Goal: Information Seeking & Learning: Learn about a topic

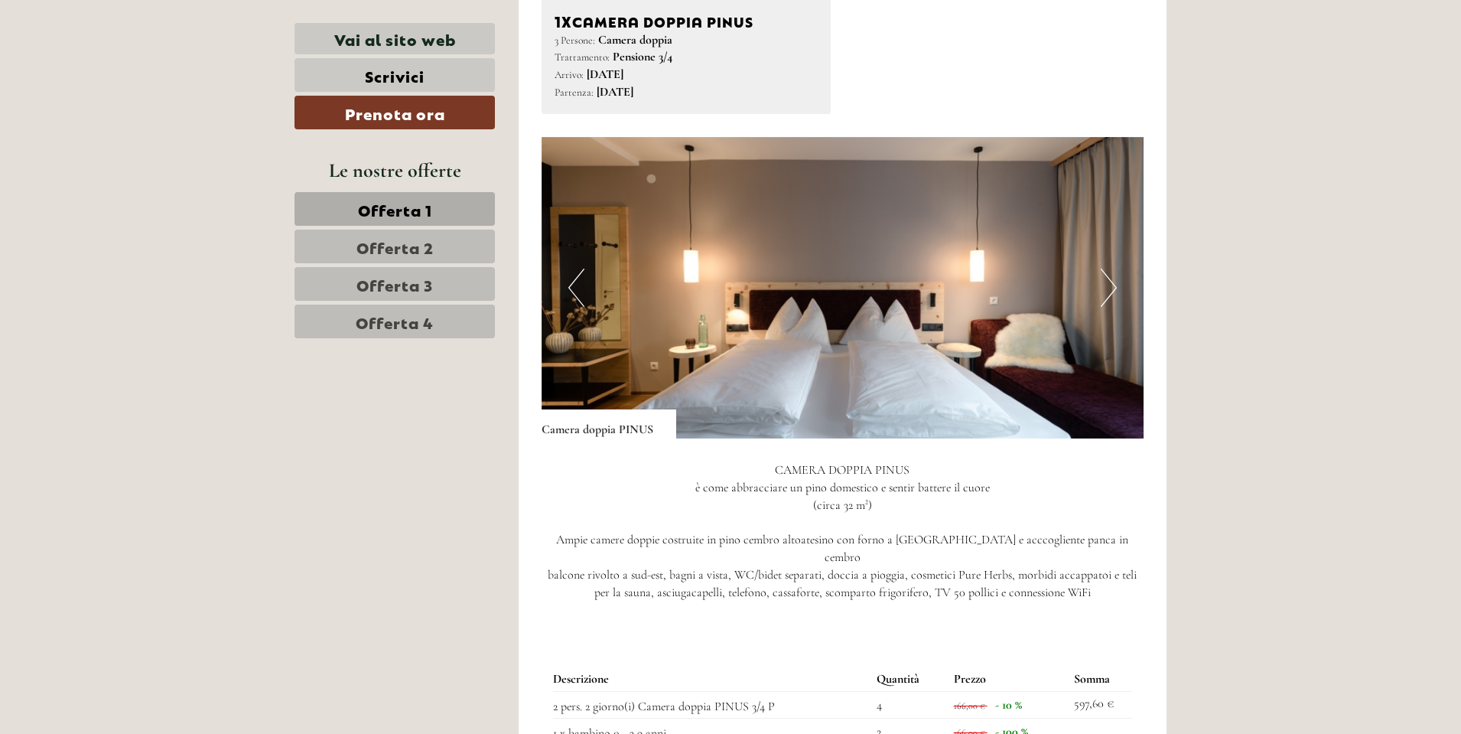
scroll to position [1148, 0]
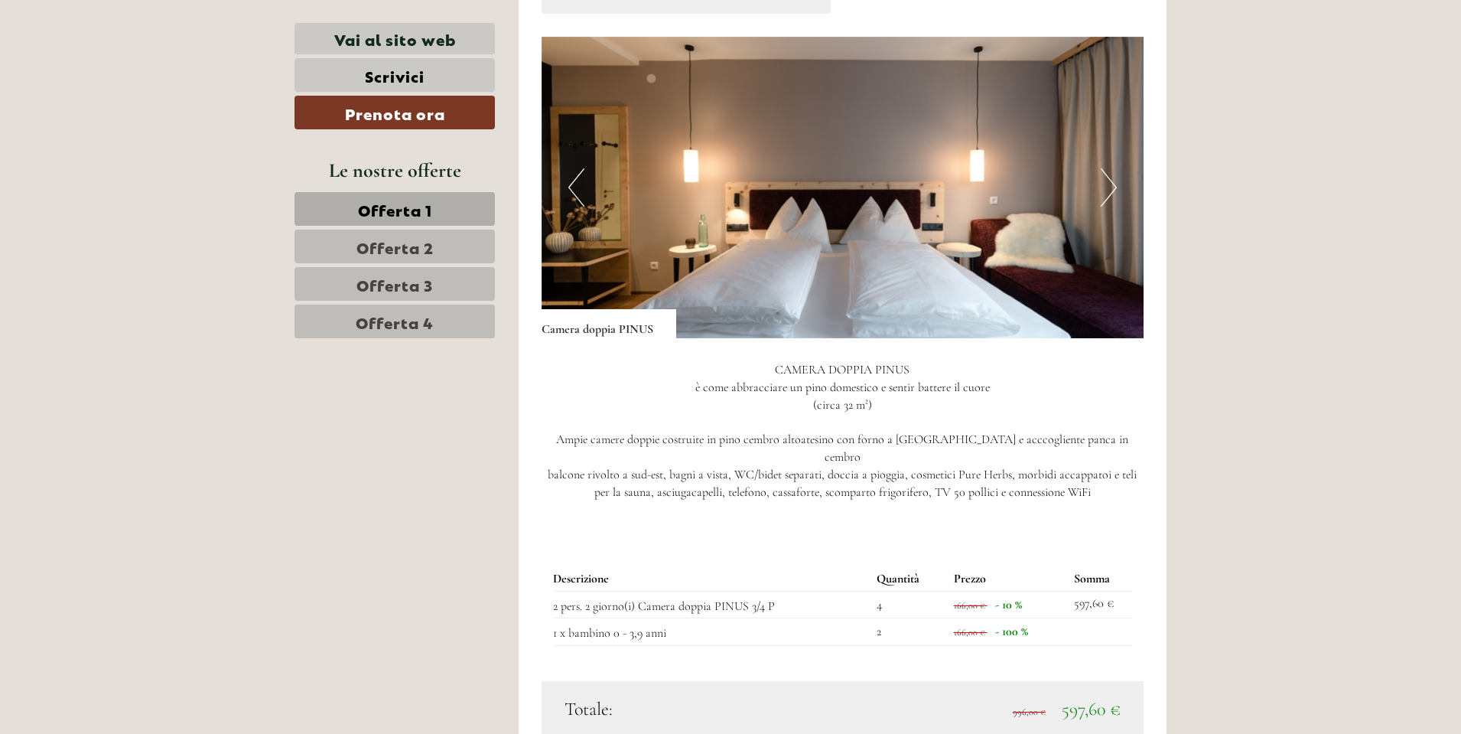
drag, startPoint x: 953, startPoint y: 590, endPoint x: 1021, endPoint y: 587, distance: 68.2
click at [1021, 591] on td "166,00 € - 10 %" at bounding box center [1008, 605] width 121 height 28
click at [1021, 597] on span "- 10 %" at bounding box center [1008, 604] width 27 height 15
click at [1102, 192] on button "Next" at bounding box center [1109, 187] width 16 height 38
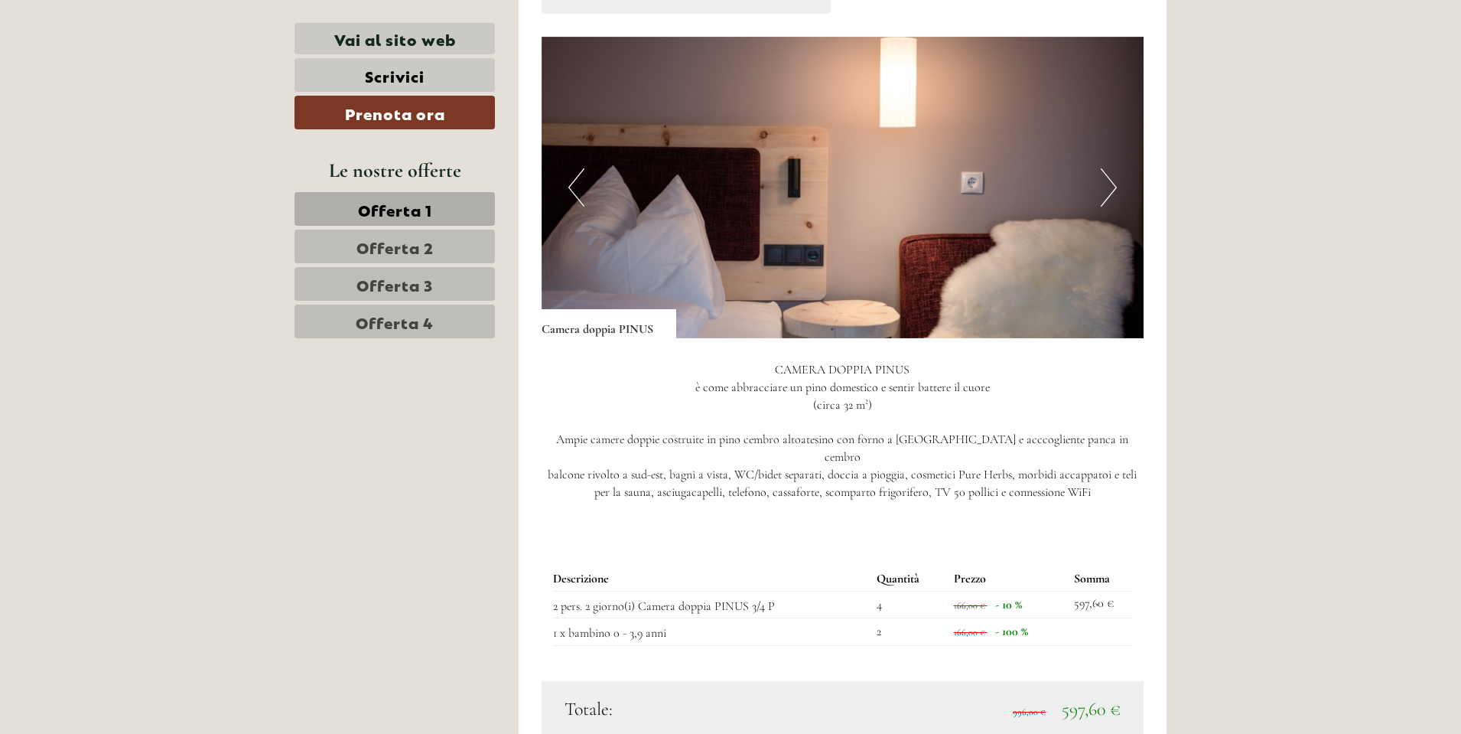
click at [1102, 192] on button "Next" at bounding box center [1109, 187] width 16 height 38
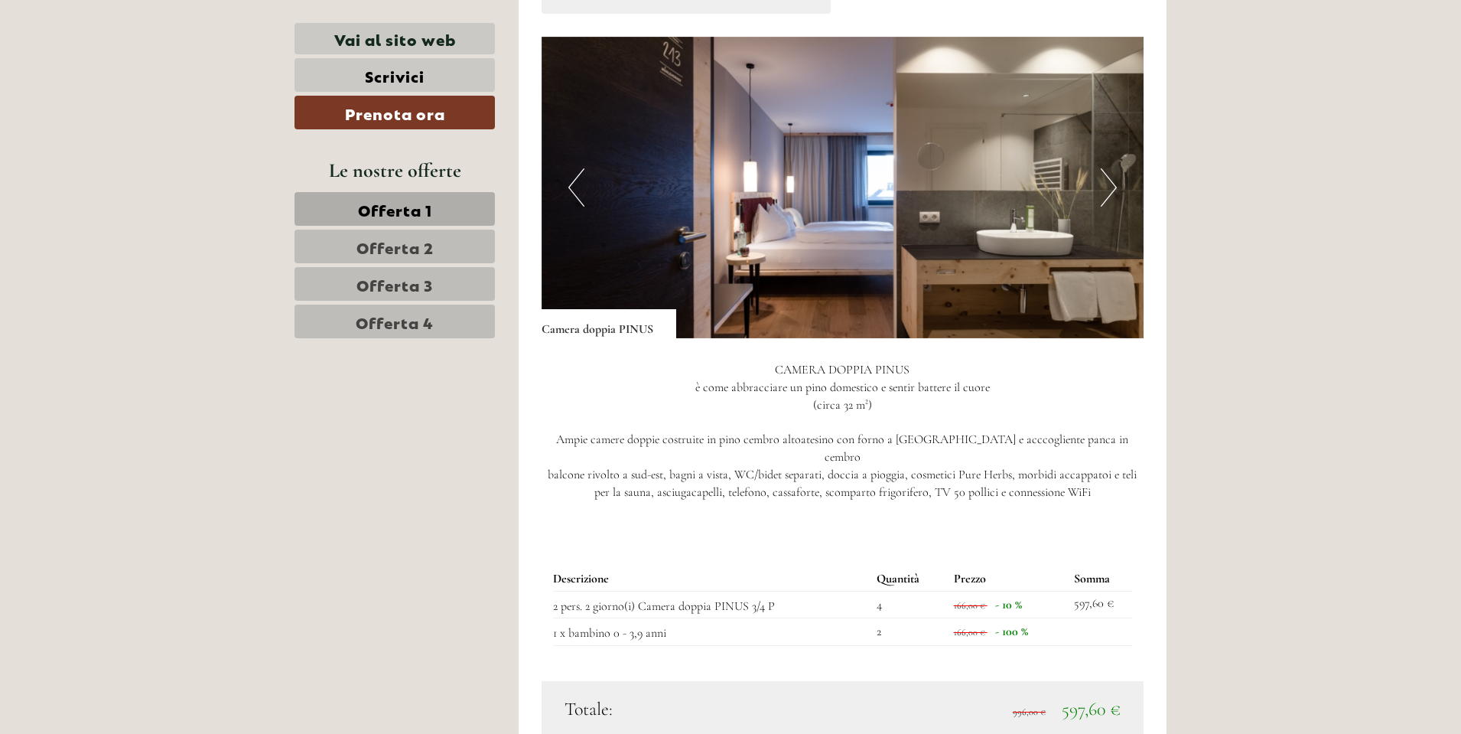
click at [1102, 192] on button "Next" at bounding box center [1109, 187] width 16 height 38
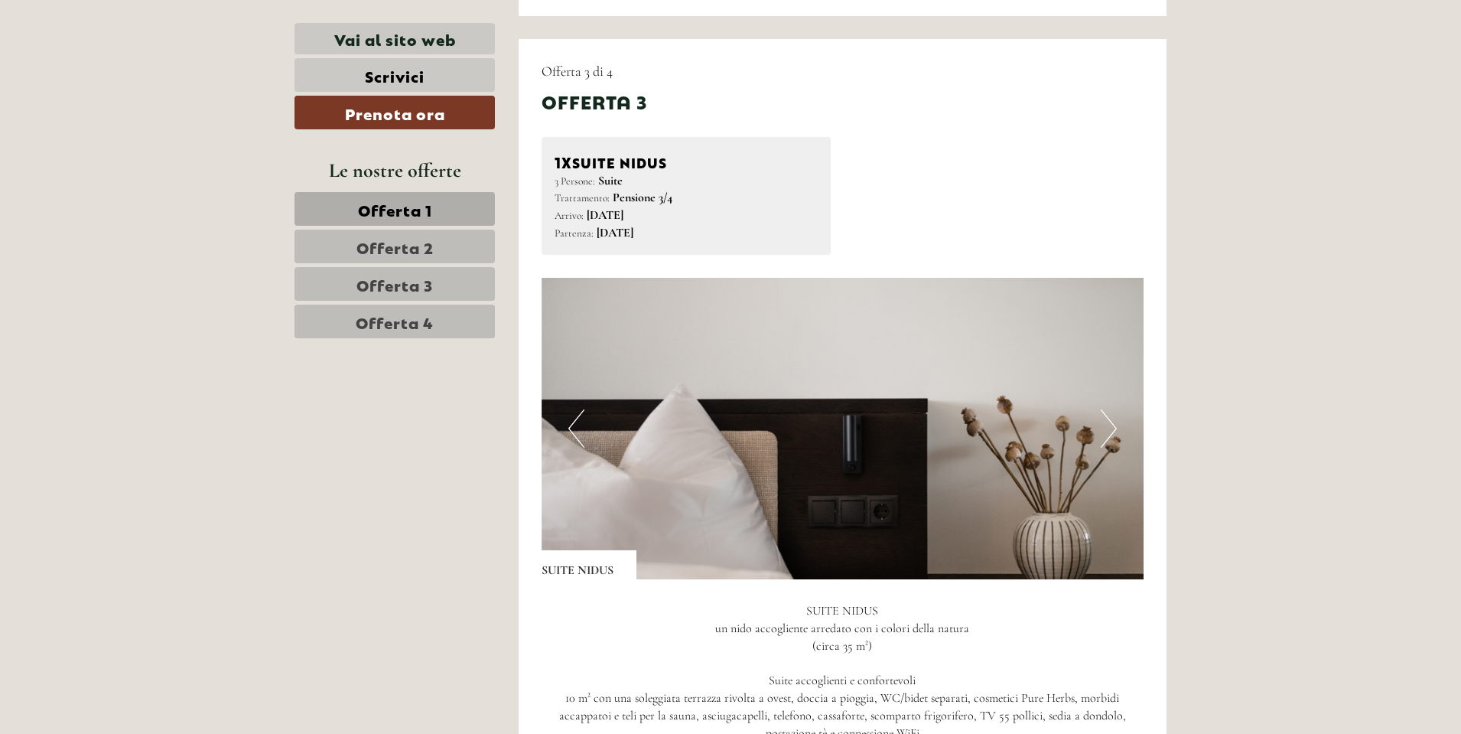
scroll to position [3214, 0]
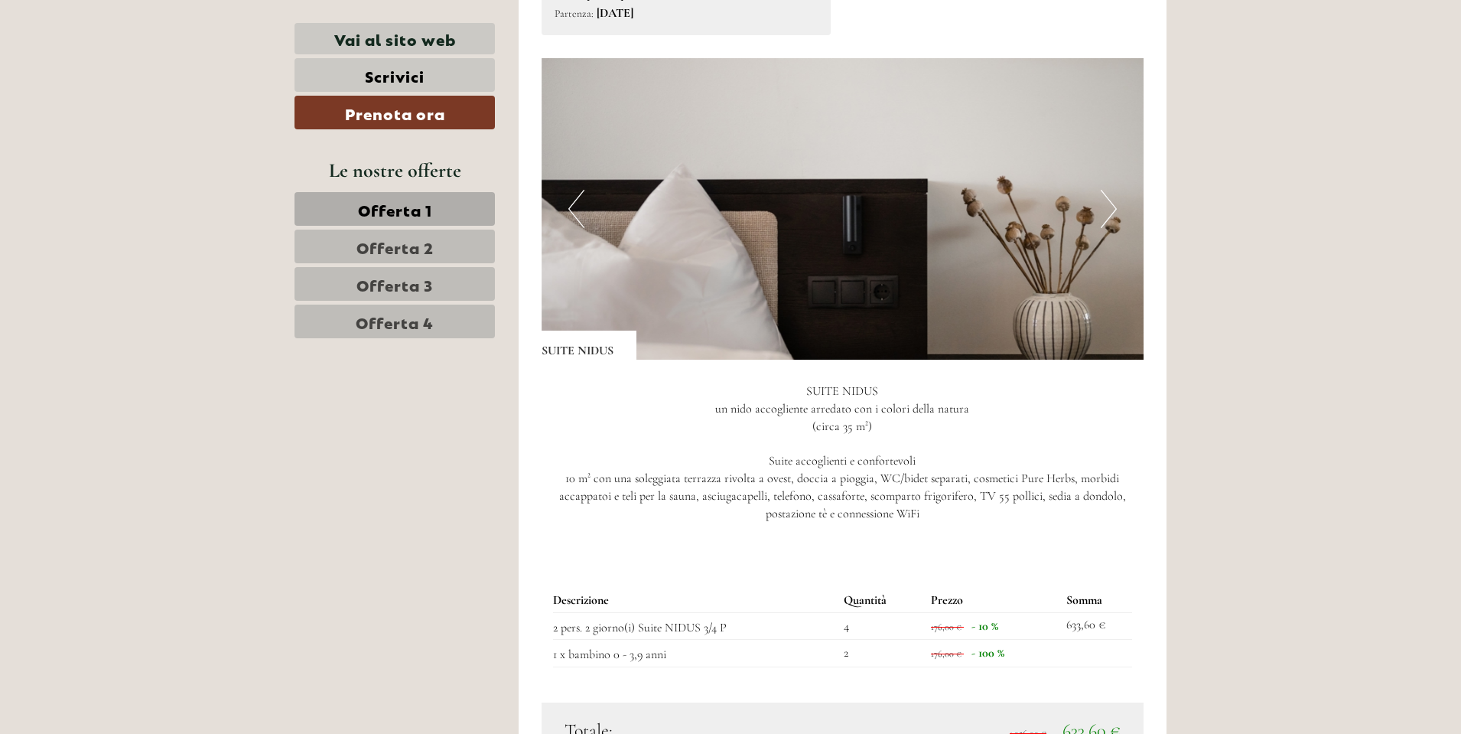
click at [1096, 161] on img at bounding box center [843, 208] width 603 height 301
click at [1108, 190] on button "Next" at bounding box center [1109, 209] width 16 height 38
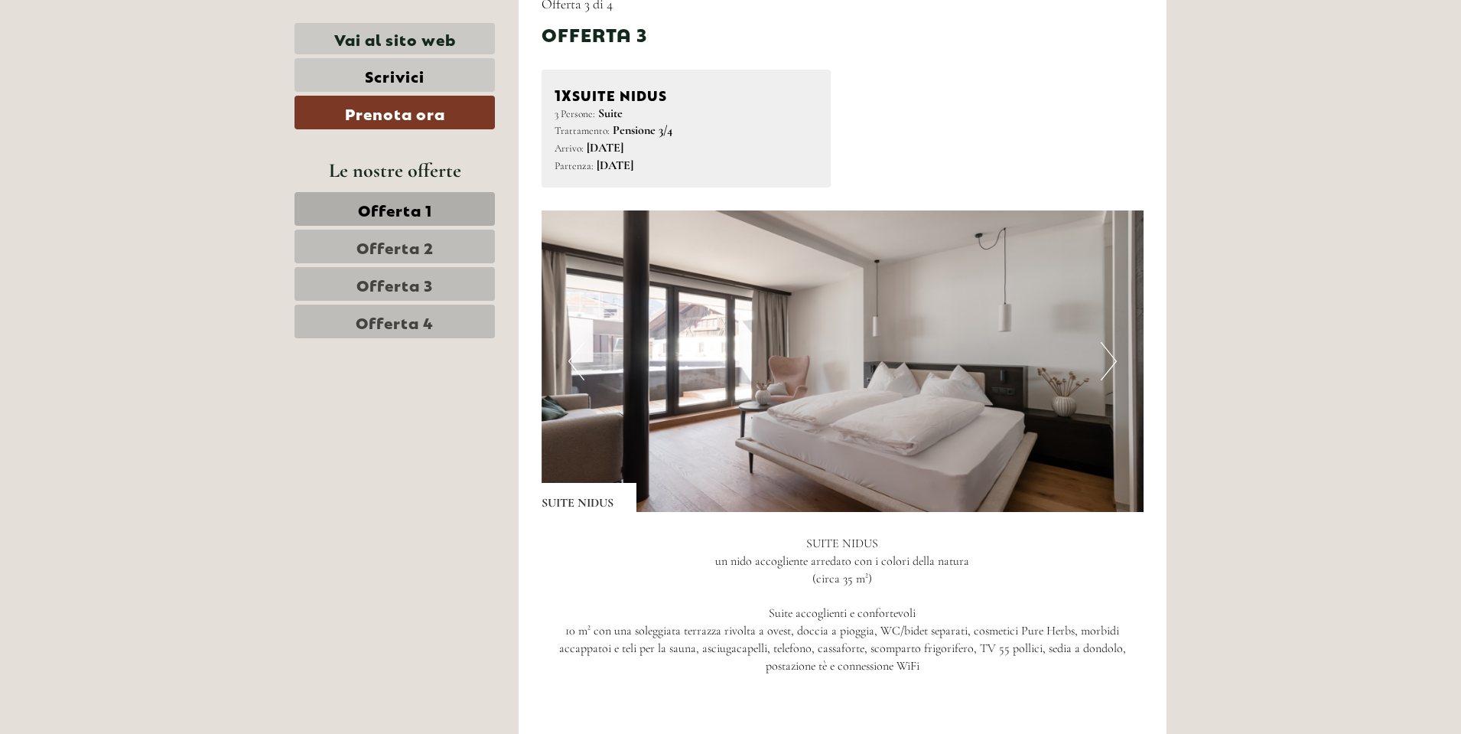
scroll to position [3060, 0]
click at [1106, 343] on button "Next" at bounding box center [1109, 362] width 16 height 38
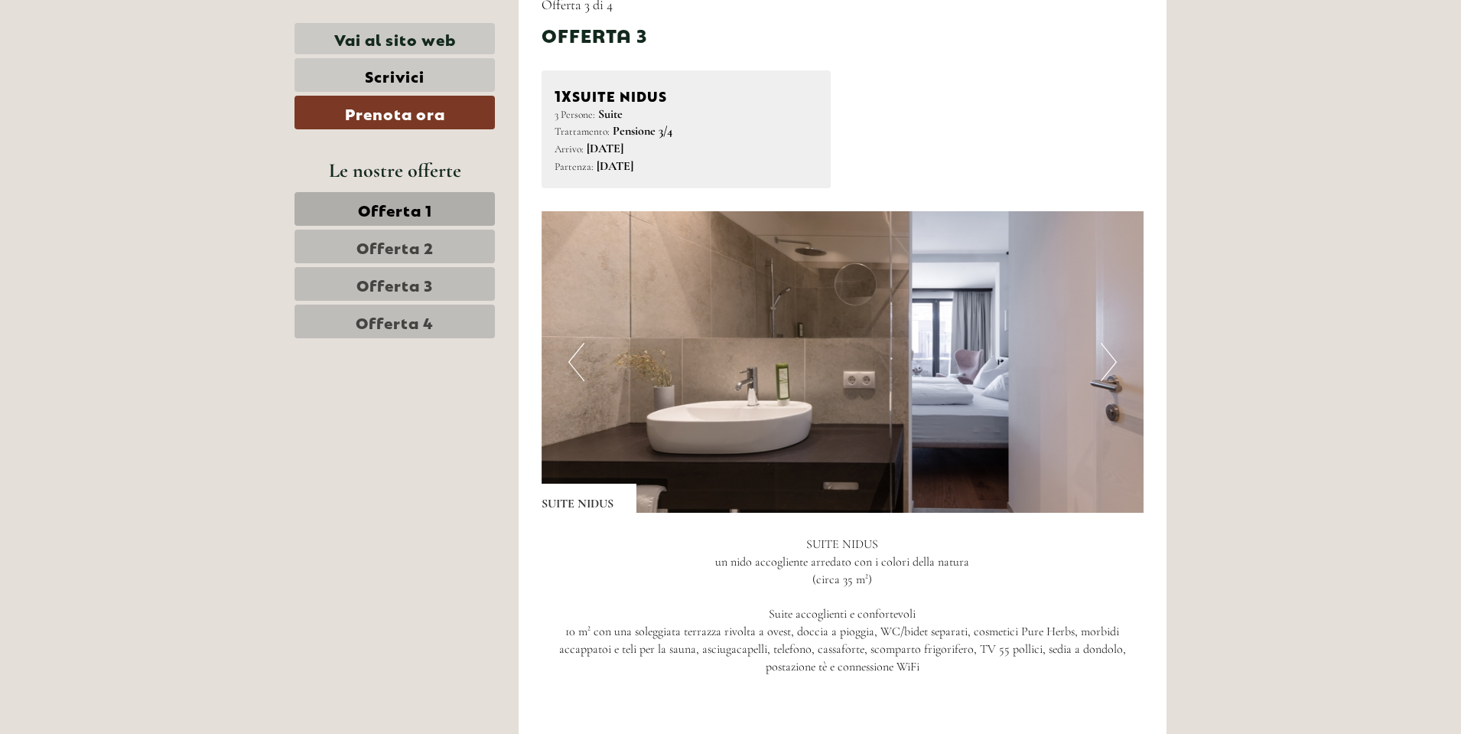
click at [1106, 343] on button "Next" at bounding box center [1109, 362] width 16 height 38
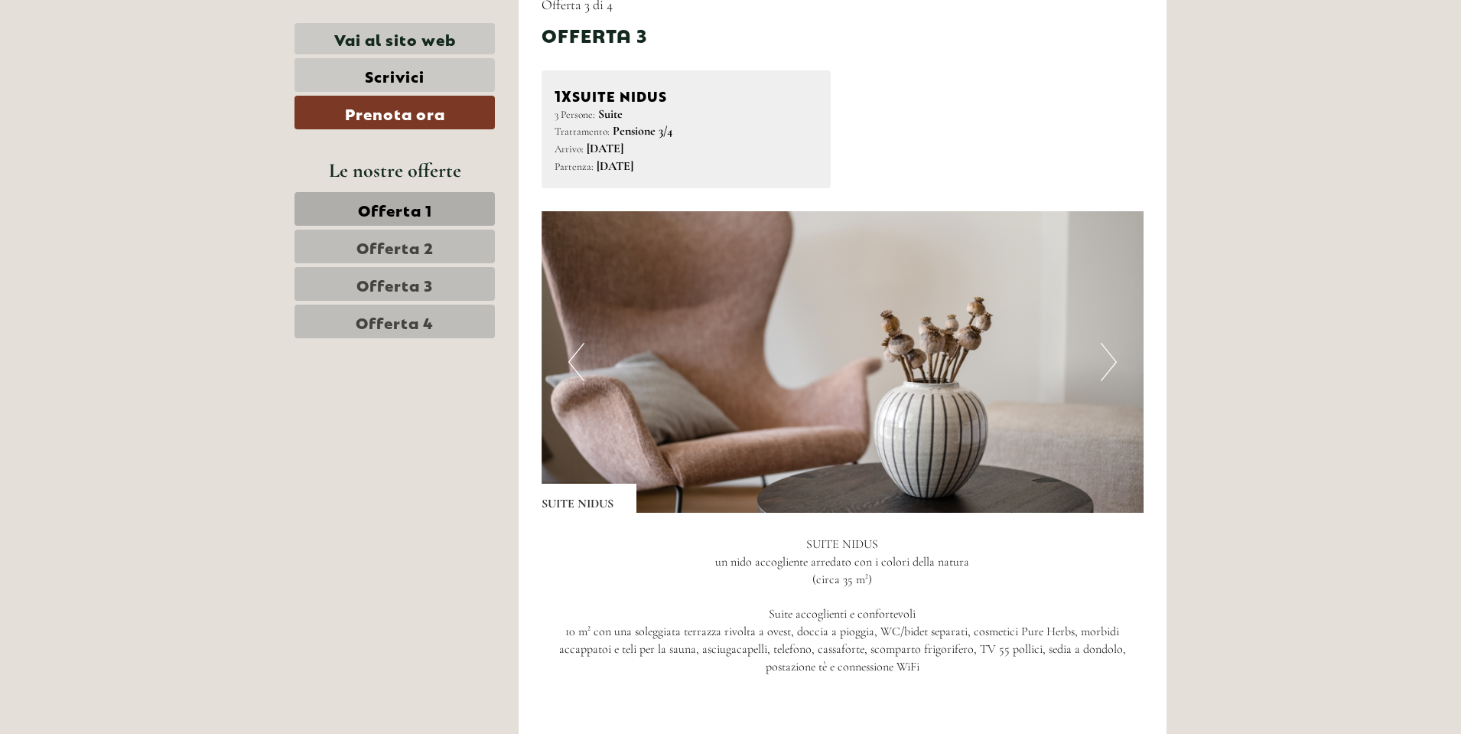
click at [1105, 343] on button "Next" at bounding box center [1109, 362] width 16 height 38
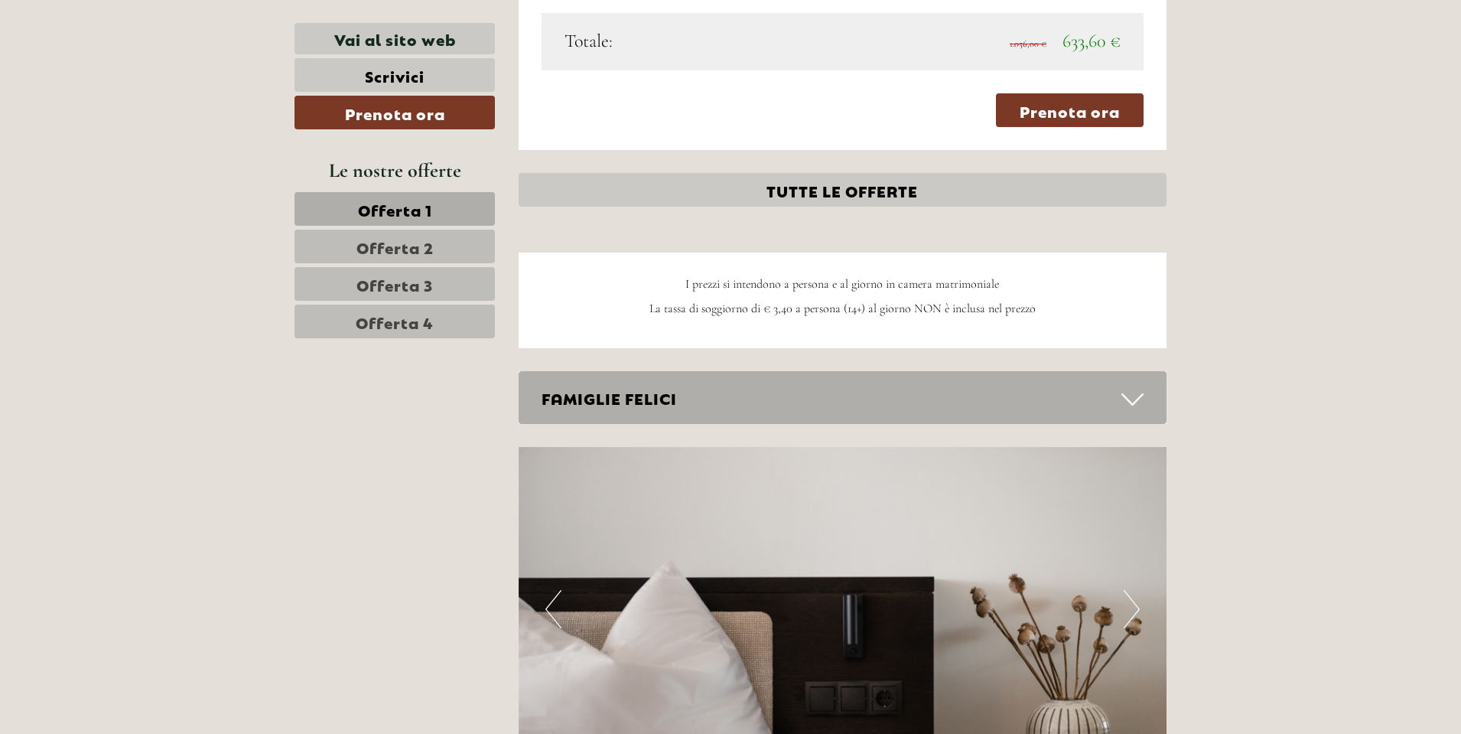
scroll to position [4208, 0]
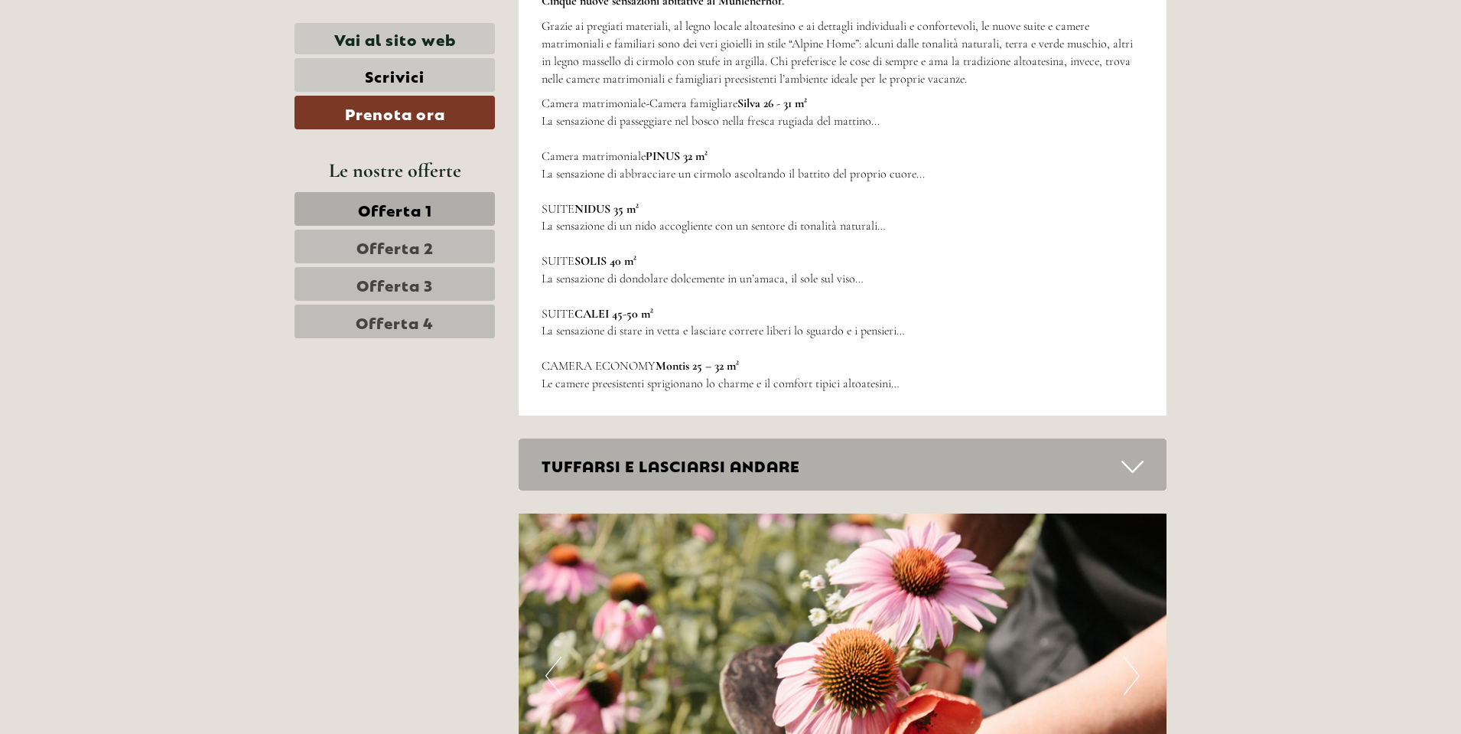
click at [454, 321] on link "Offerta 4" at bounding box center [395, 322] width 200 height 34
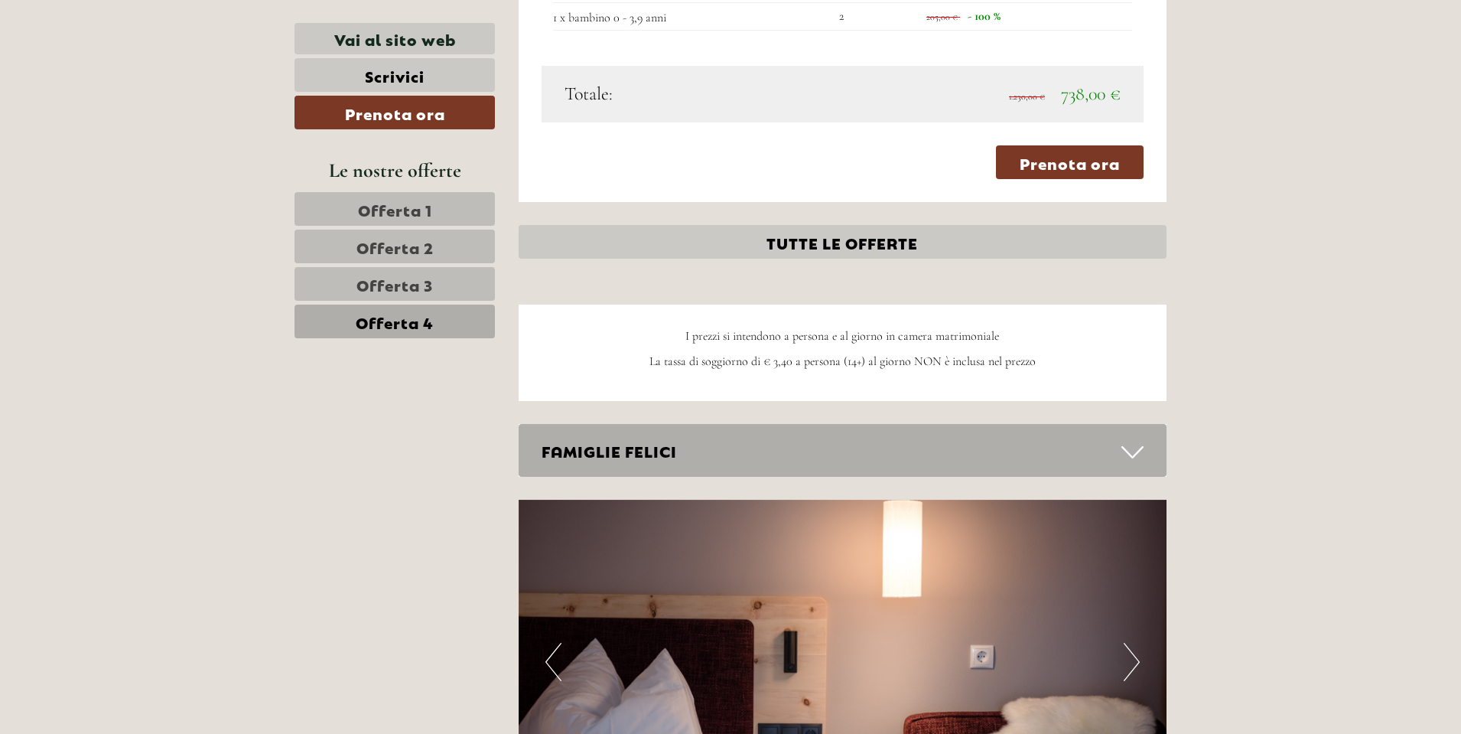
scroll to position [1787, 0]
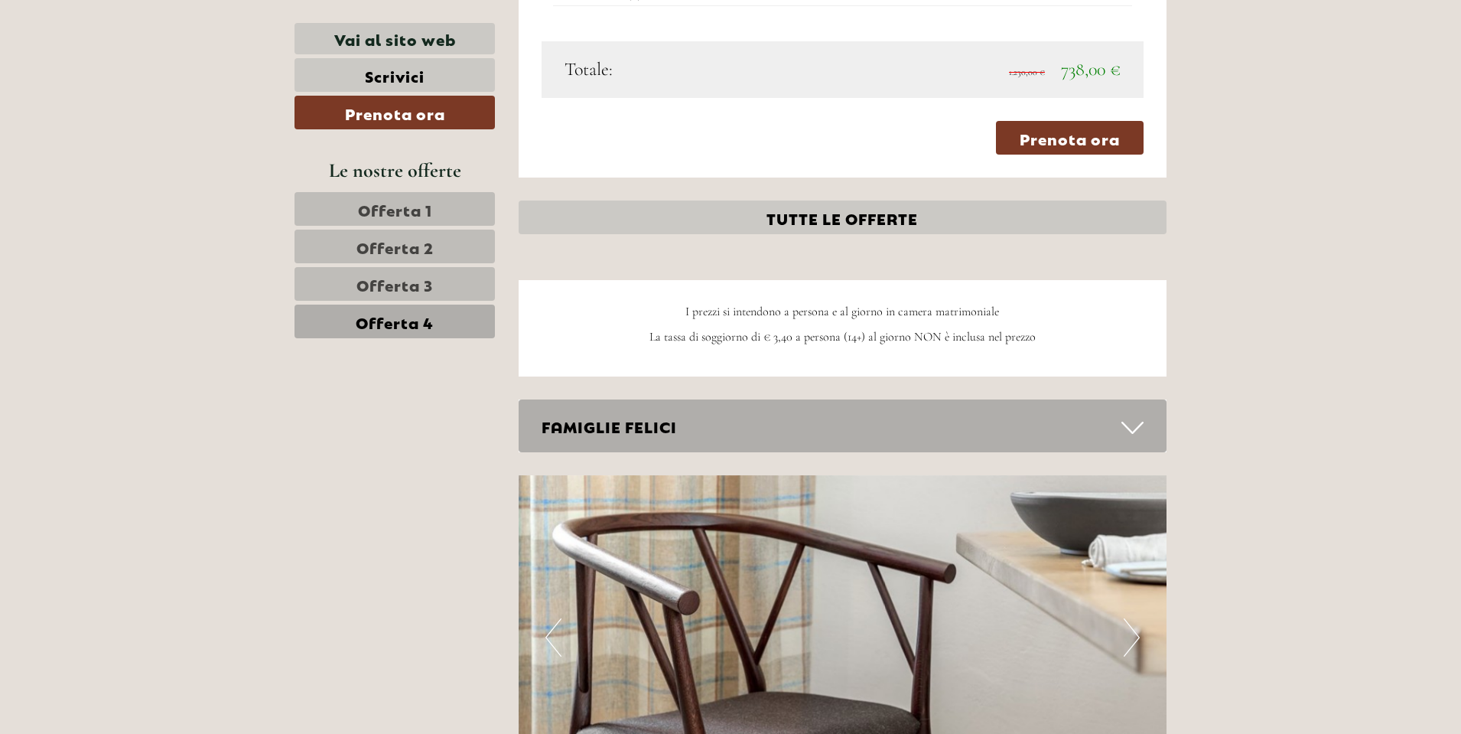
click at [1135, 424] on icon at bounding box center [1133, 428] width 22 height 26
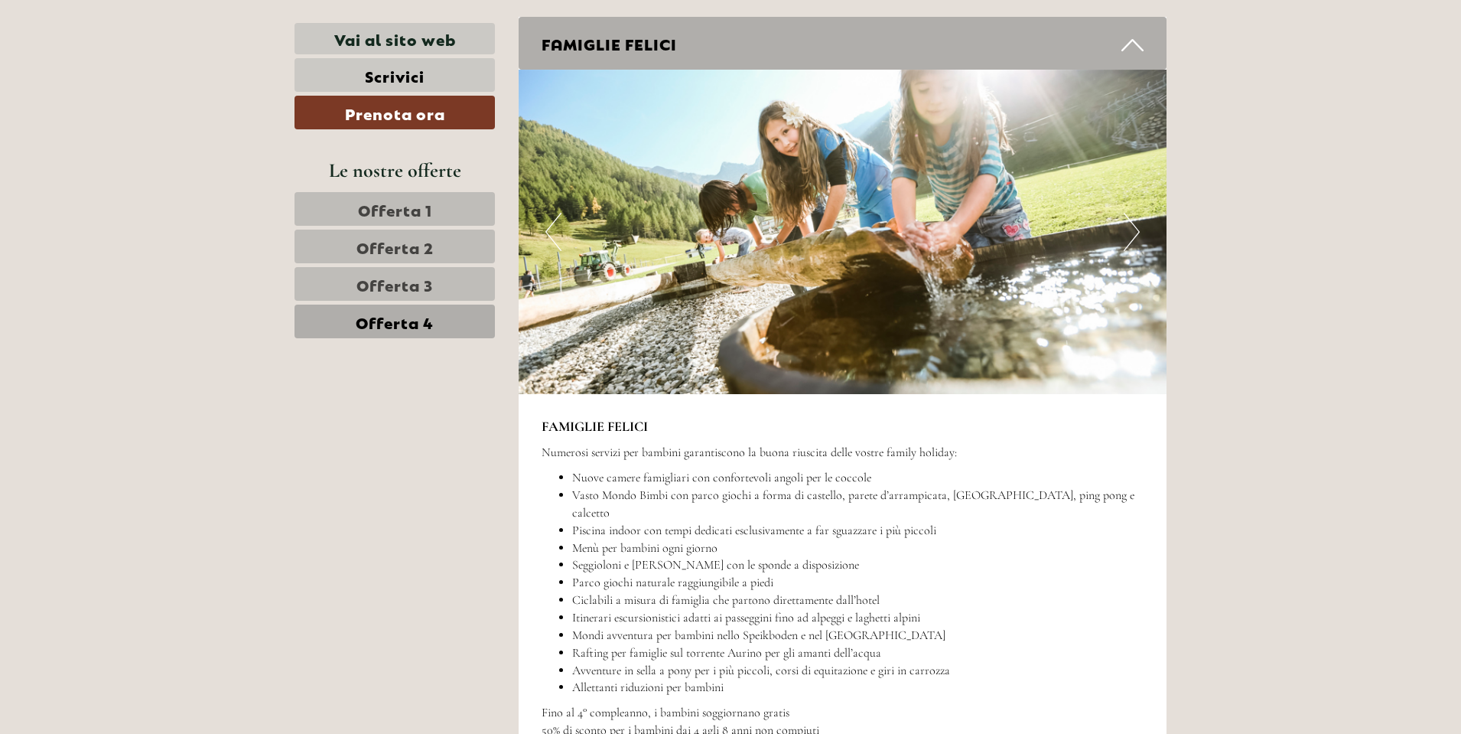
scroll to position [1940, 0]
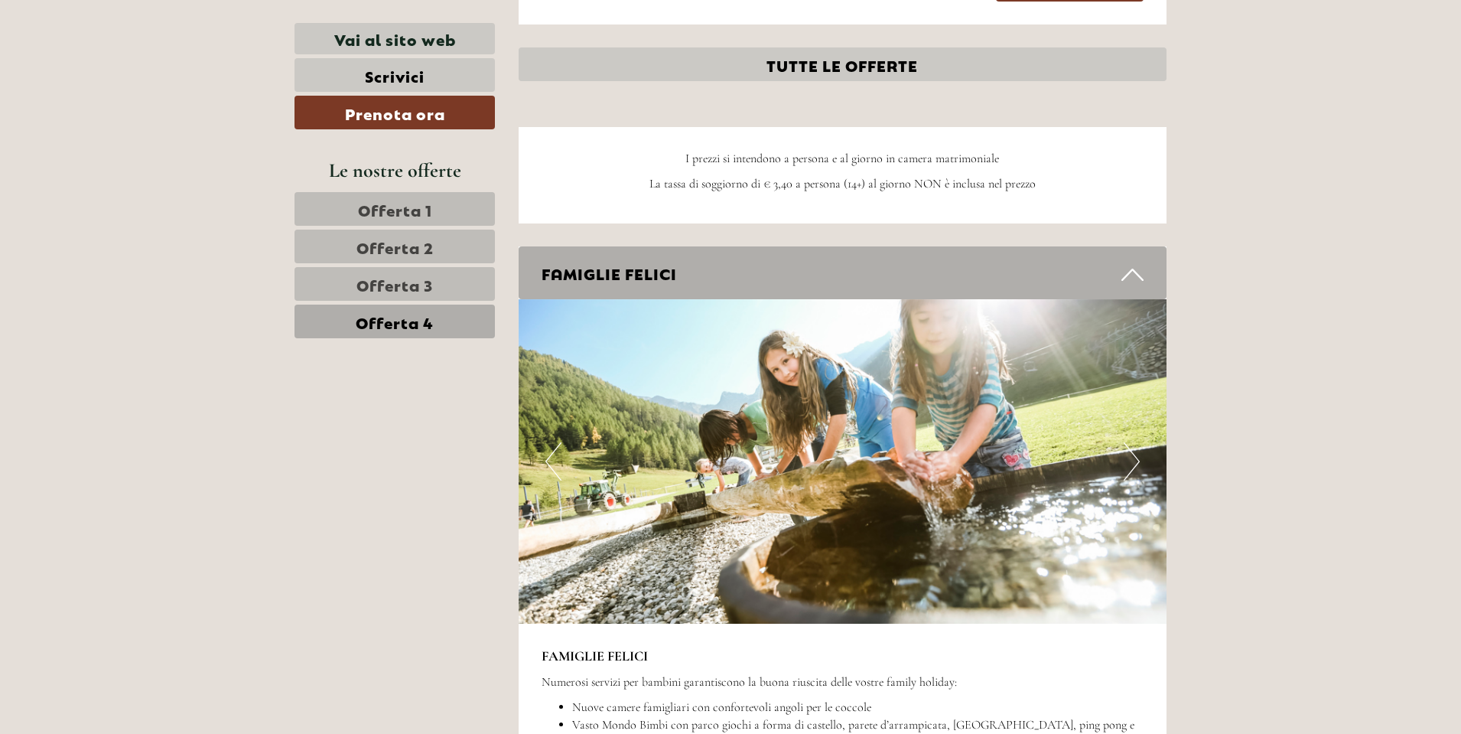
click at [1129, 272] on icon at bounding box center [1133, 275] width 22 height 26
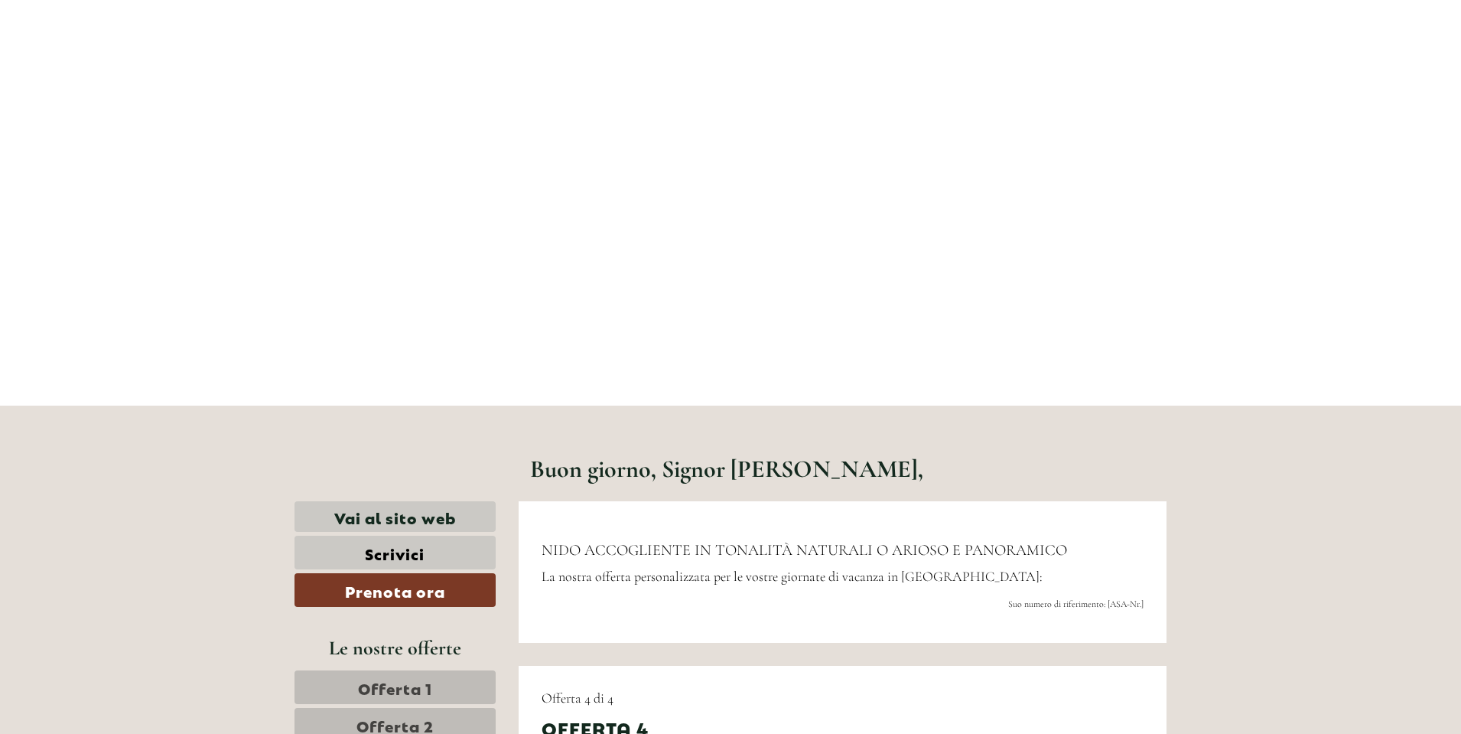
scroll to position [230, 0]
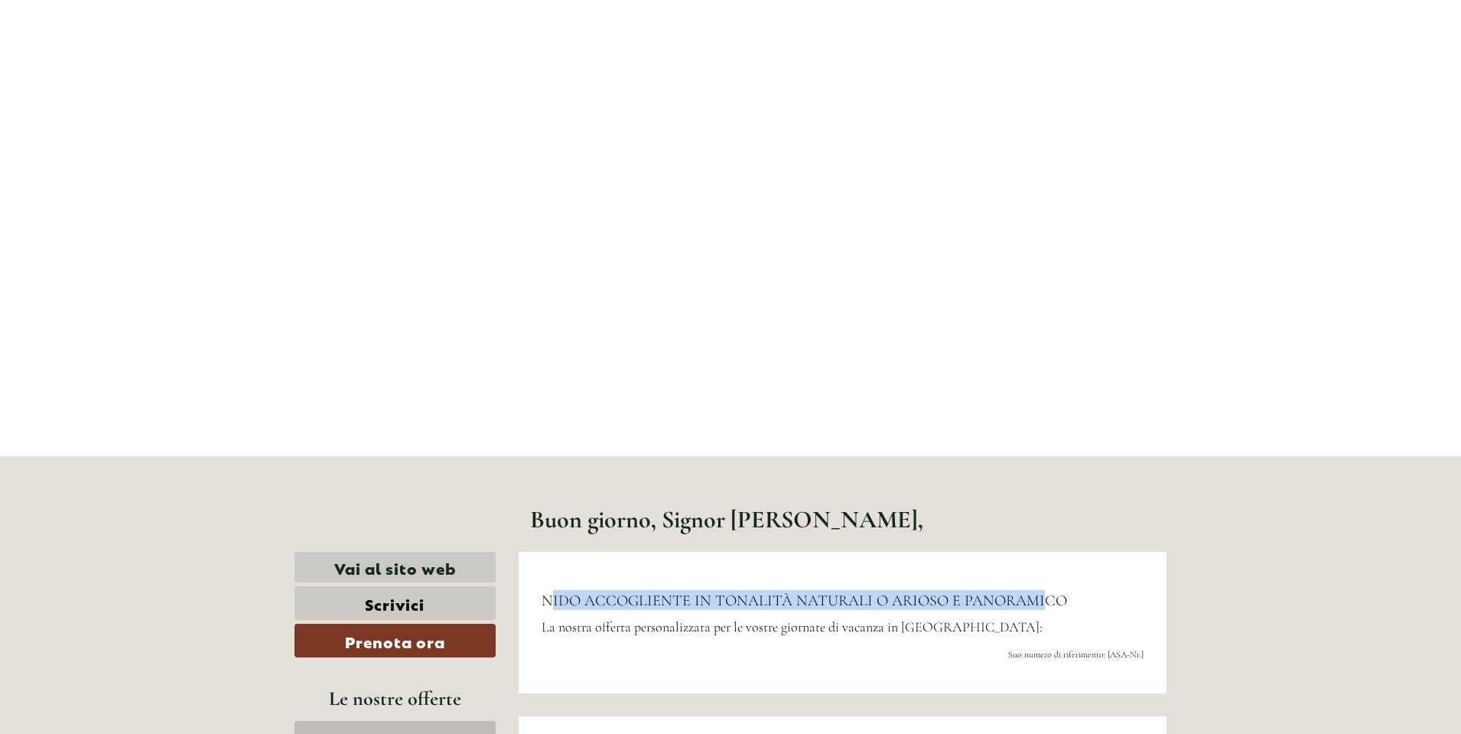
drag, startPoint x: 549, startPoint y: 593, endPoint x: 1034, endPoint y: 569, distance: 485.7
click at [1034, 569] on div "NIDO ACCOGLIENTE IN TONALITÀ NATURALI O ARIOSO E PANORAMICO La nostra offerta p…" at bounding box center [843, 623] width 649 height 142
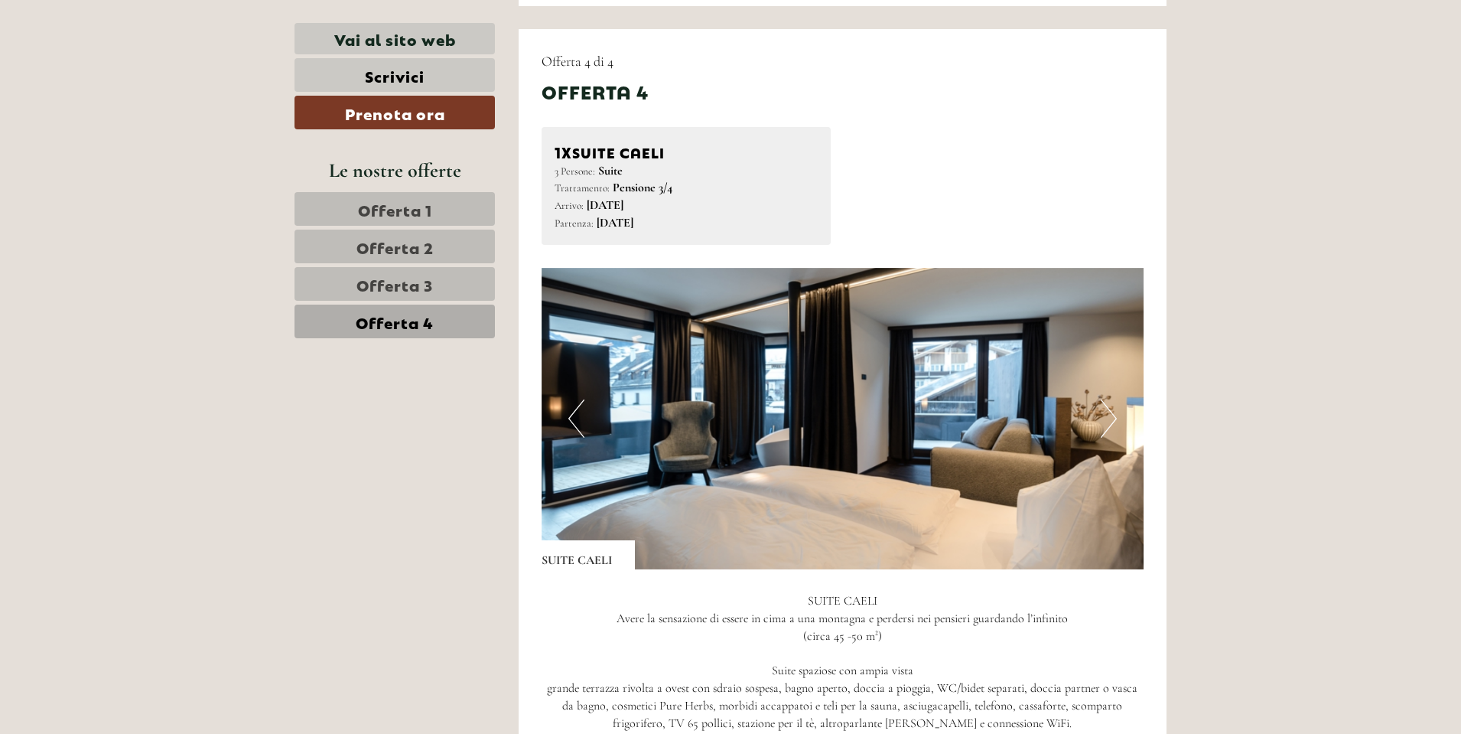
scroll to position [918, 0]
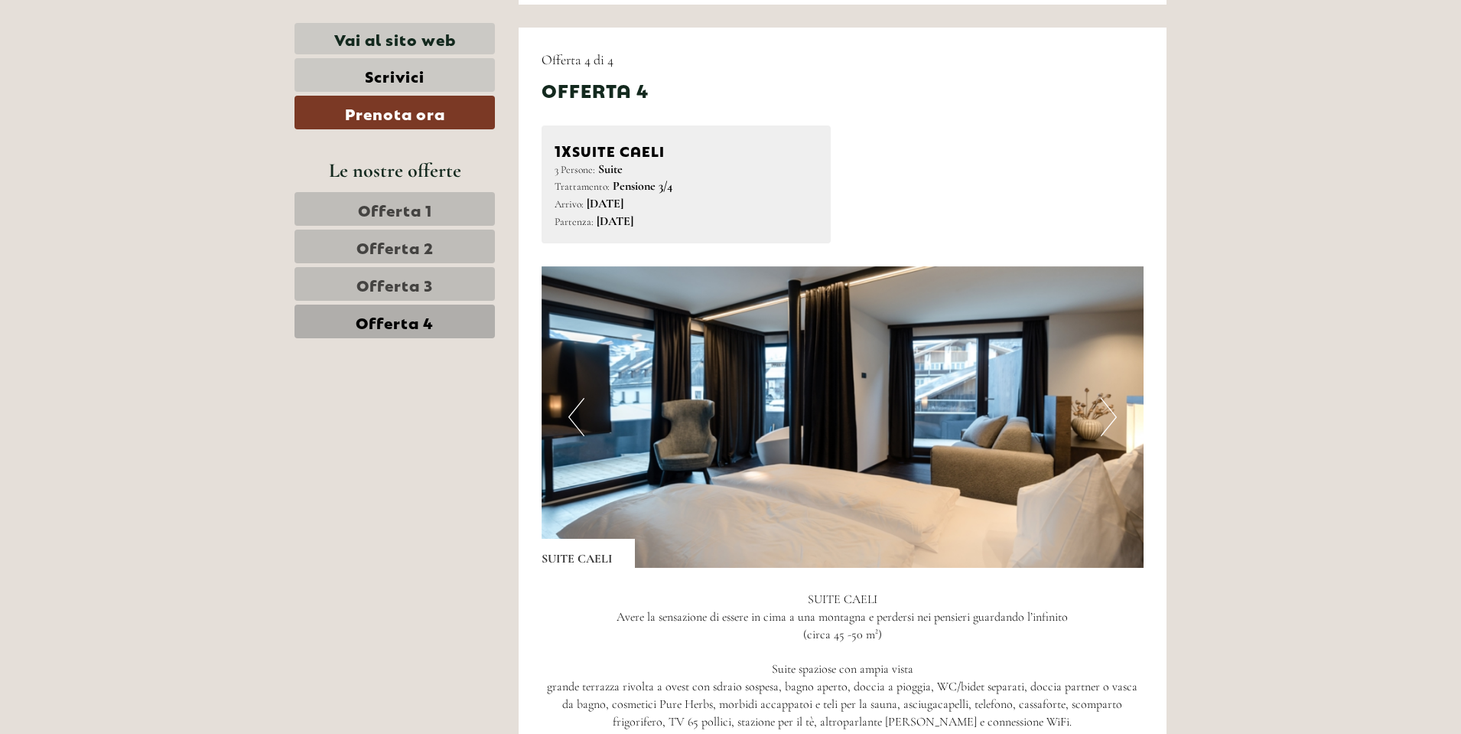
click at [419, 213] on span "Offerta 1" at bounding box center [395, 208] width 74 height 21
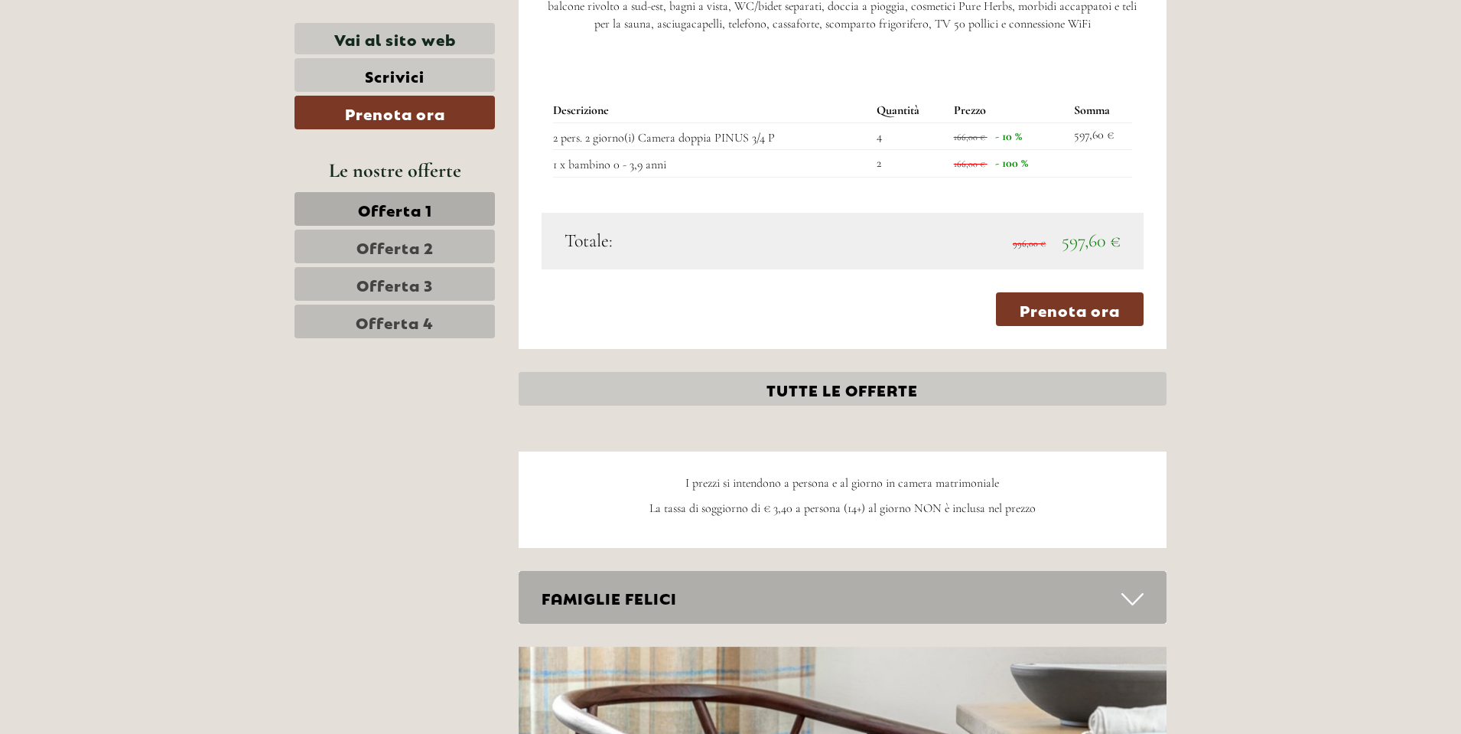
scroll to position [1634, 0]
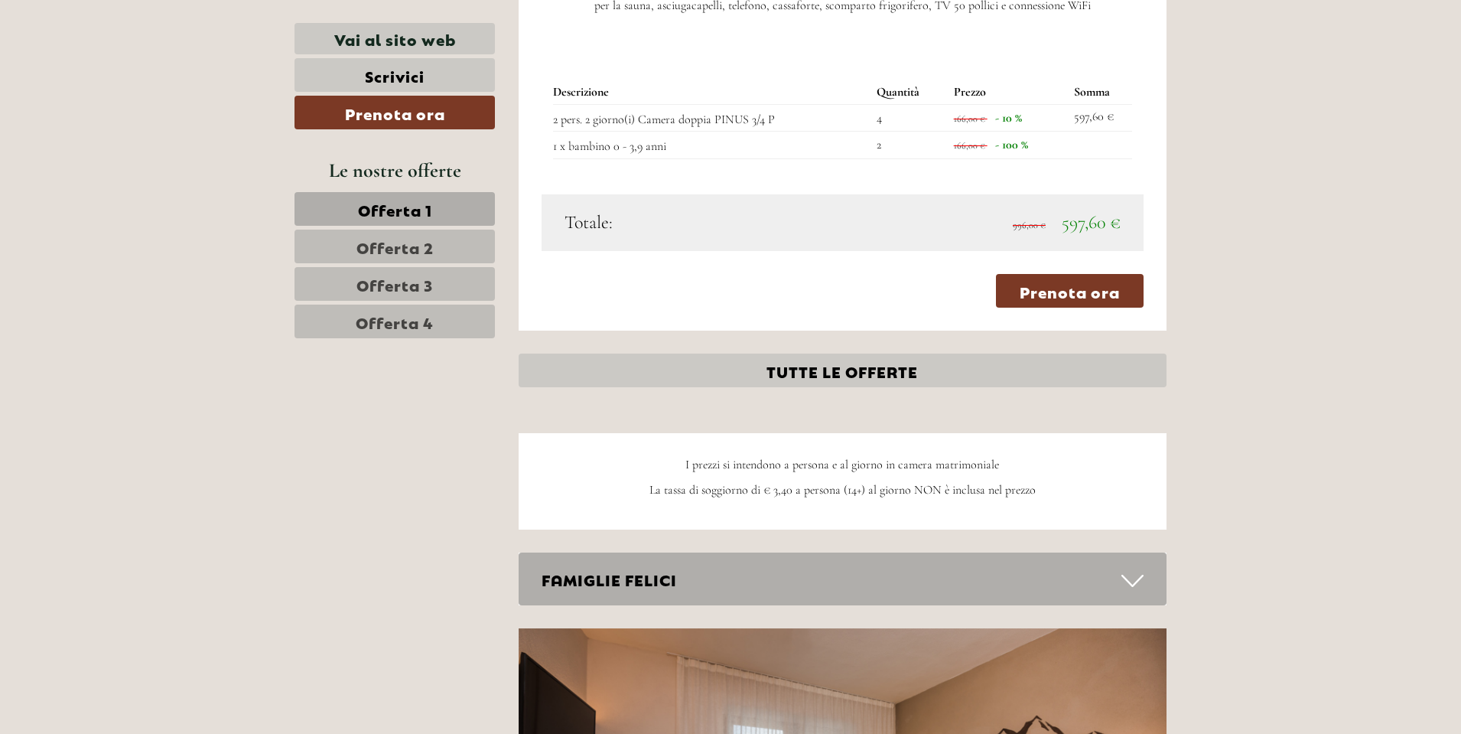
click at [421, 243] on span "Offerta 2" at bounding box center [395, 246] width 77 height 21
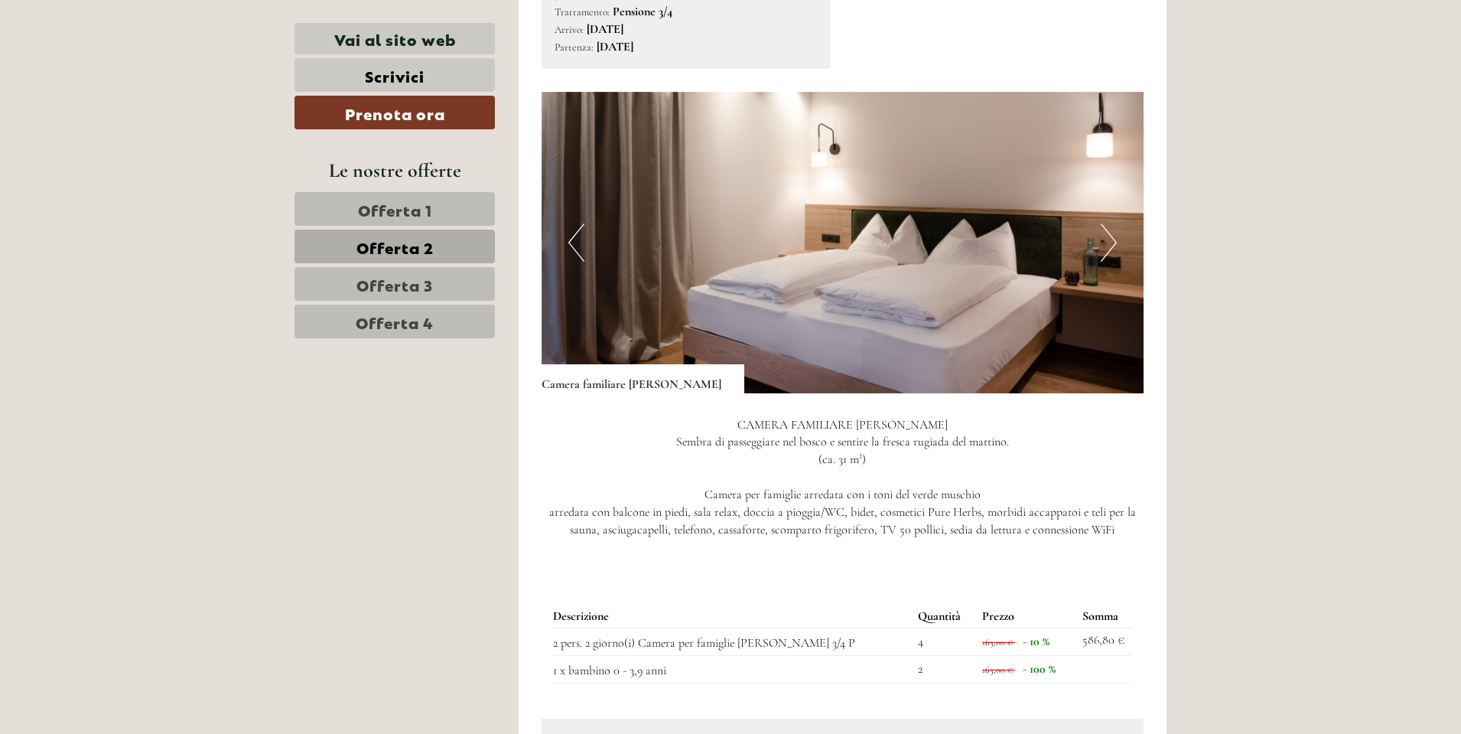
scroll to position [1175, 0]
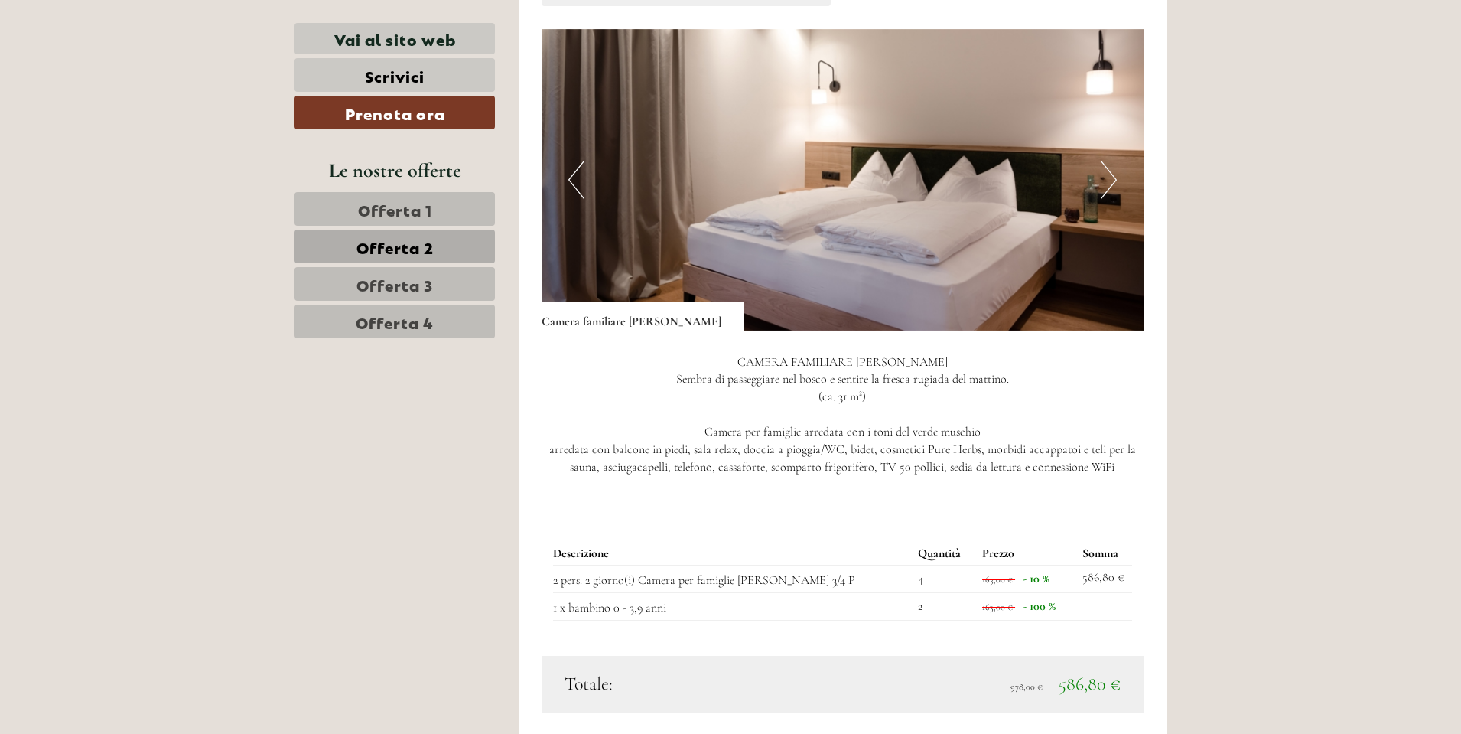
click at [442, 291] on link "Offerta 3" at bounding box center [395, 284] width 200 height 34
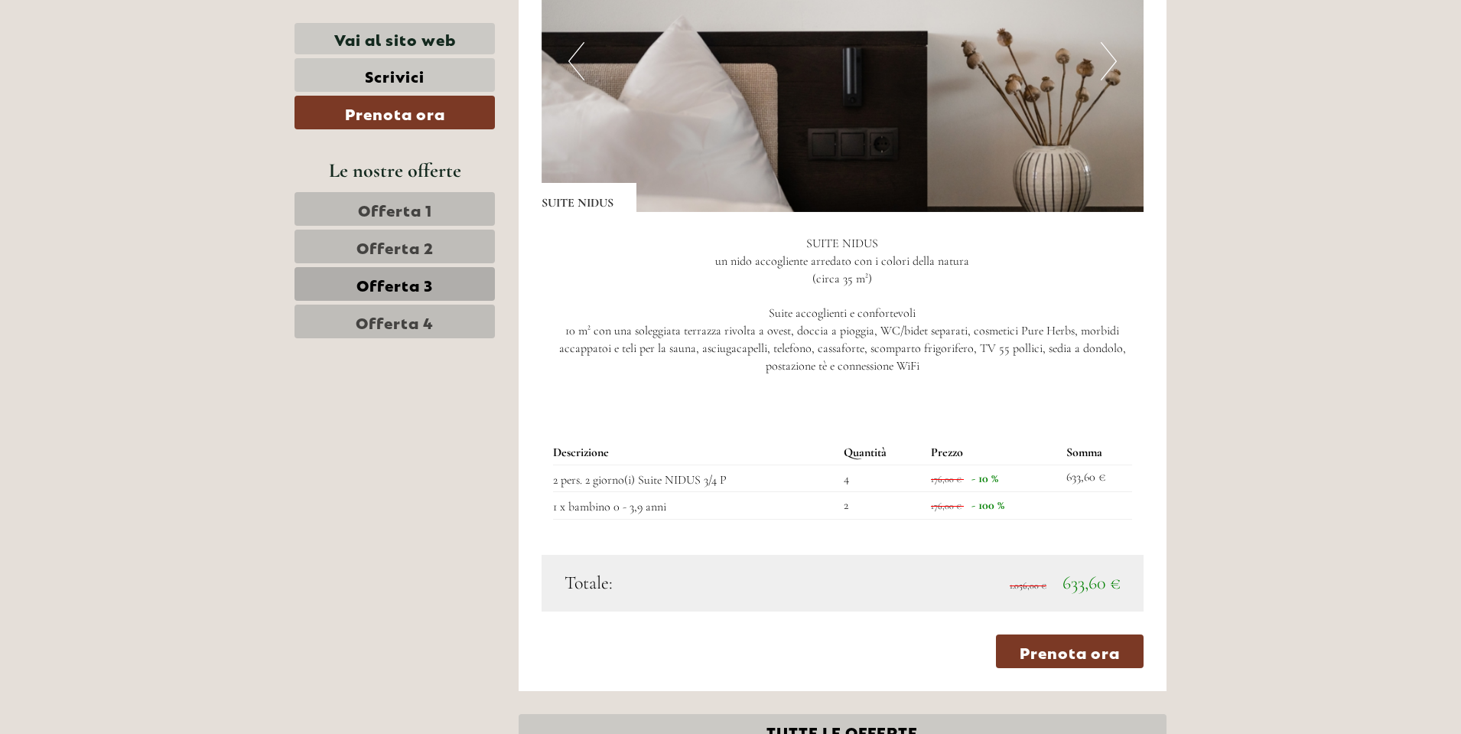
scroll to position [1328, 0]
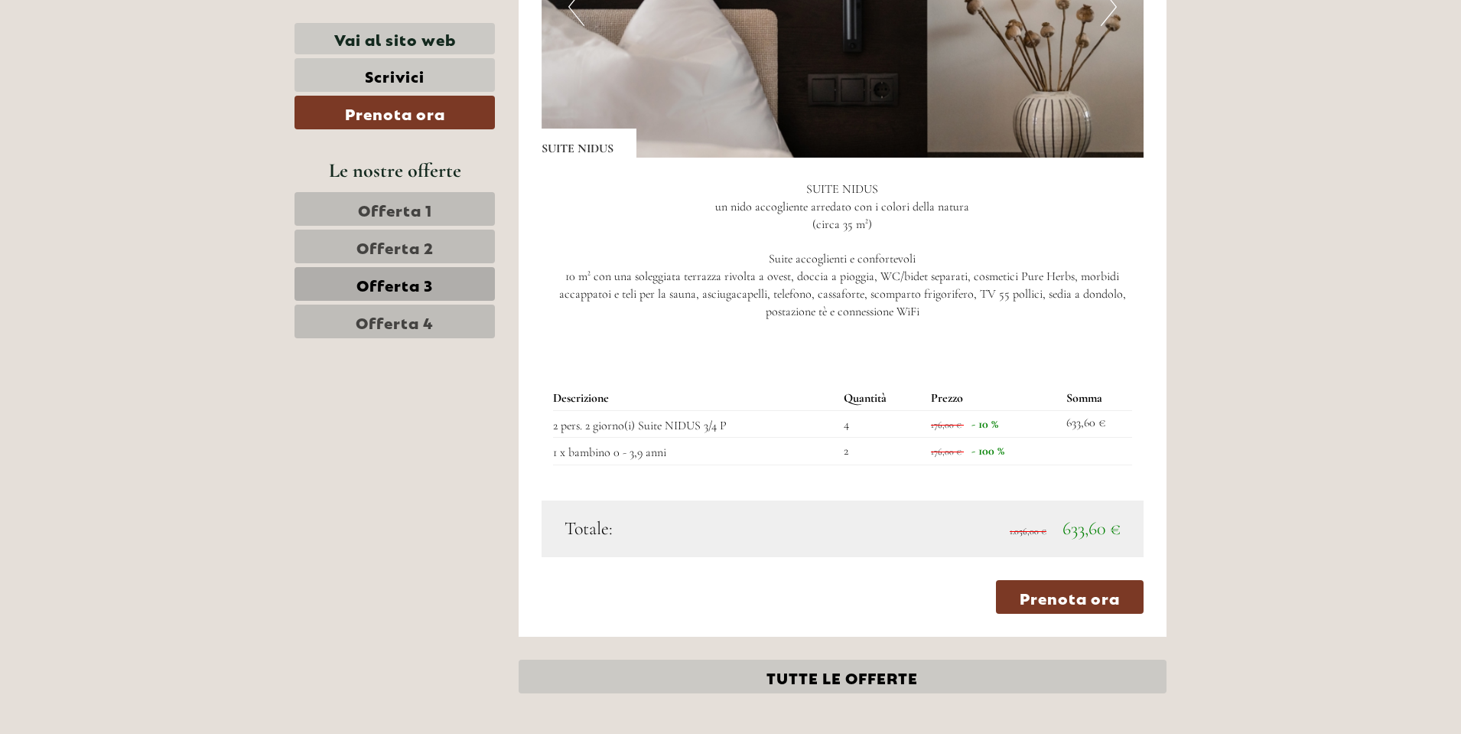
click at [412, 216] on span "Offerta 1" at bounding box center [395, 208] width 74 height 21
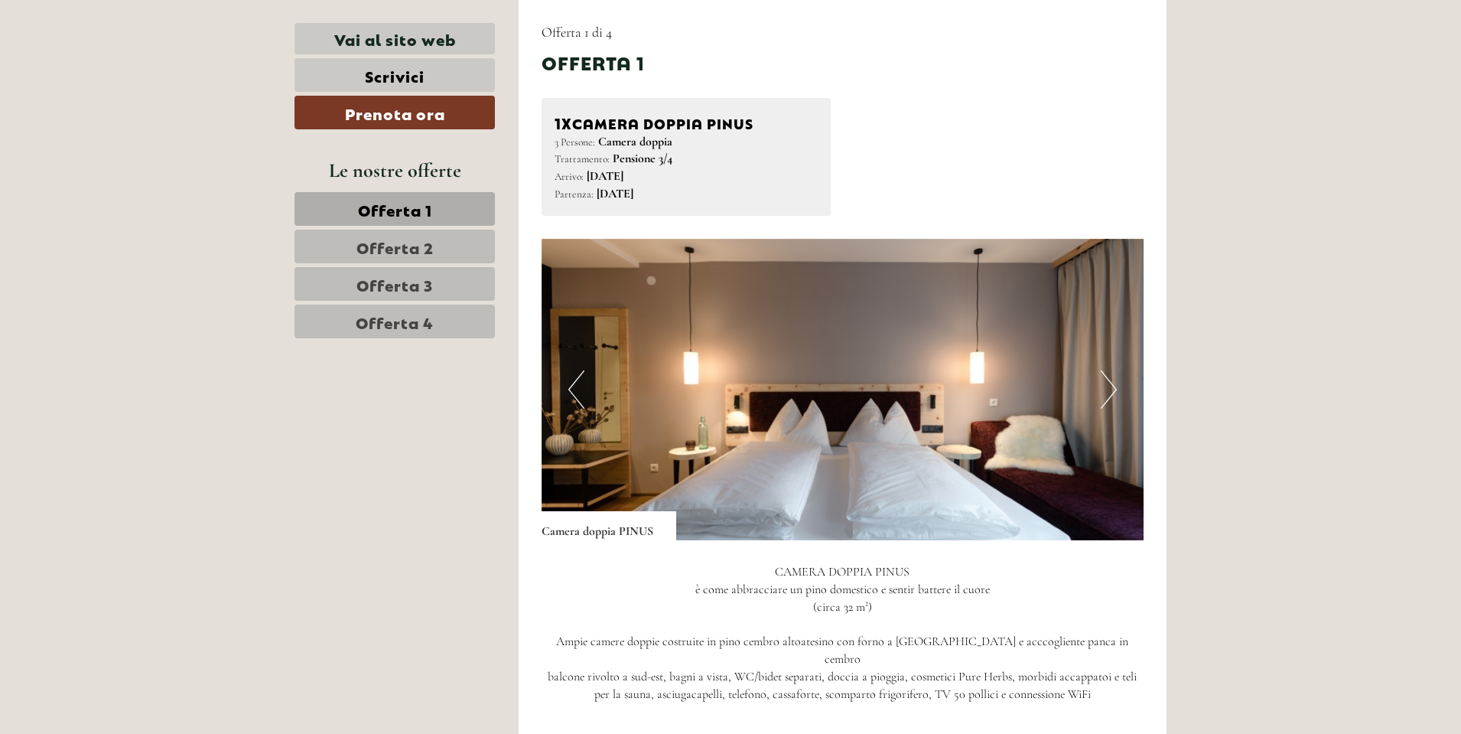
click at [412, 241] on span "Offerta 2" at bounding box center [395, 246] width 77 height 21
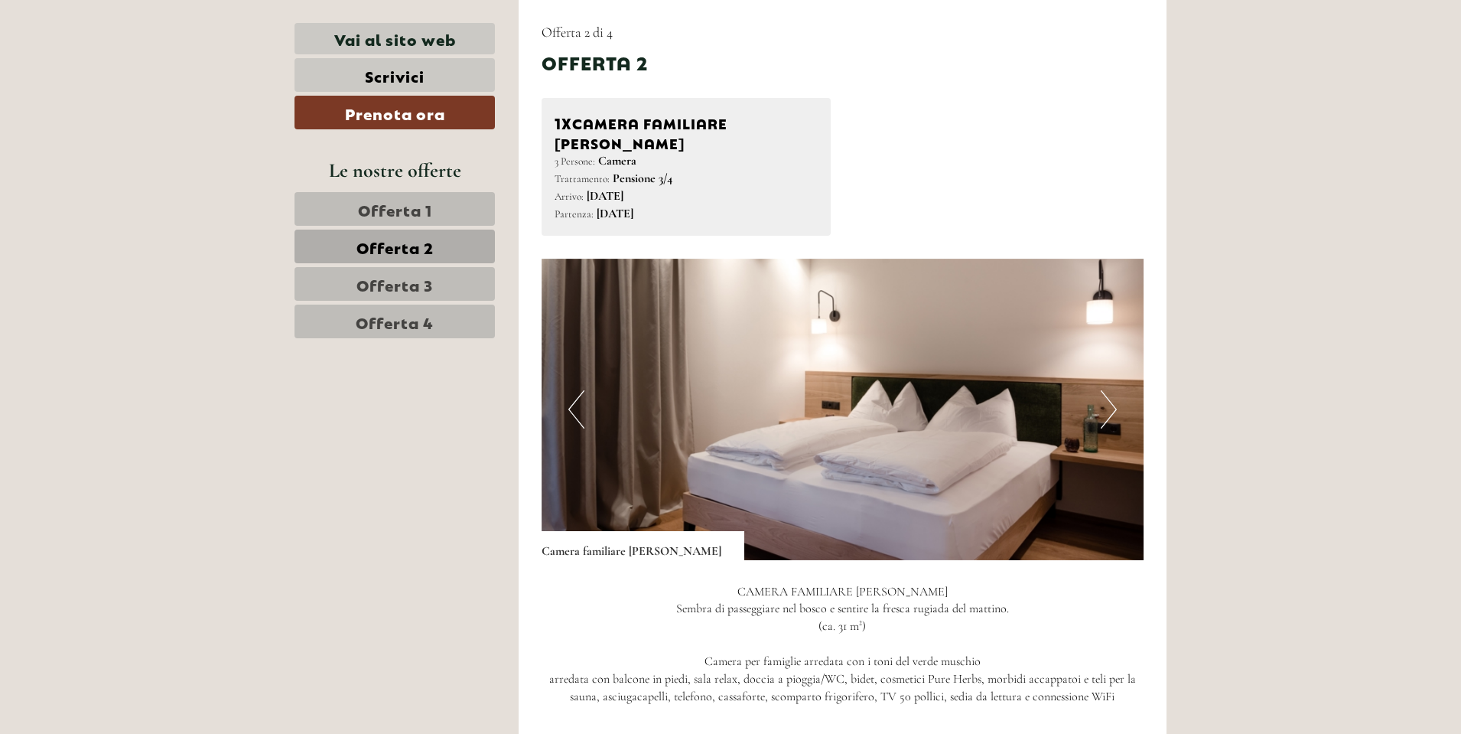
click at [419, 279] on span "Offerta 3" at bounding box center [395, 283] width 77 height 21
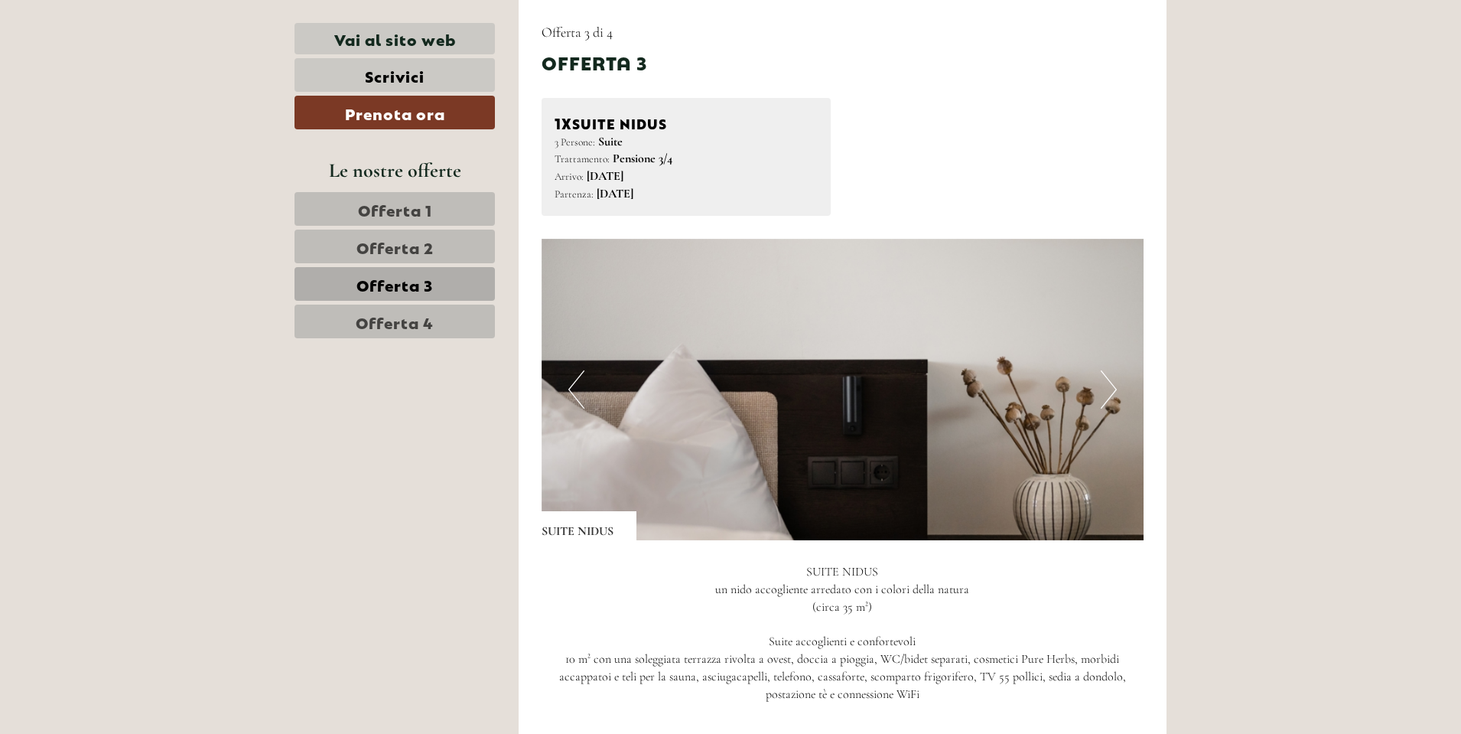
click at [422, 317] on span "Offerta 4" at bounding box center [395, 321] width 78 height 21
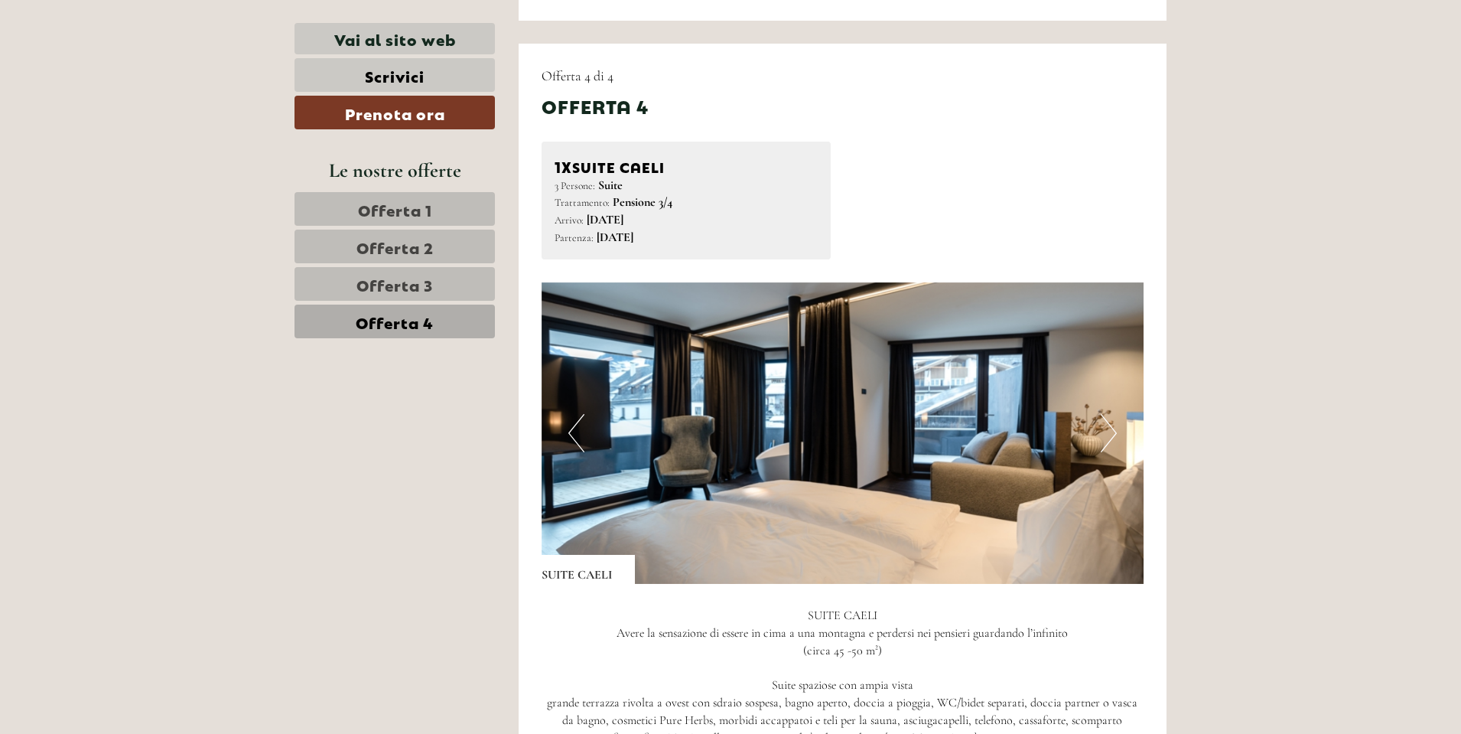
scroll to position [869, 0]
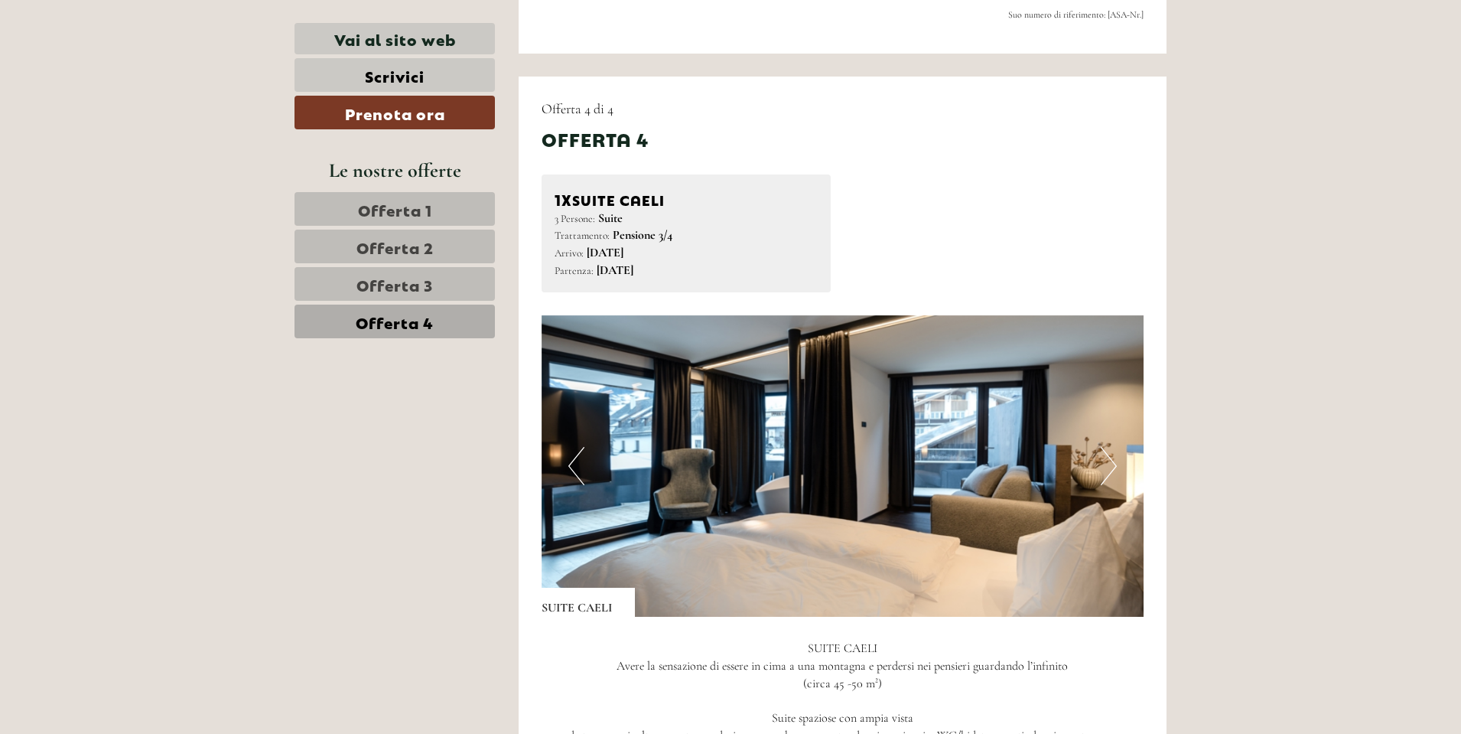
click at [1097, 467] on img at bounding box center [843, 465] width 603 height 301
click at [1101, 467] on button "Next" at bounding box center [1109, 466] width 16 height 38
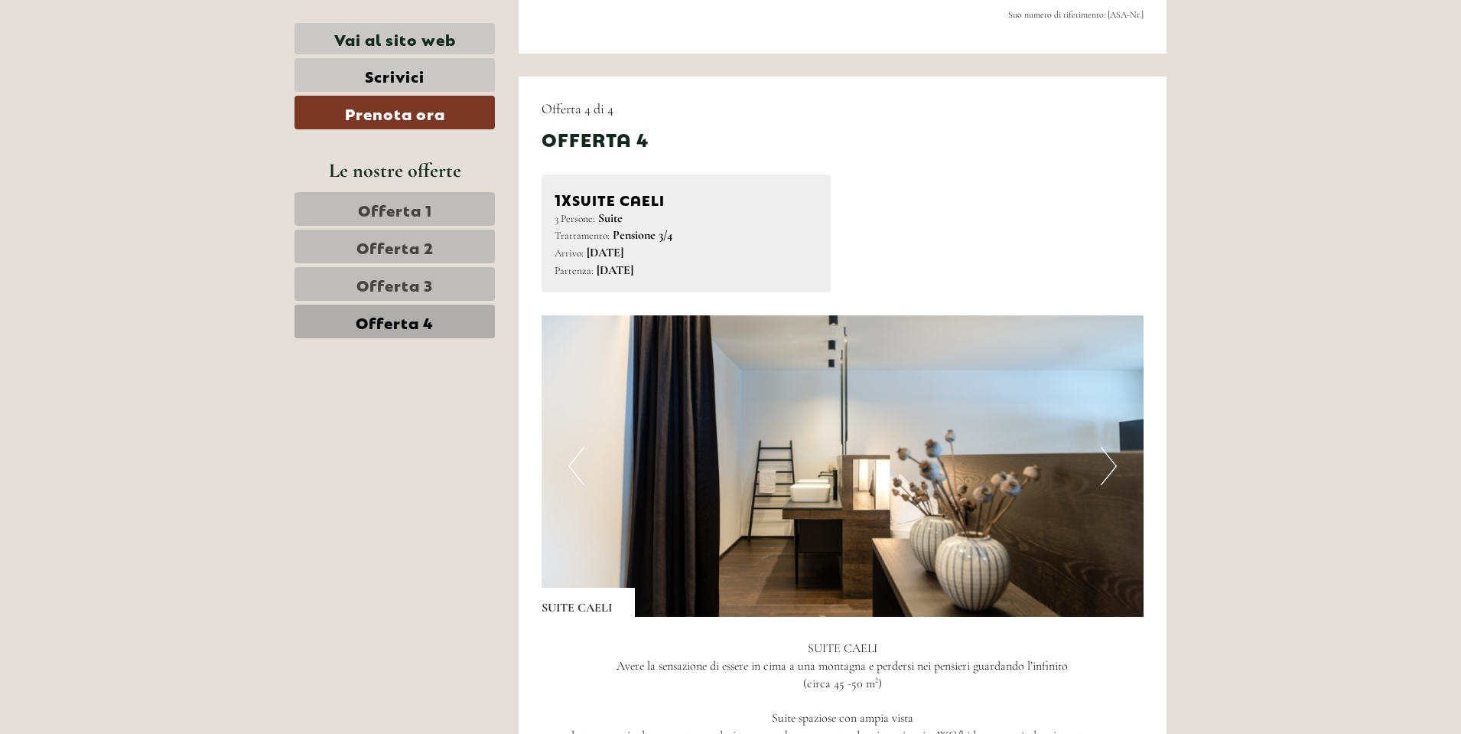
click at [1103, 461] on button "Next" at bounding box center [1109, 466] width 16 height 38
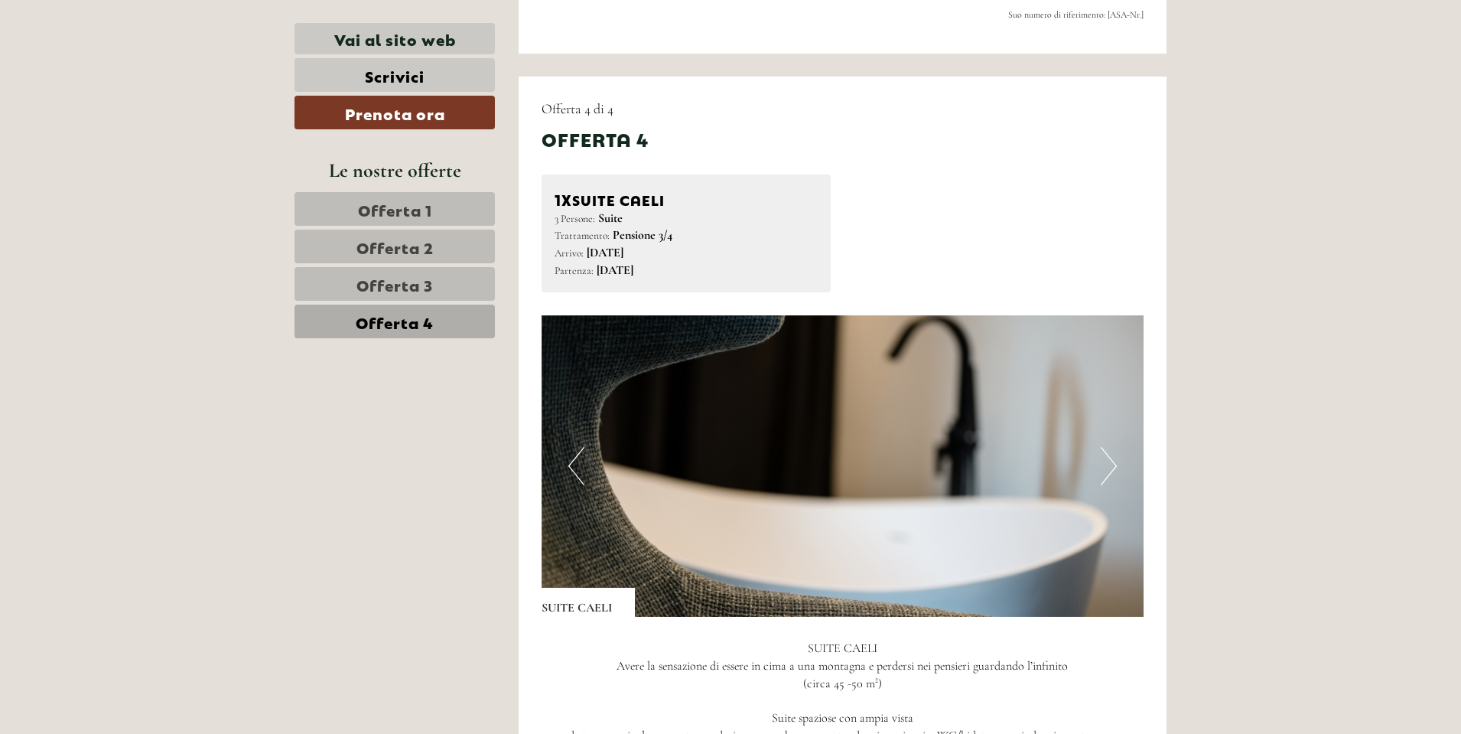
click at [1103, 461] on button "Next" at bounding box center [1109, 466] width 16 height 38
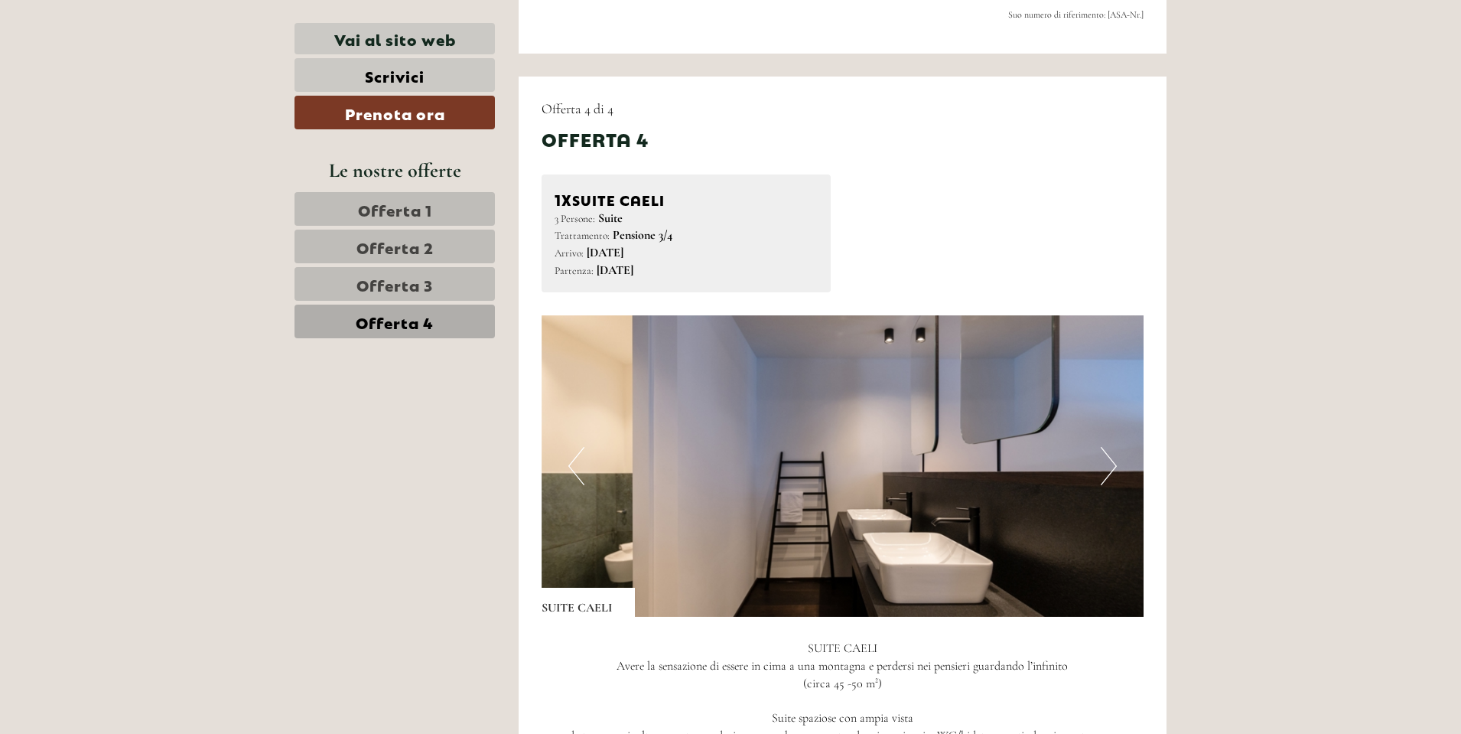
click at [1103, 461] on button "Next" at bounding box center [1109, 466] width 16 height 38
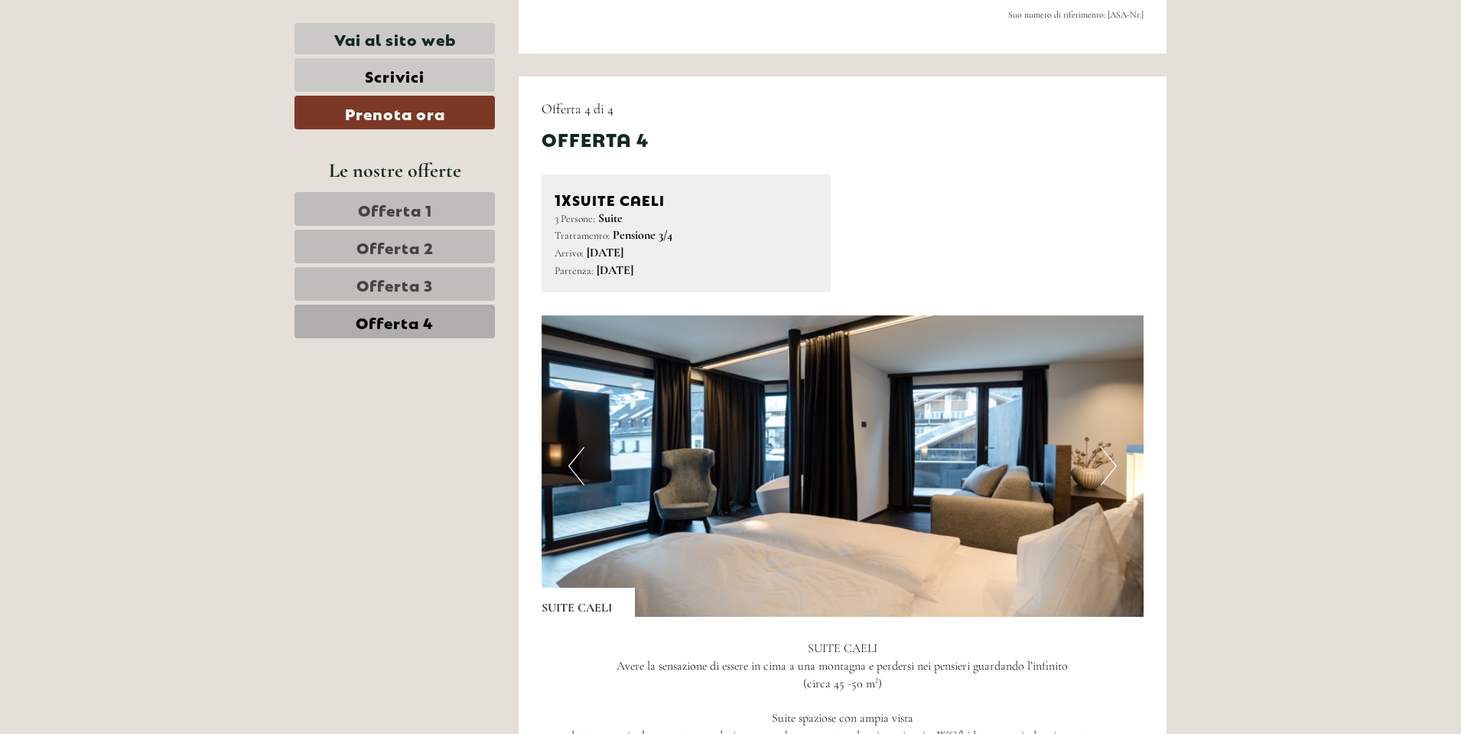
click at [433, 210] on link "Offerta 1" at bounding box center [395, 209] width 200 height 34
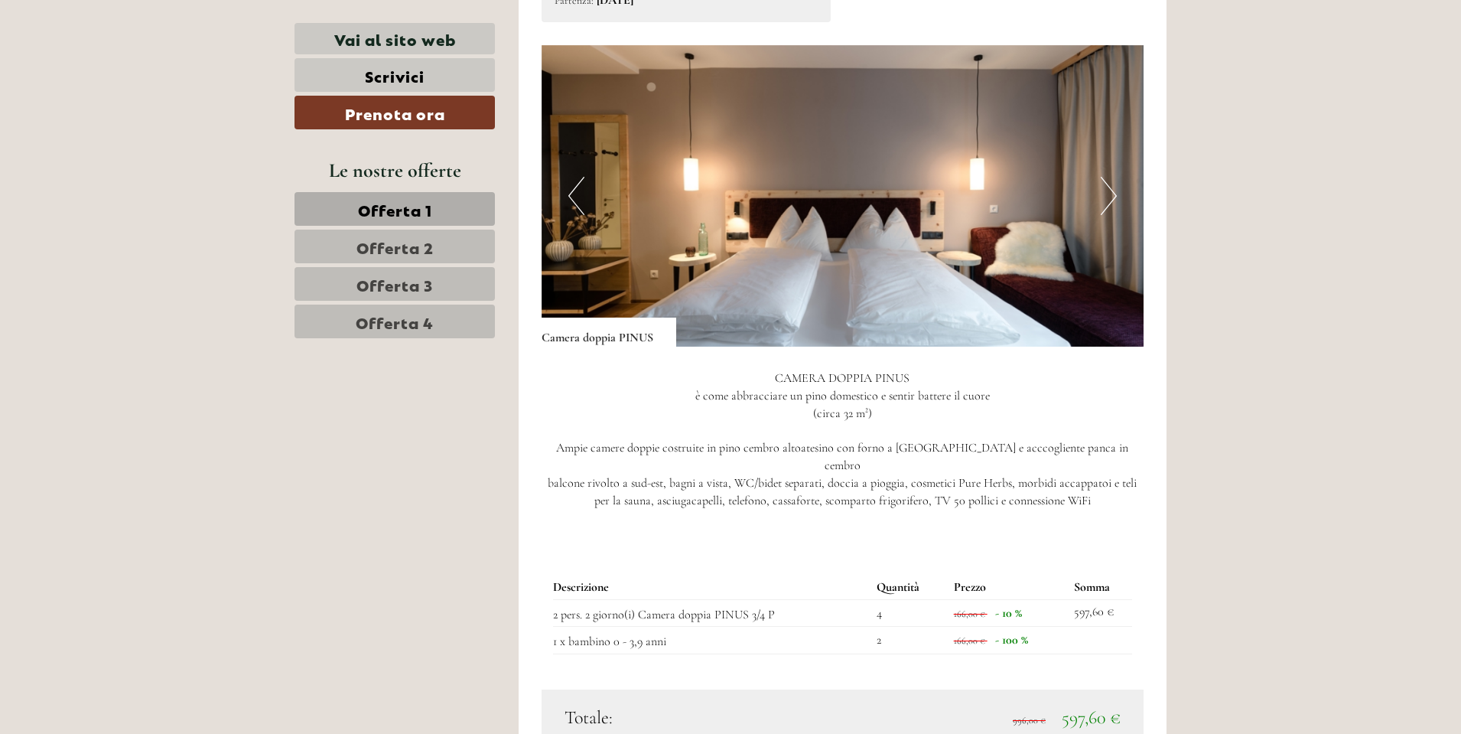
scroll to position [1175, 0]
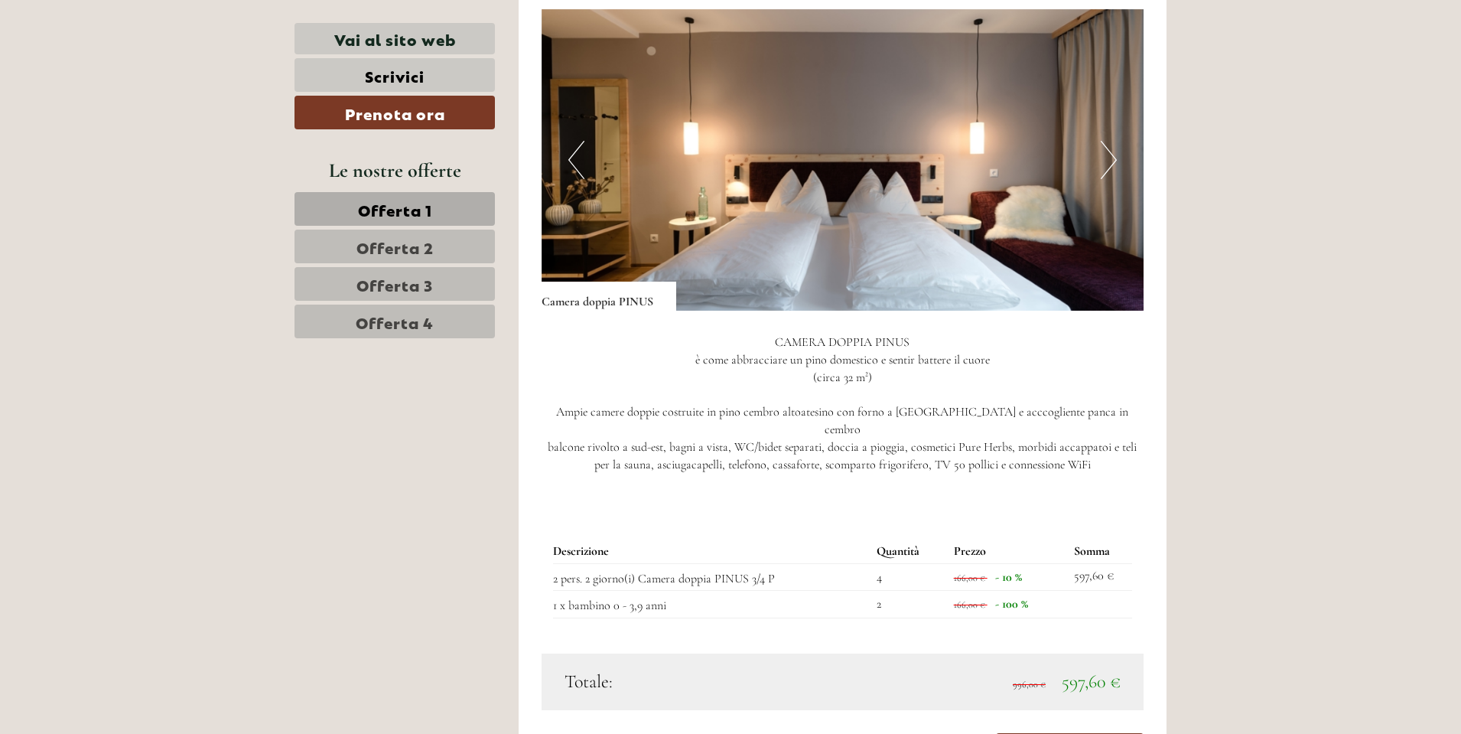
click at [1119, 167] on img at bounding box center [843, 159] width 603 height 301
click at [1105, 151] on button "Next" at bounding box center [1109, 160] width 16 height 38
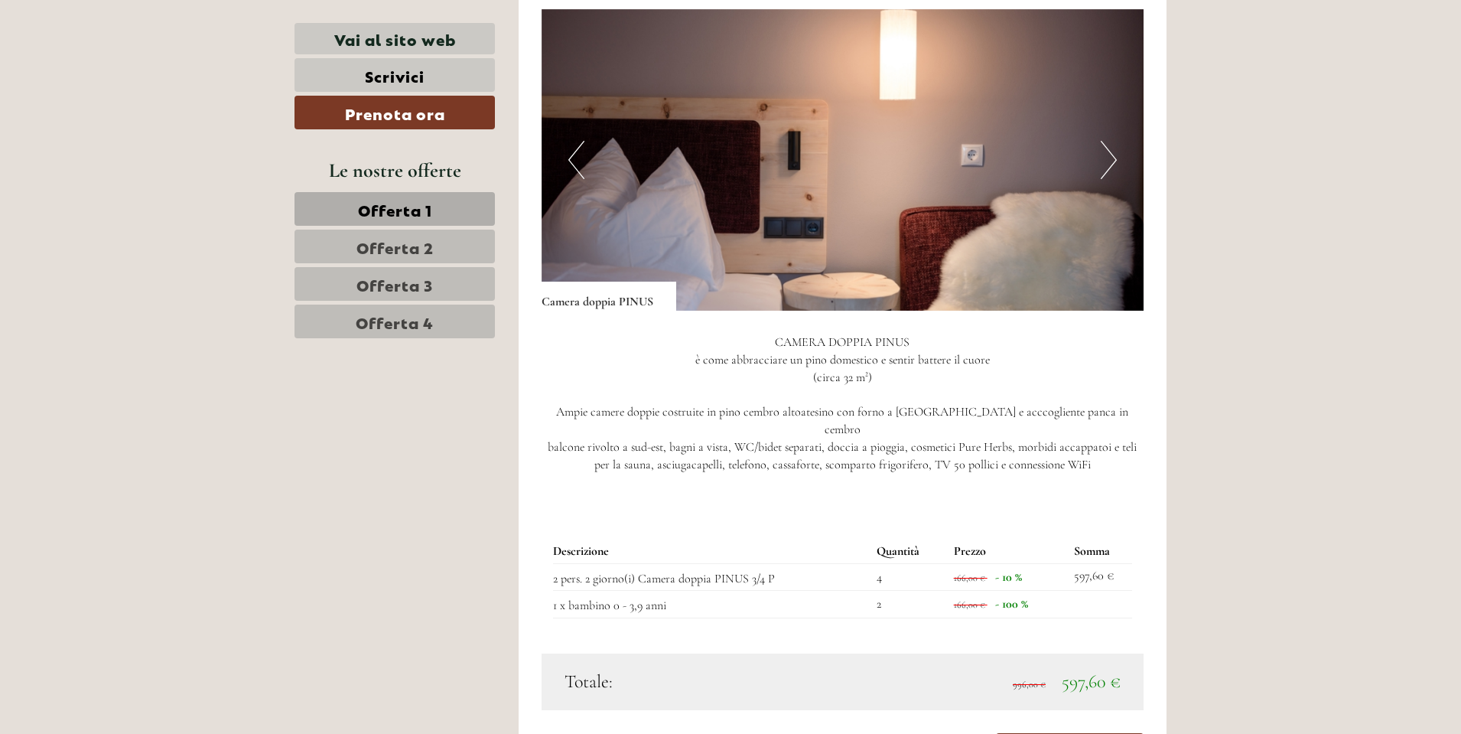
click at [1105, 151] on button "Next" at bounding box center [1109, 160] width 16 height 38
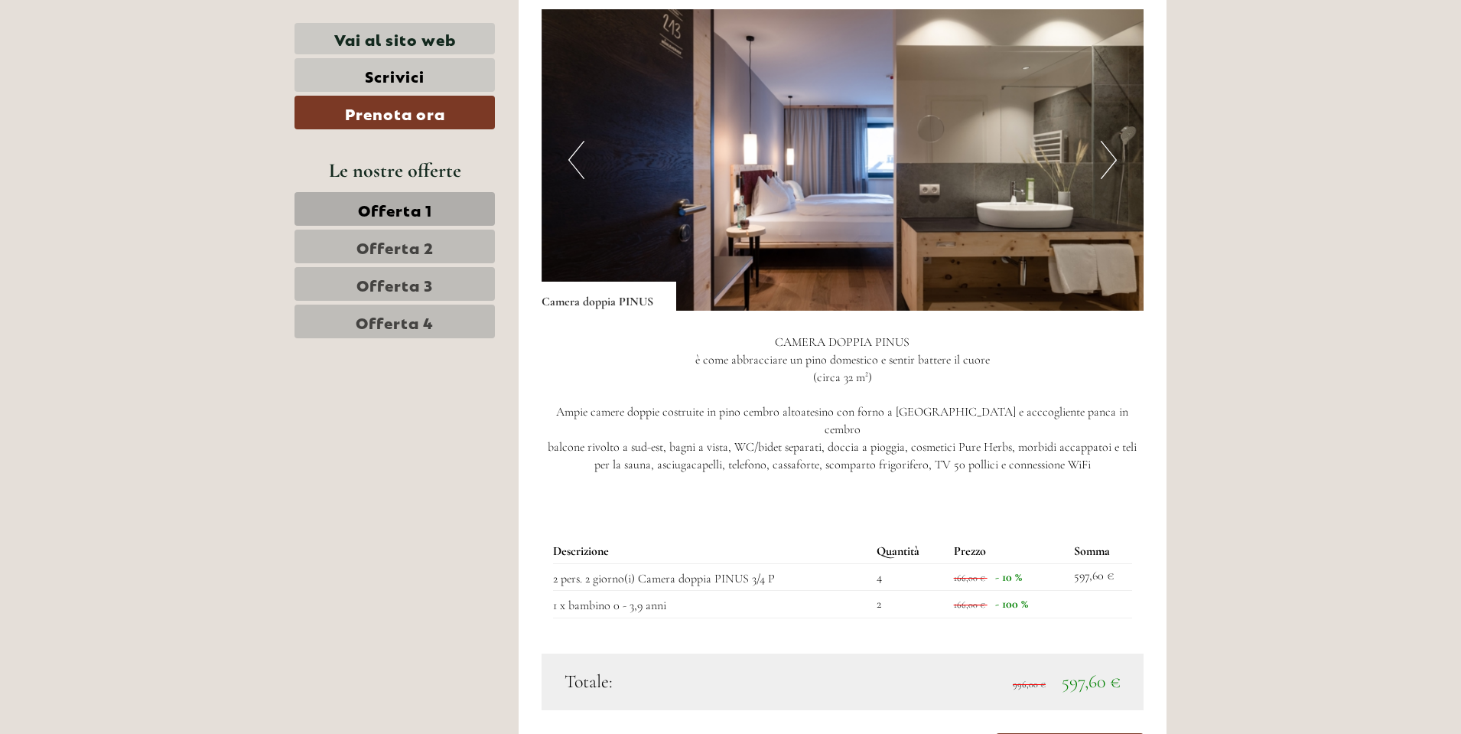
click at [1105, 151] on button "Next" at bounding box center [1109, 160] width 16 height 38
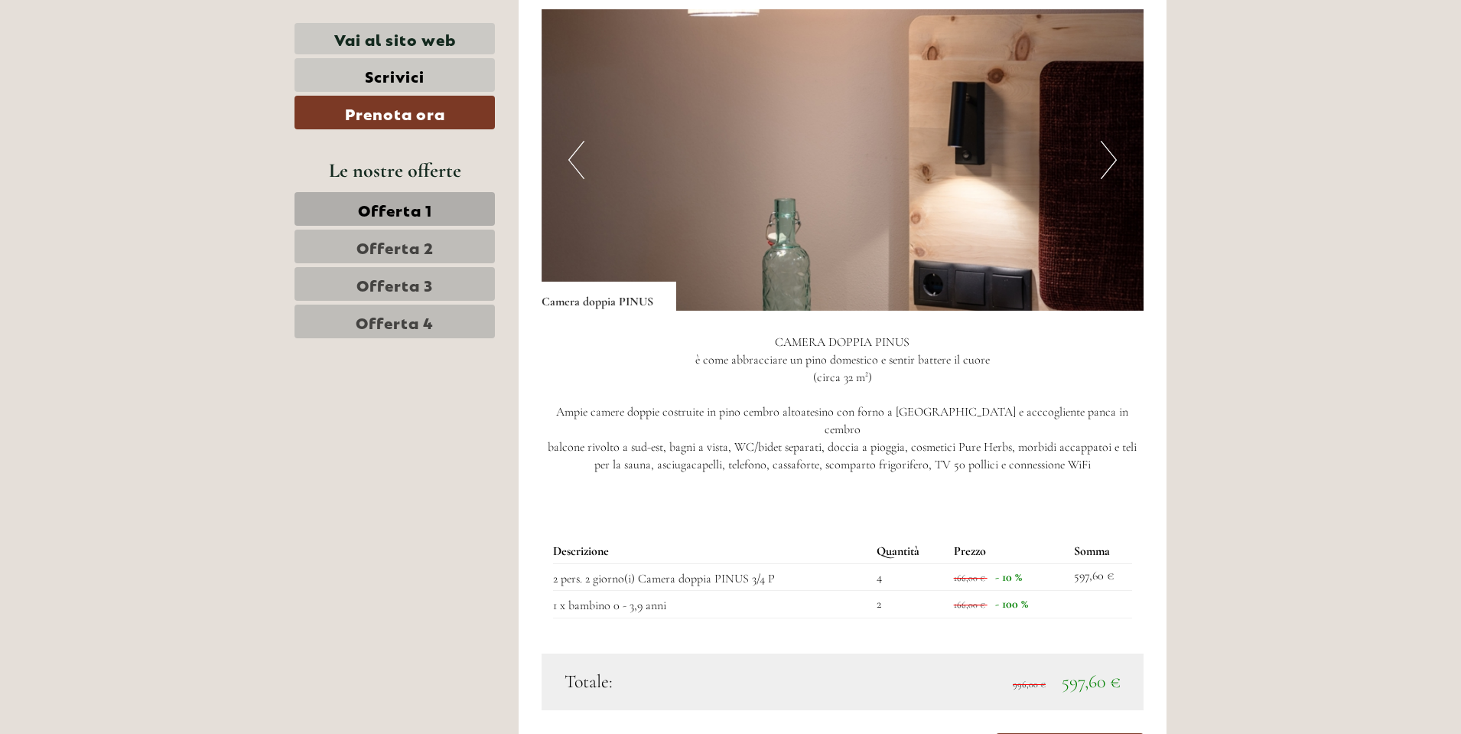
click at [1105, 151] on button "Next" at bounding box center [1109, 160] width 16 height 38
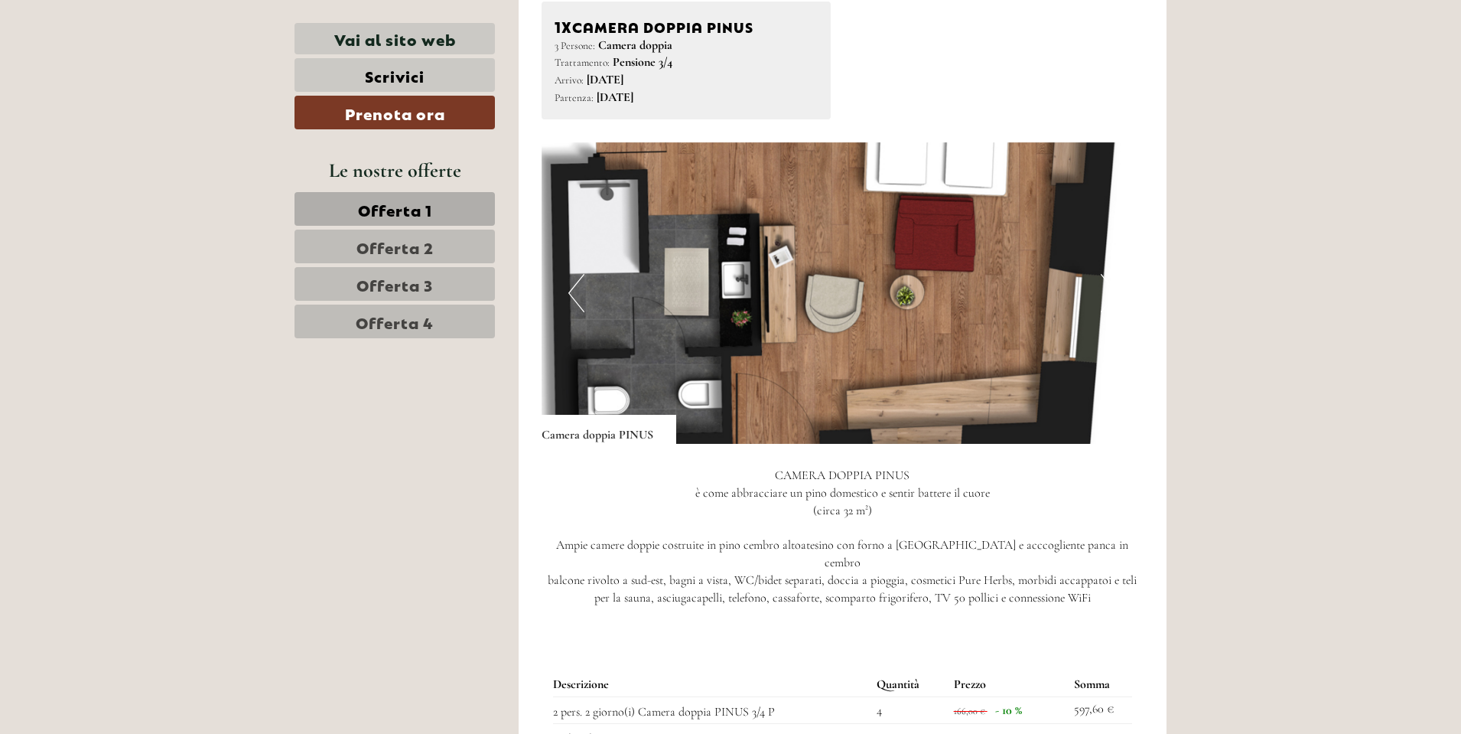
scroll to position [1022, 0]
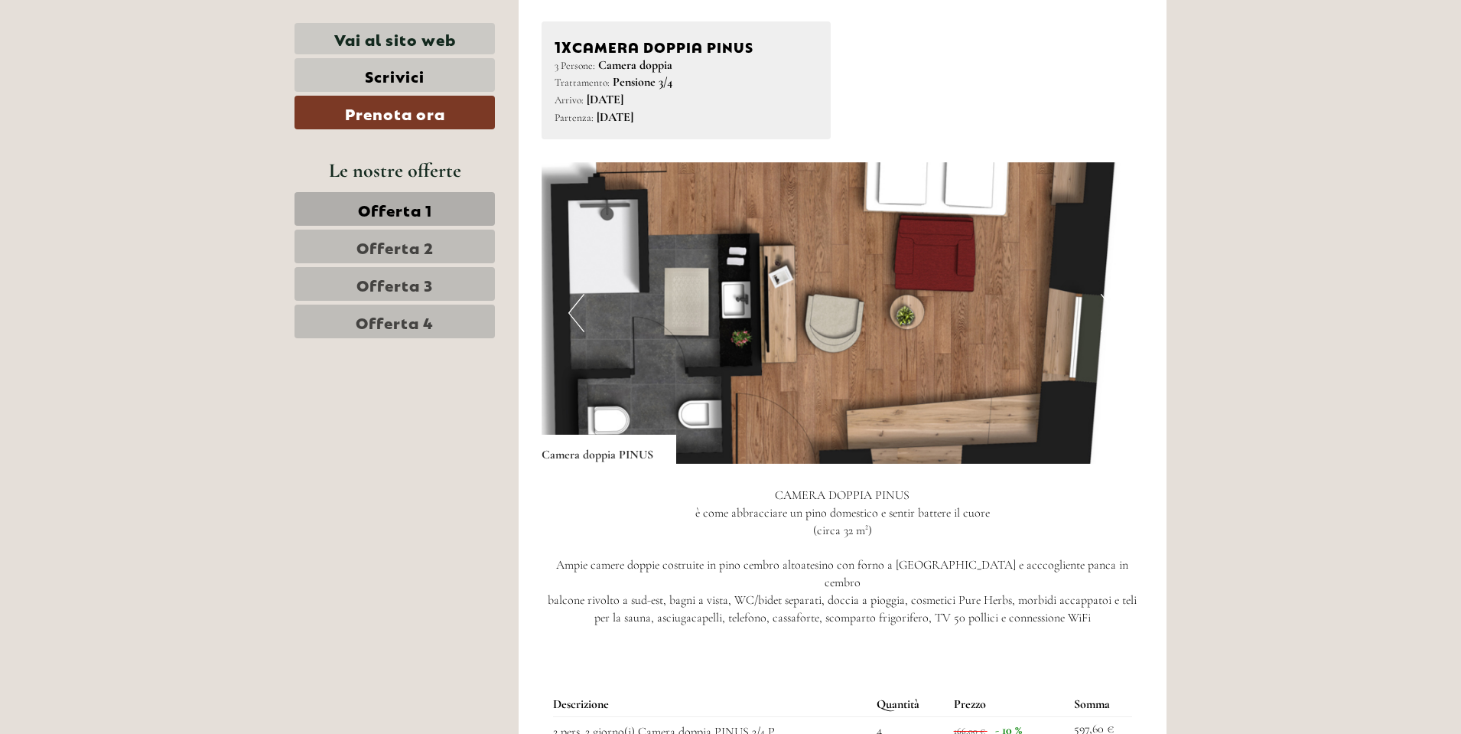
click at [436, 248] on link "Offerta 2" at bounding box center [395, 247] width 200 height 34
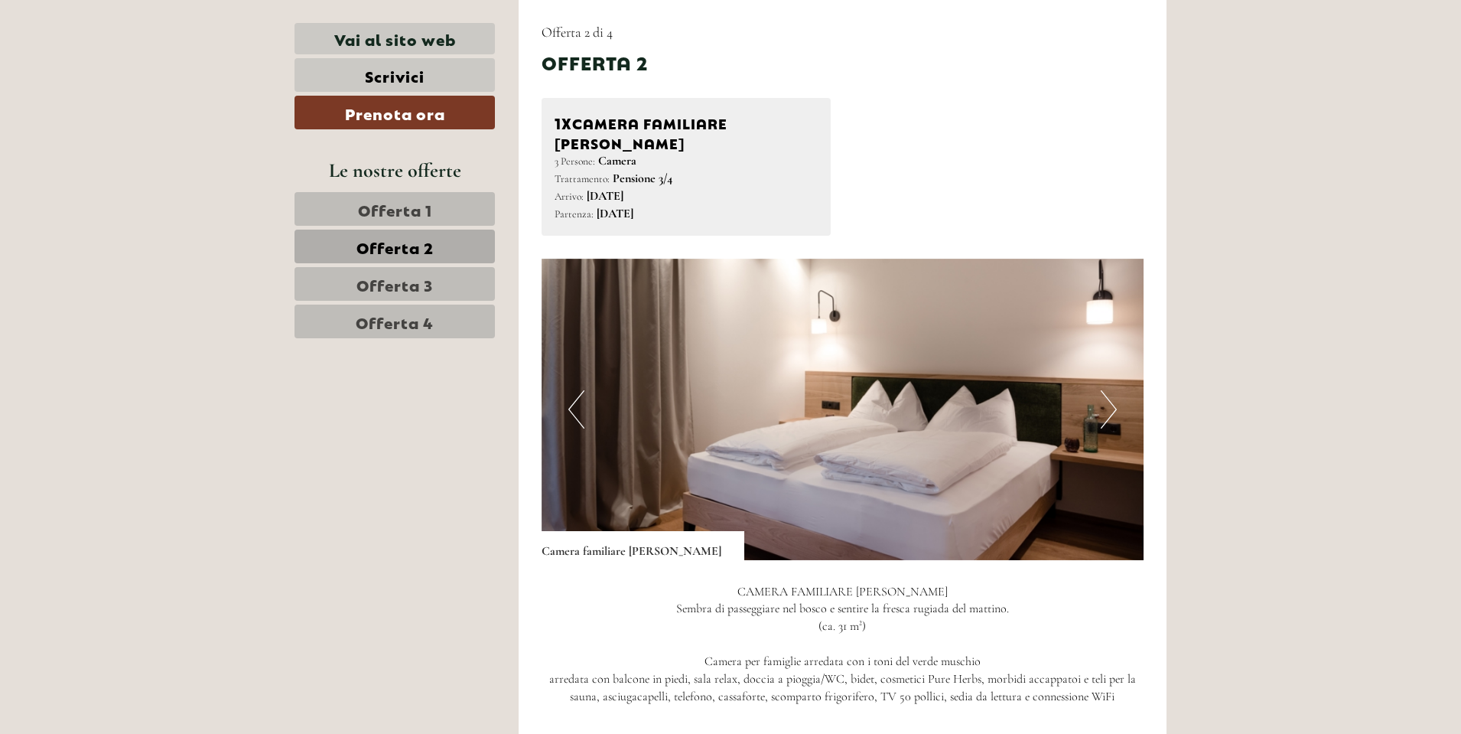
click at [1104, 390] on button "Next" at bounding box center [1109, 409] width 16 height 38
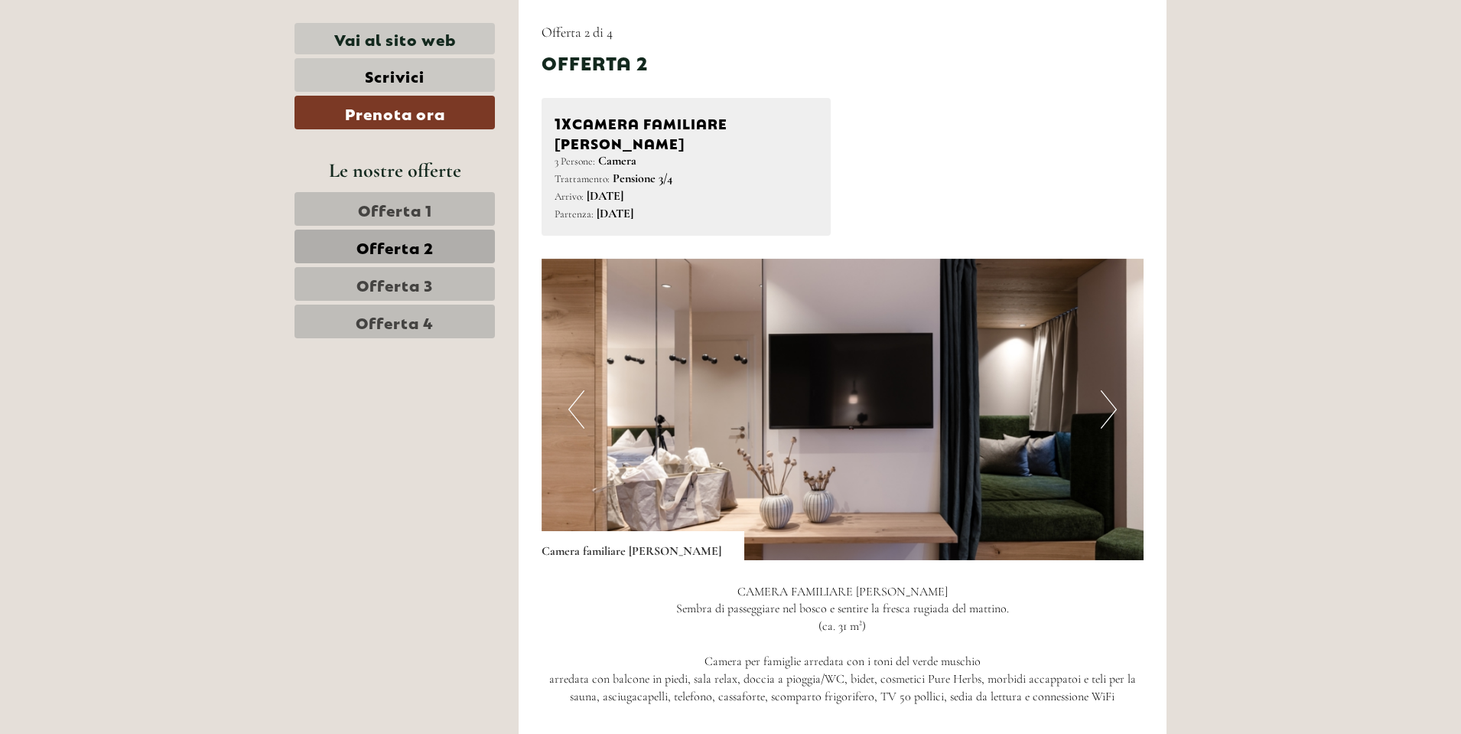
click at [1106, 368] on img at bounding box center [843, 409] width 603 height 301
click at [1113, 390] on button "Next" at bounding box center [1109, 409] width 16 height 38
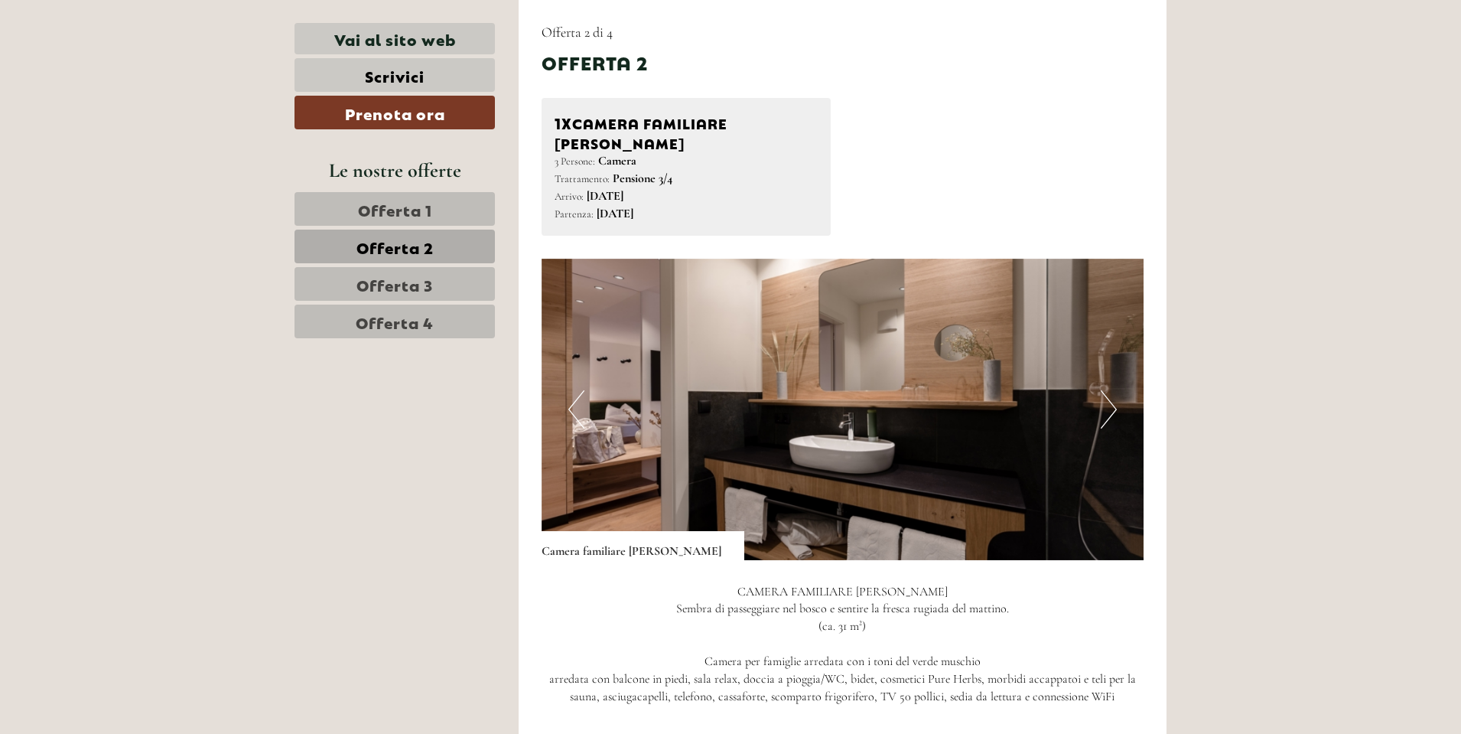
click at [1110, 390] on button "Next" at bounding box center [1109, 409] width 16 height 38
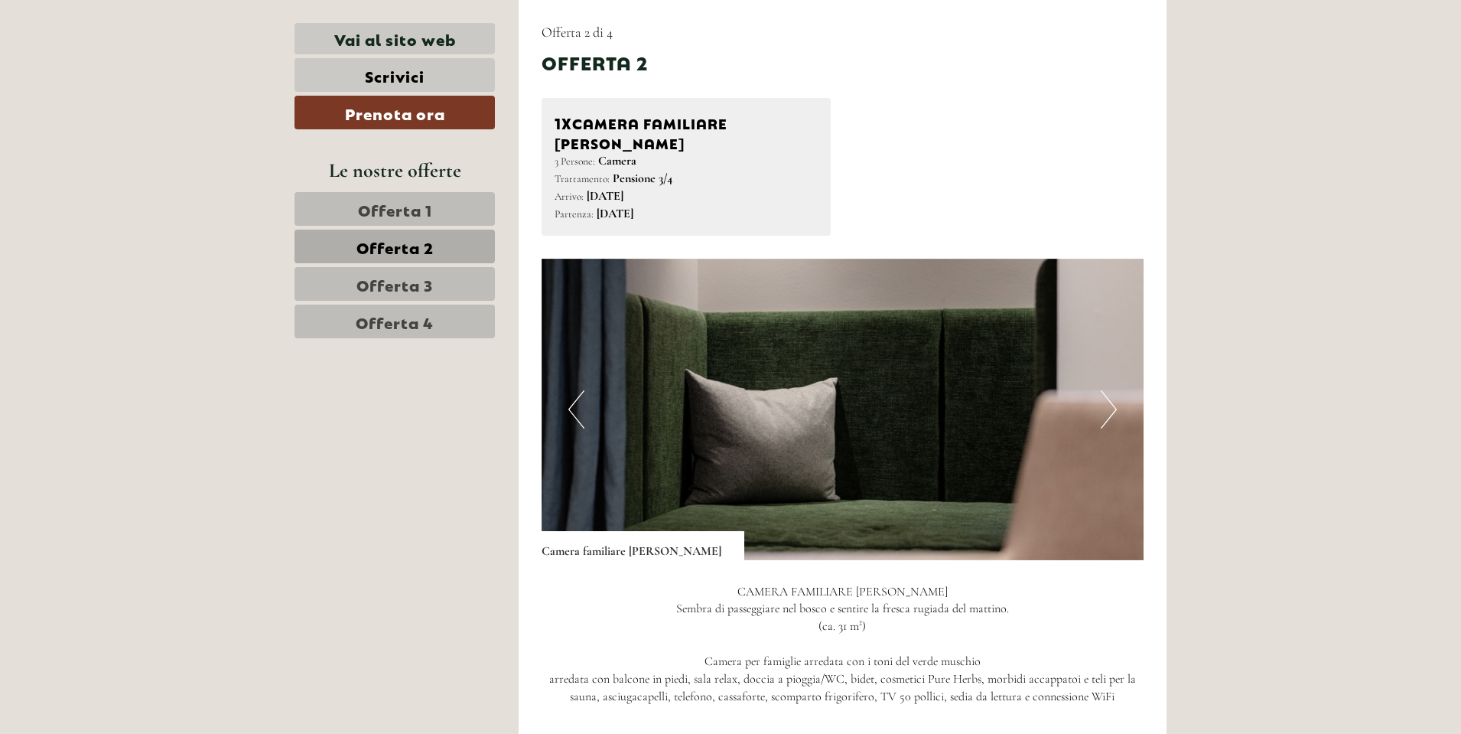
click at [1110, 390] on button "Next" at bounding box center [1109, 409] width 16 height 38
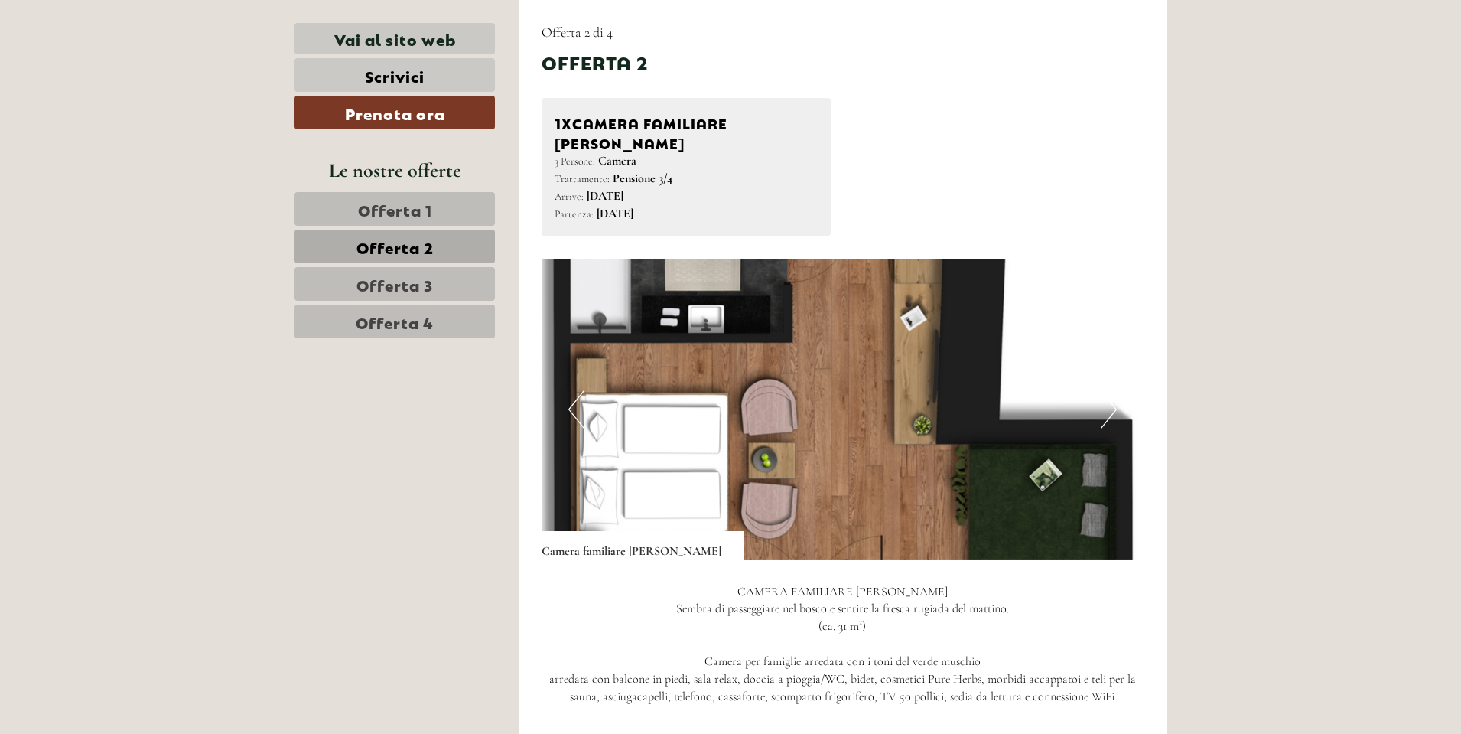
click at [418, 281] on span "Offerta 3" at bounding box center [395, 283] width 77 height 21
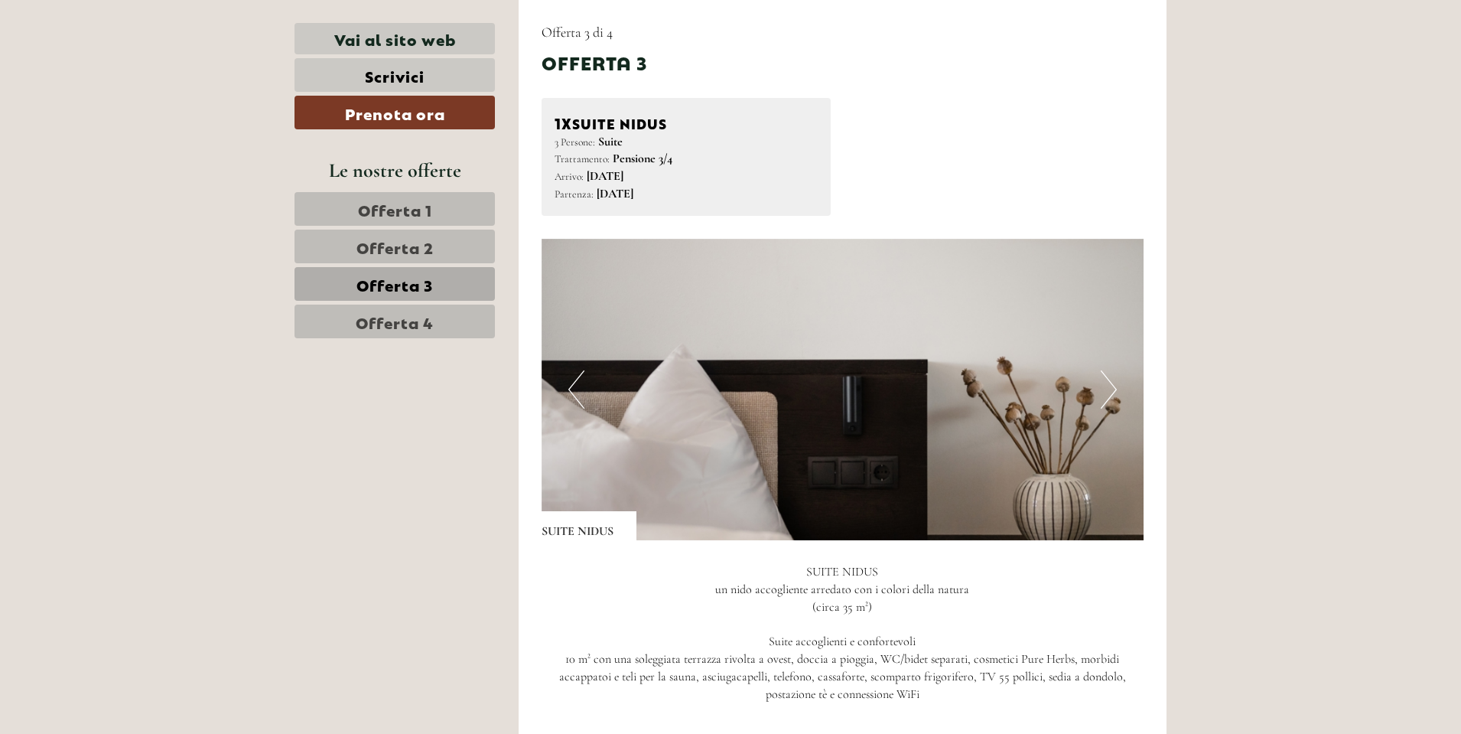
scroll to position [1022, 0]
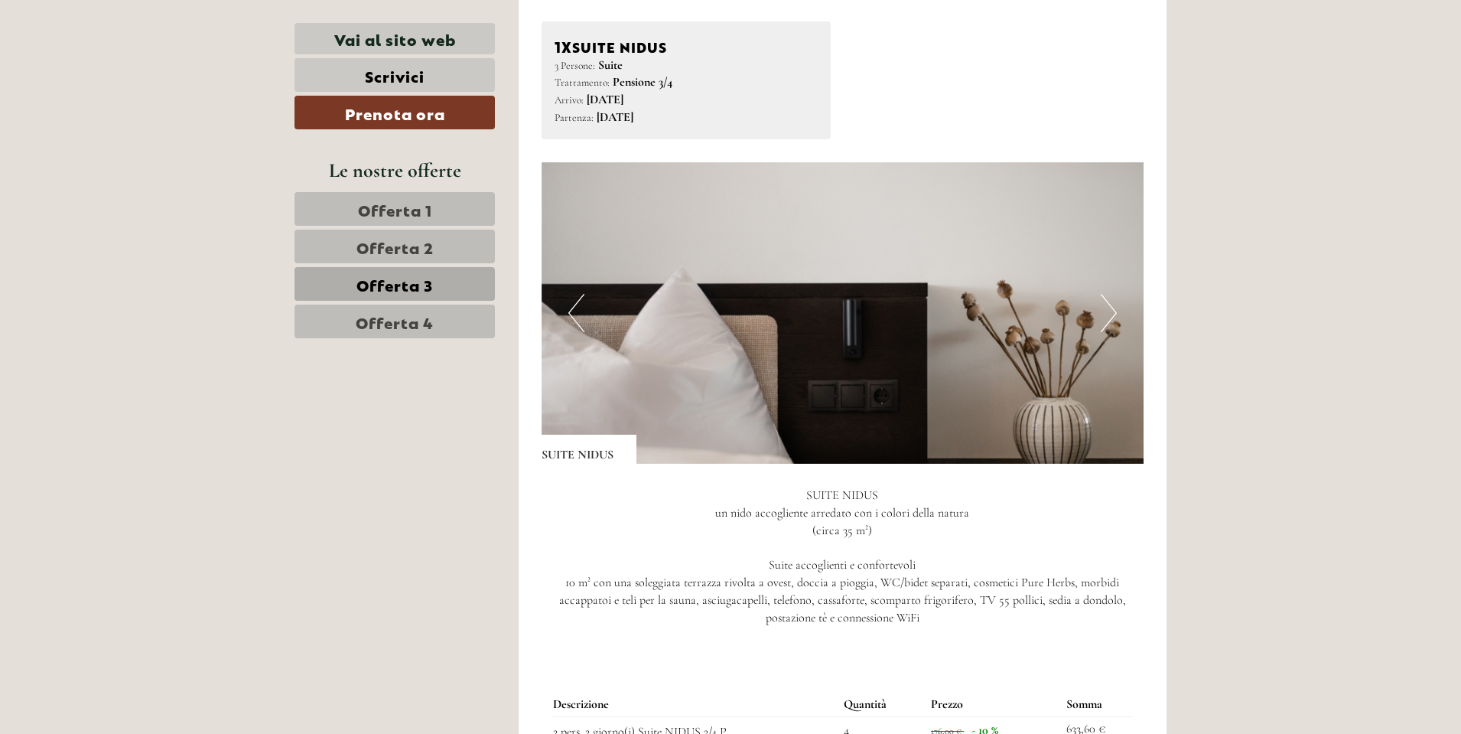
click at [1112, 309] on button "Next" at bounding box center [1109, 313] width 16 height 38
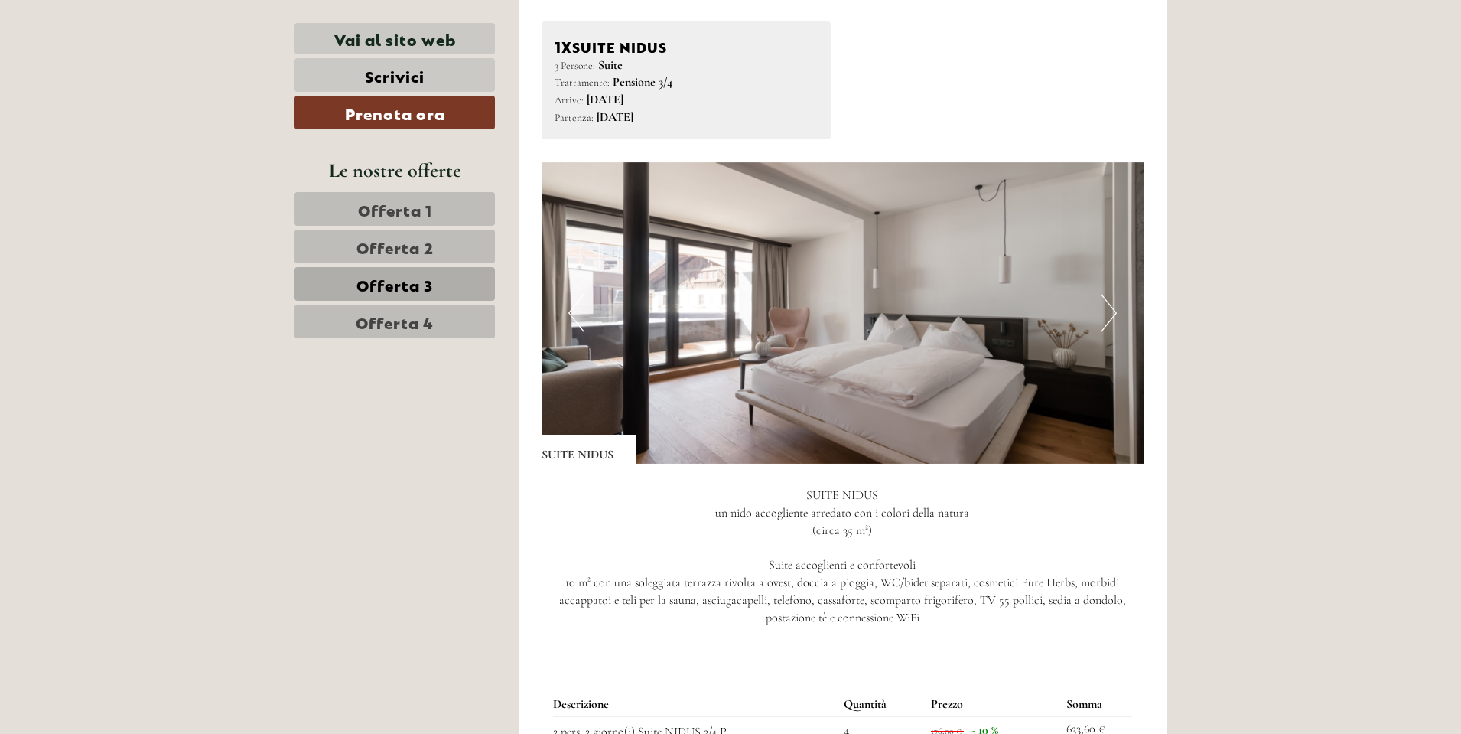
click at [1114, 311] on button "Next" at bounding box center [1109, 313] width 16 height 38
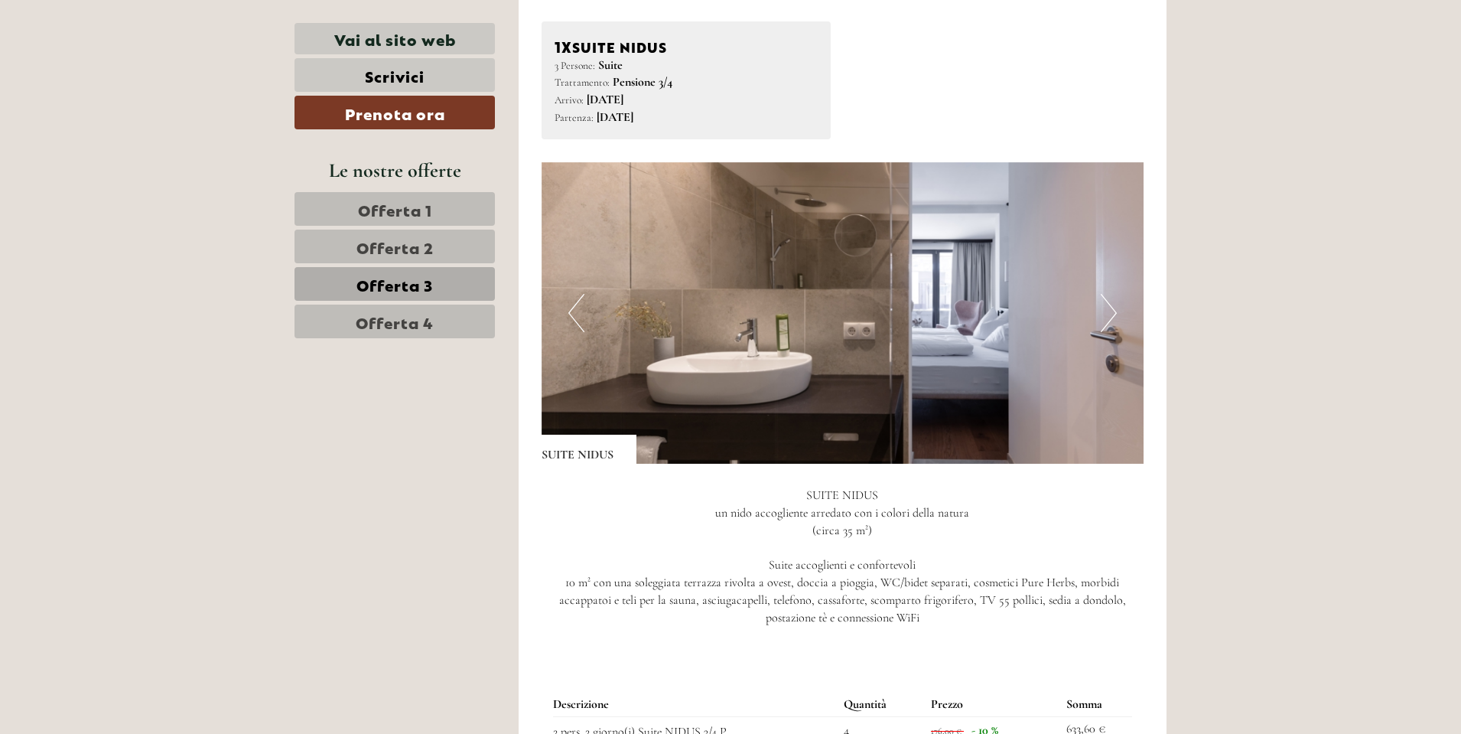
click at [402, 216] on span "Offerta 1" at bounding box center [395, 208] width 74 height 21
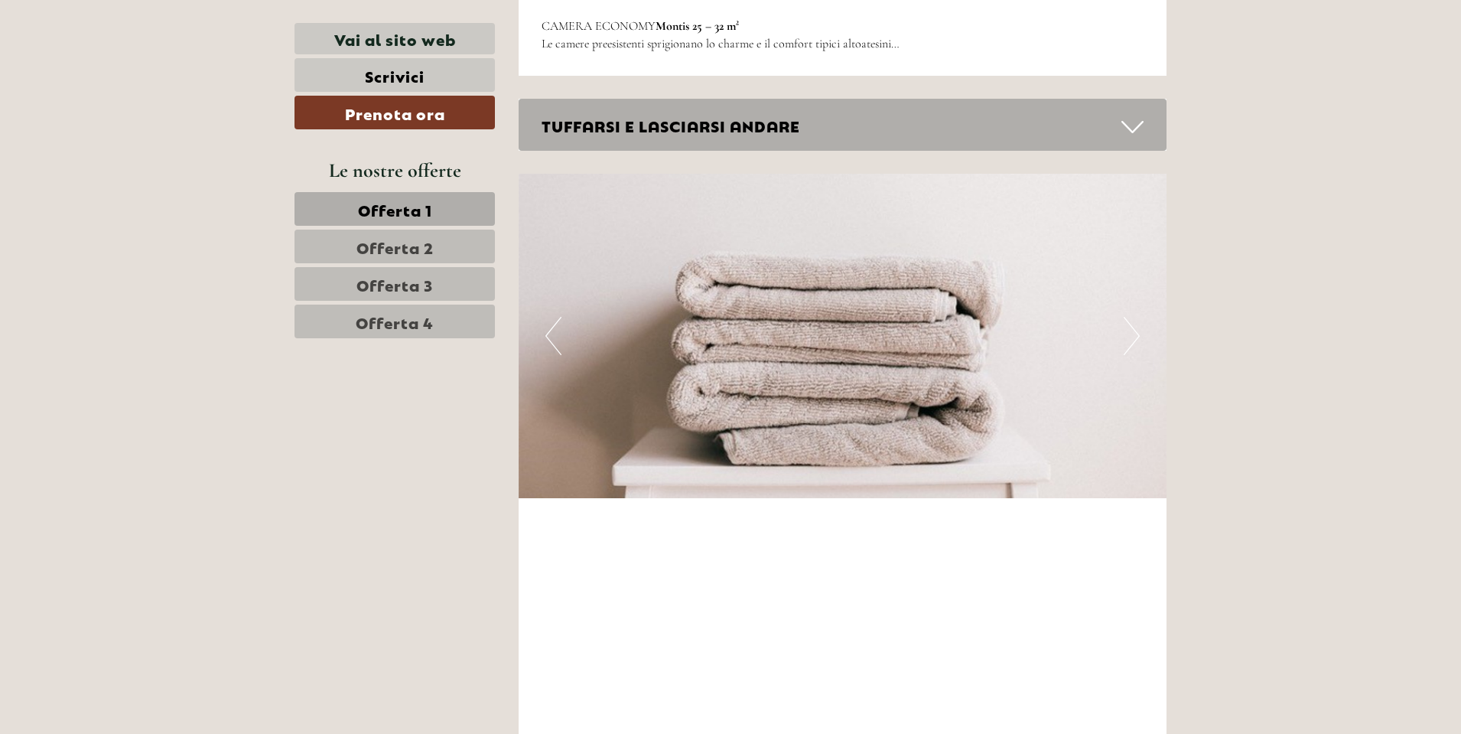
scroll to position [3012, 0]
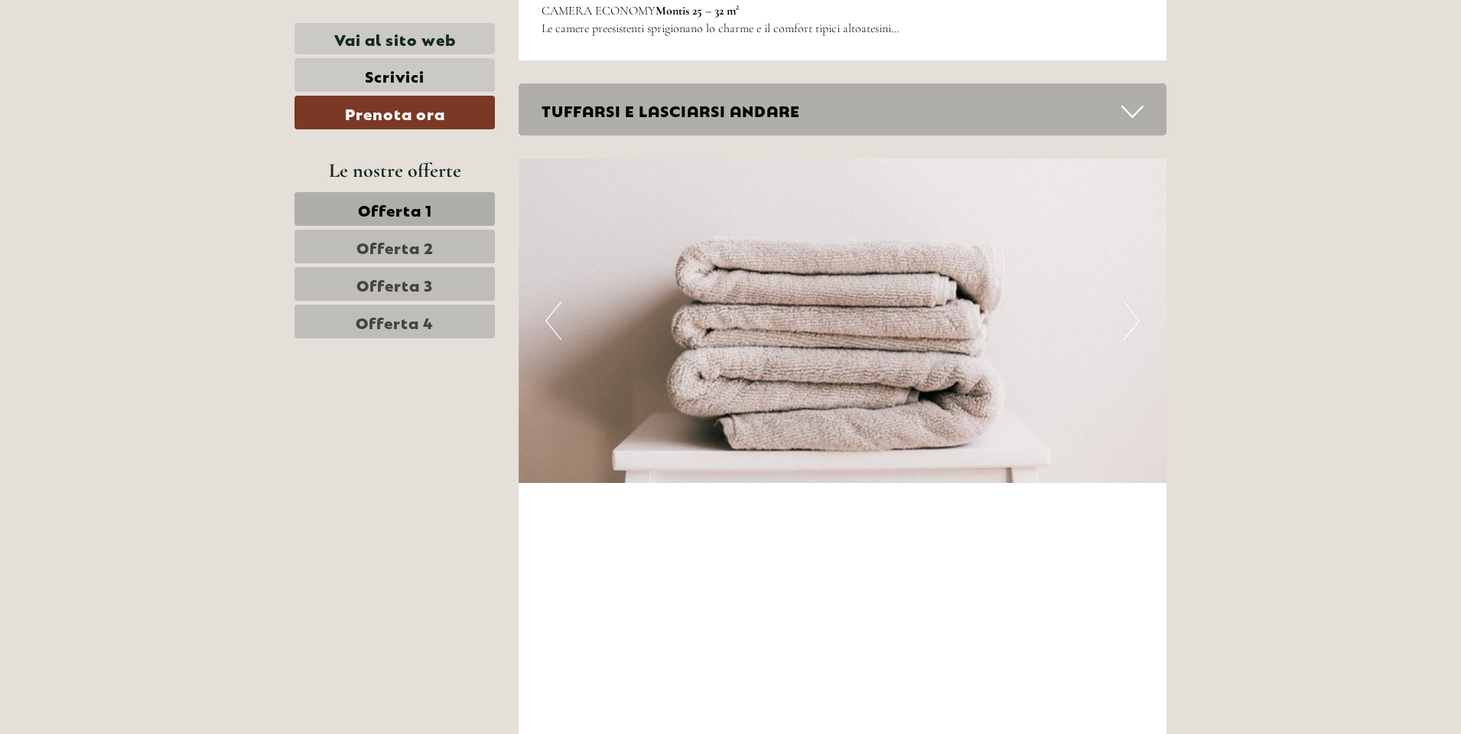
click at [1132, 99] on icon at bounding box center [1133, 112] width 22 height 26
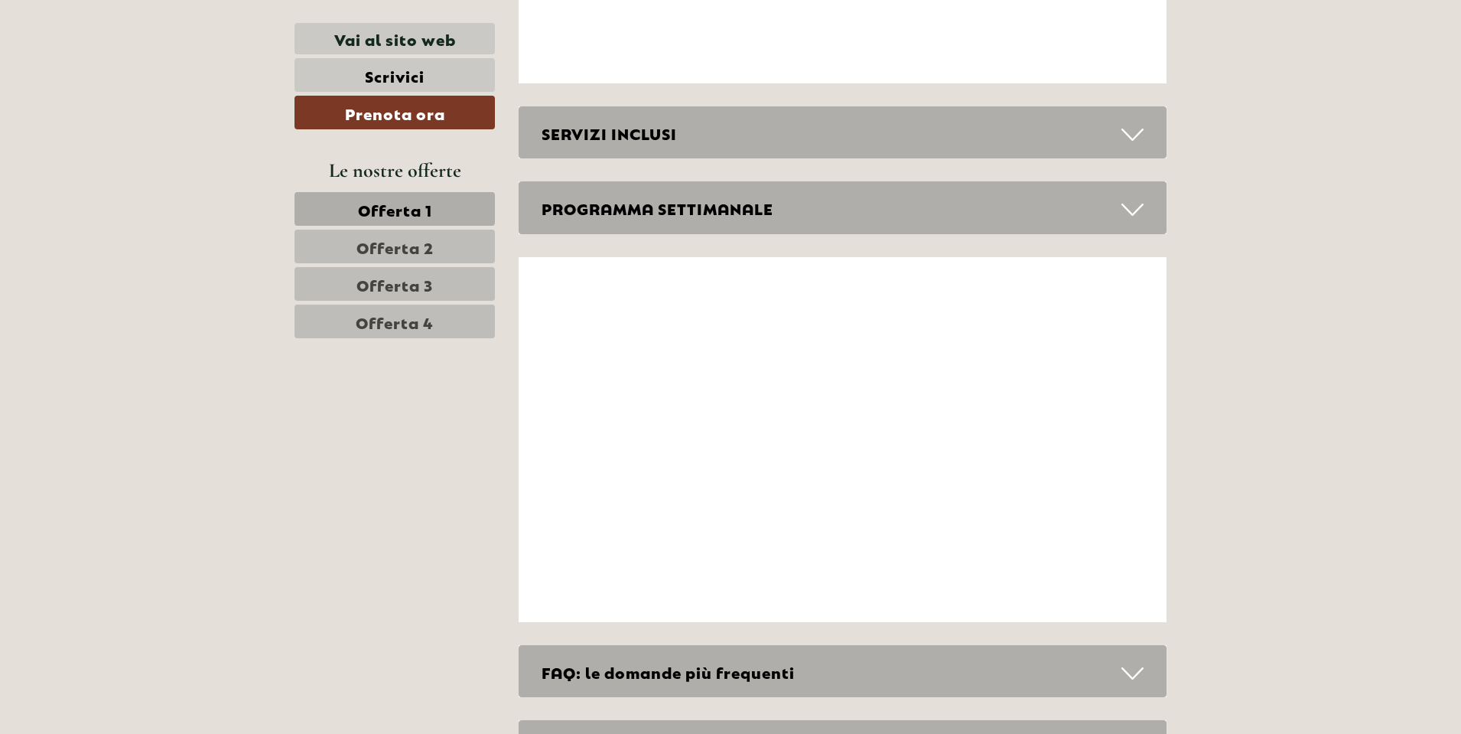
scroll to position [4618, 0]
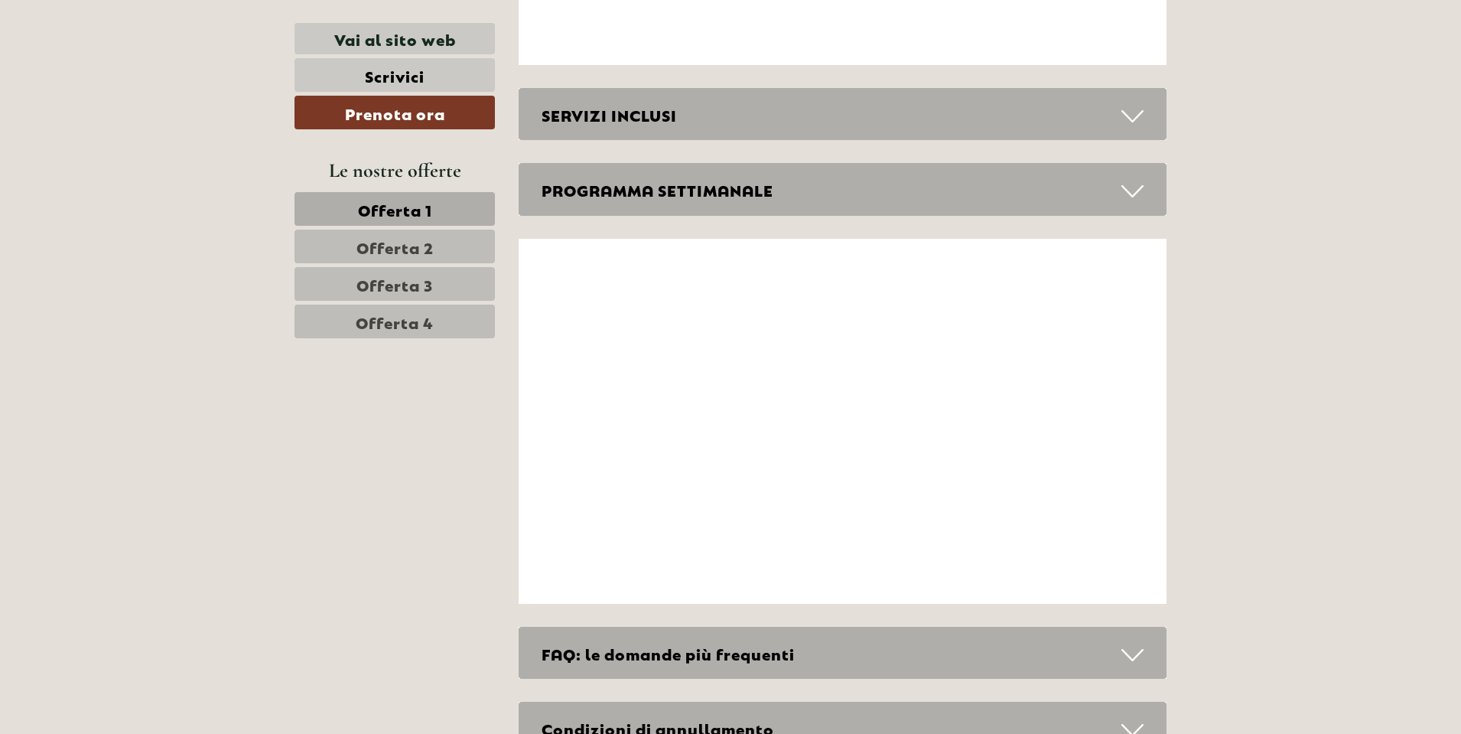
click at [1135, 103] on icon at bounding box center [1133, 116] width 22 height 26
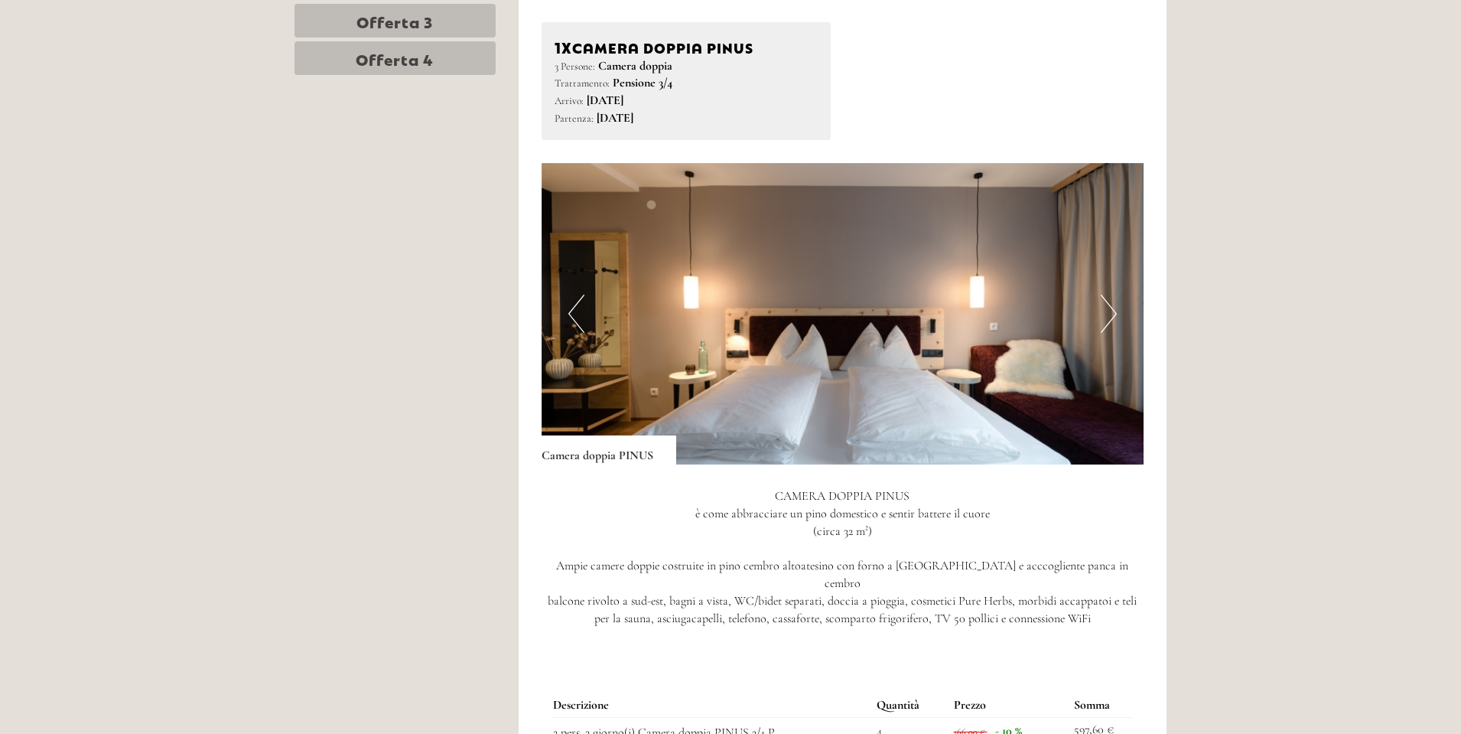
scroll to position [1022, 0]
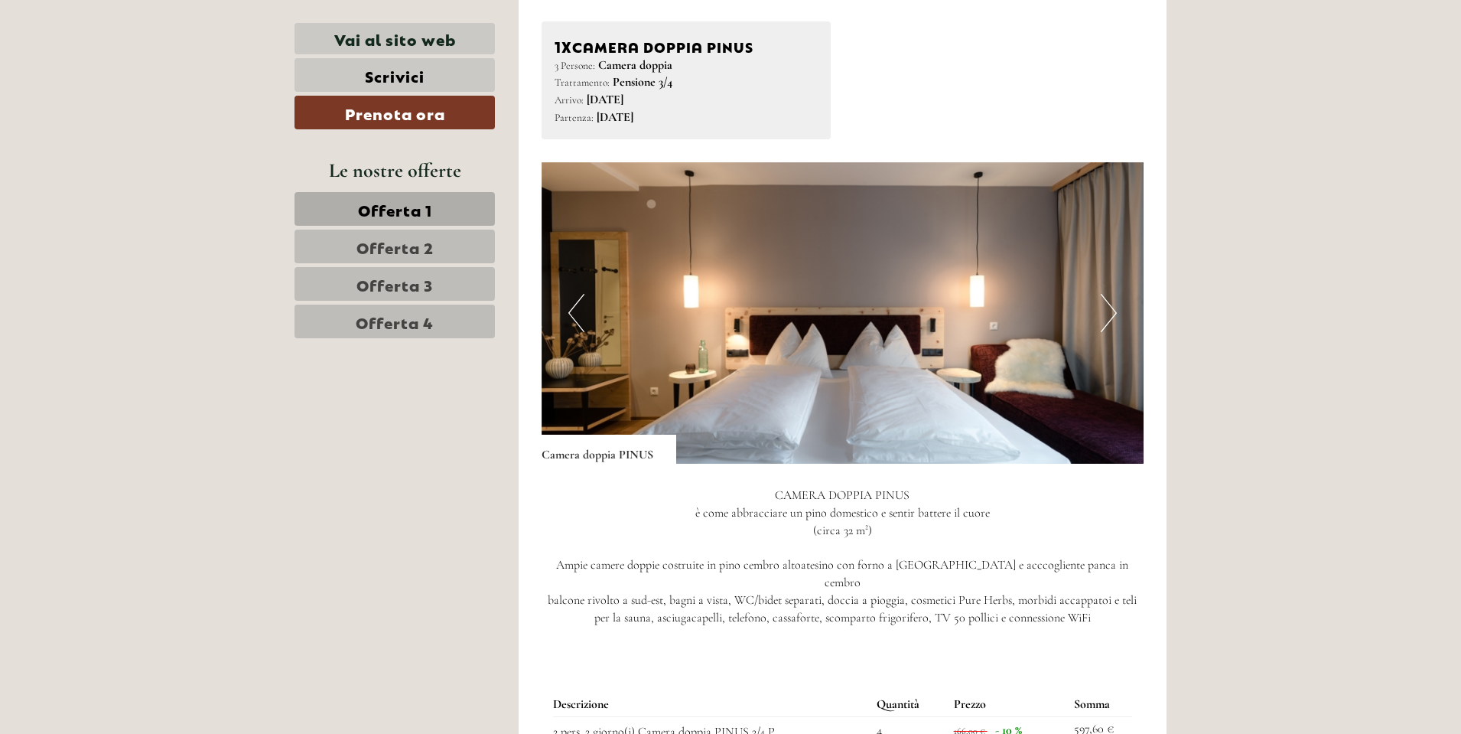
click at [1106, 314] on button "Next" at bounding box center [1109, 313] width 16 height 38
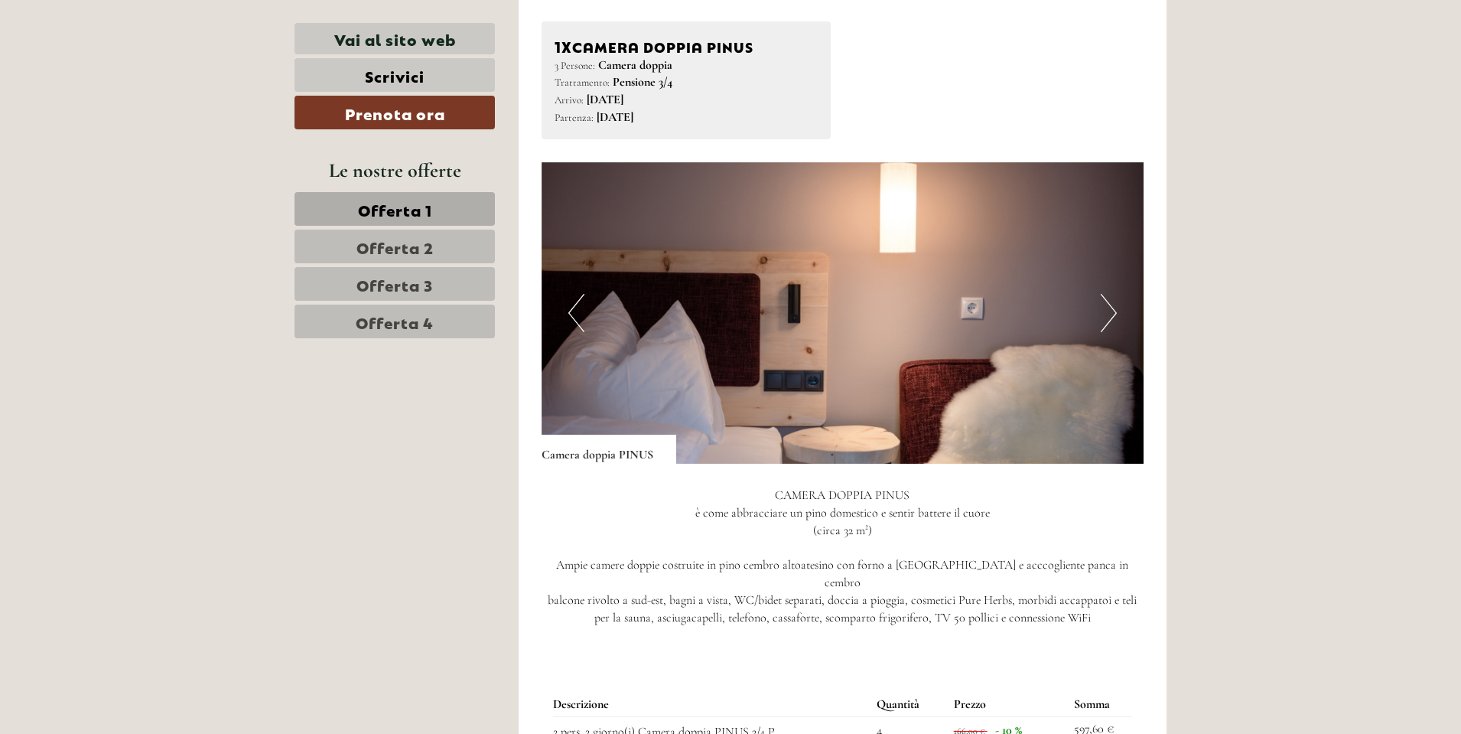
click at [1103, 311] on button "Next" at bounding box center [1109, 313] width 16 height 38
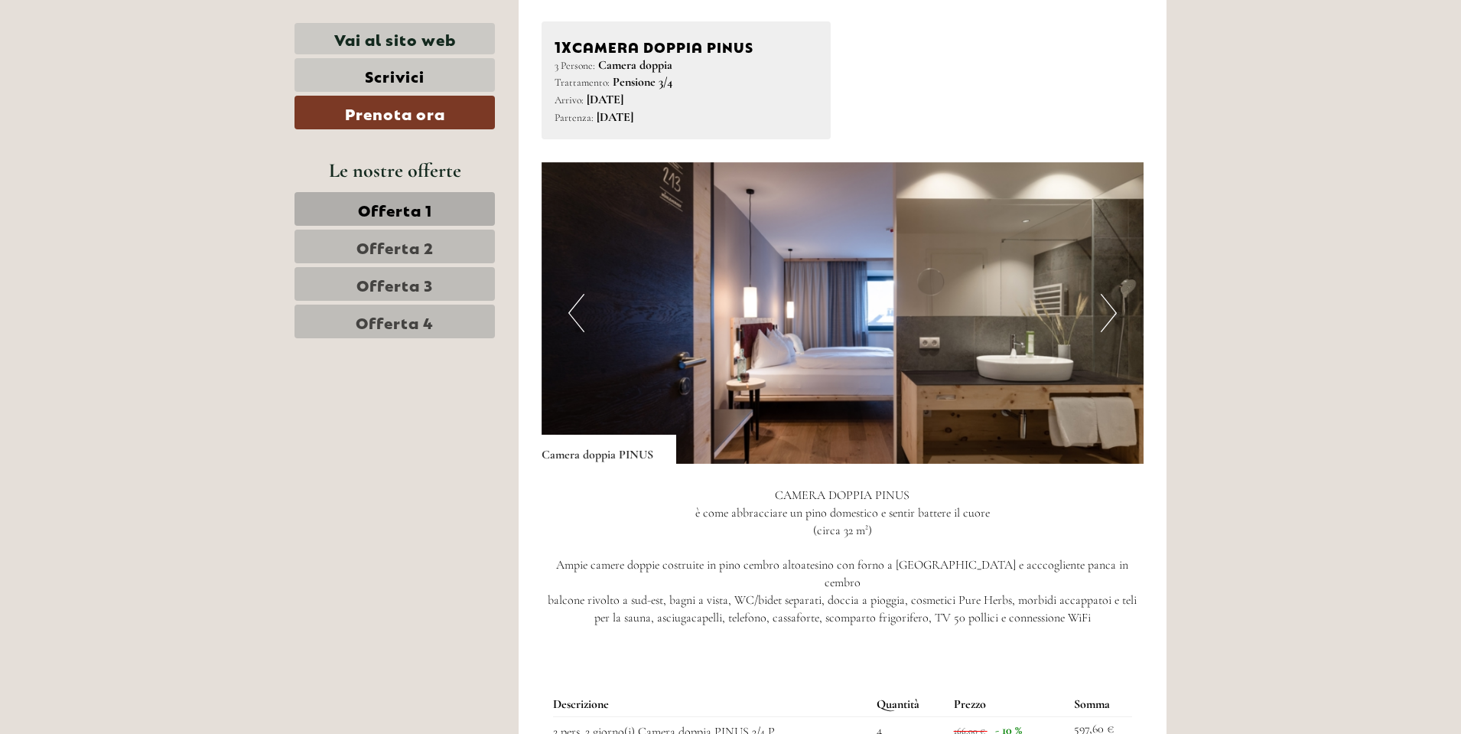
click at [1103, 311] on button "Next" at bounding box center [1109, 313] width 16 height 38
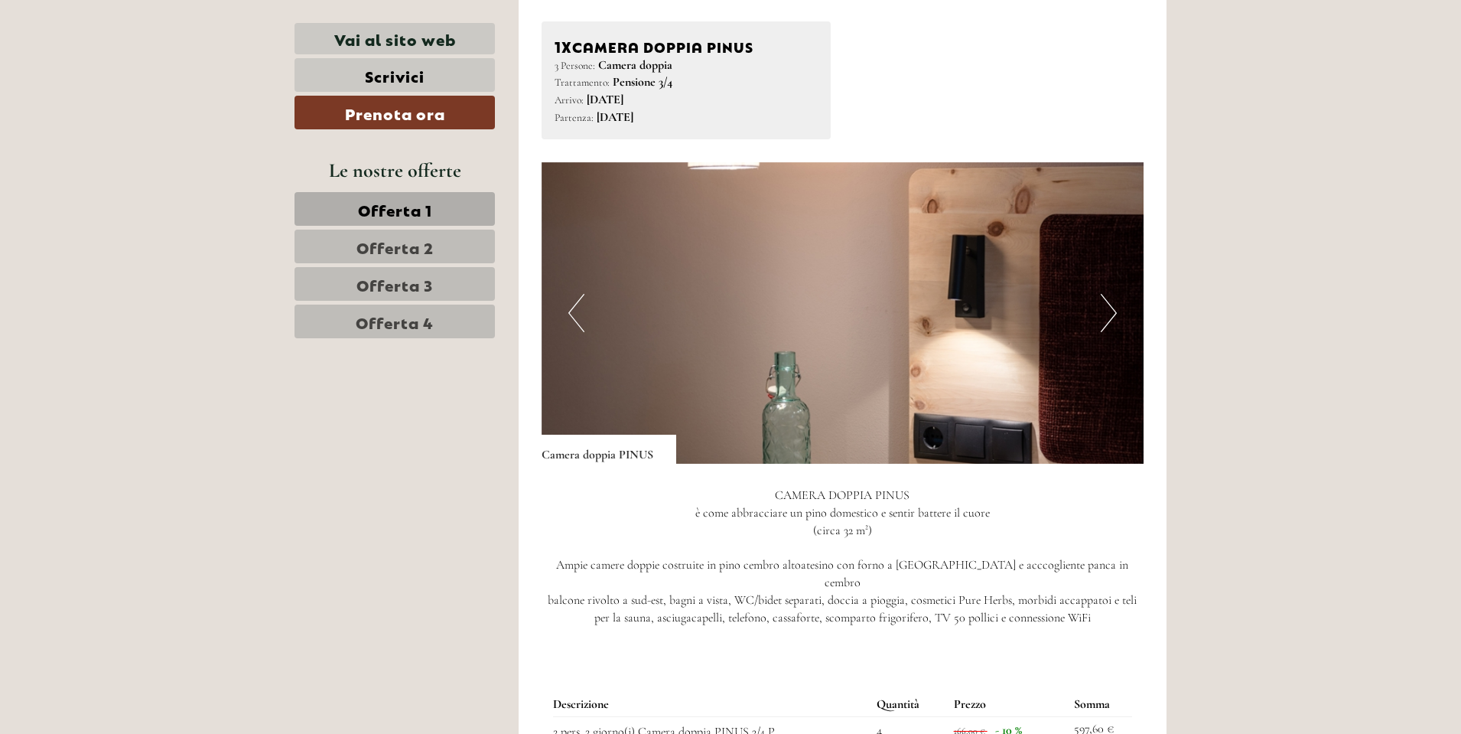
click at [1103, 311] on button "Next" at bounding box center [1109, 313] width 16 height 38
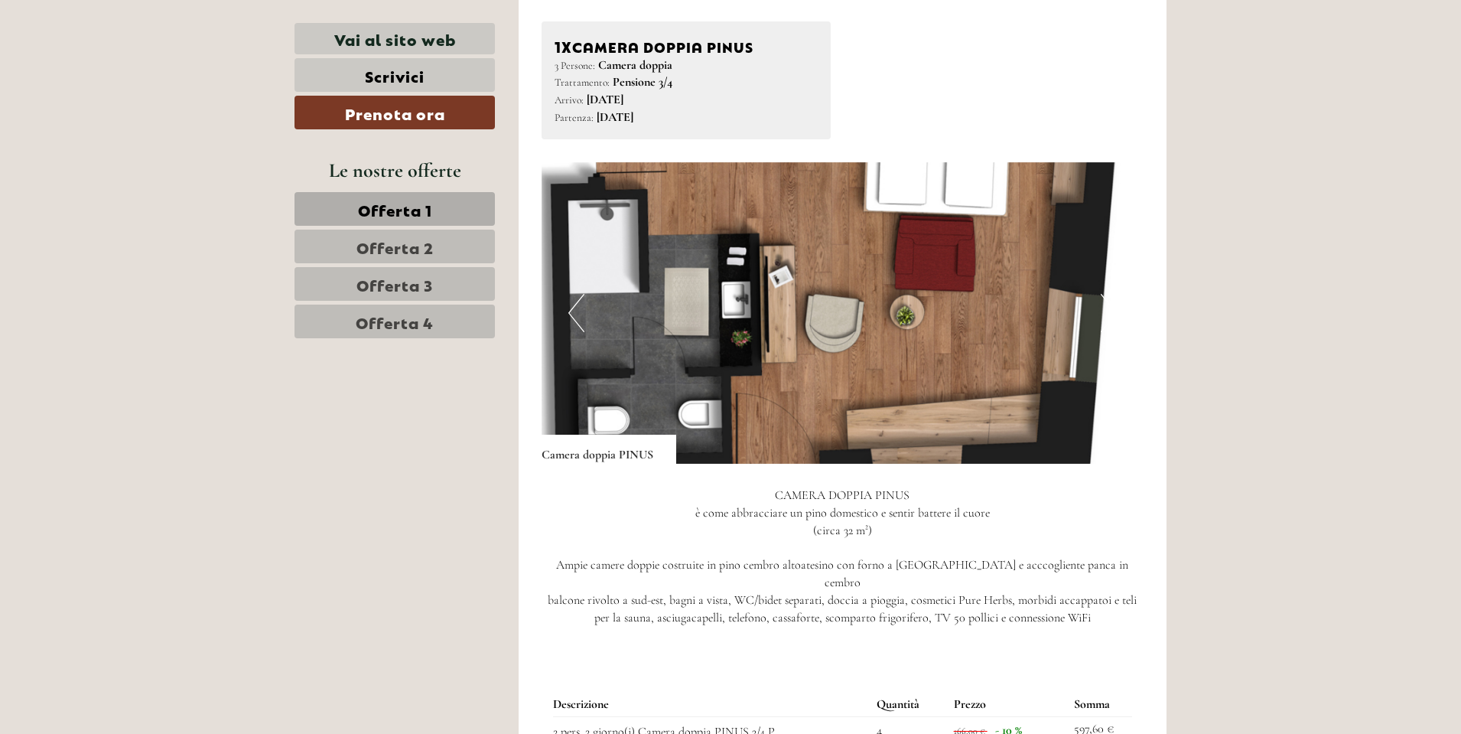
click at [408, 199] on span "Offerta 1" at bounding box center [395, 208] width 74 height 21
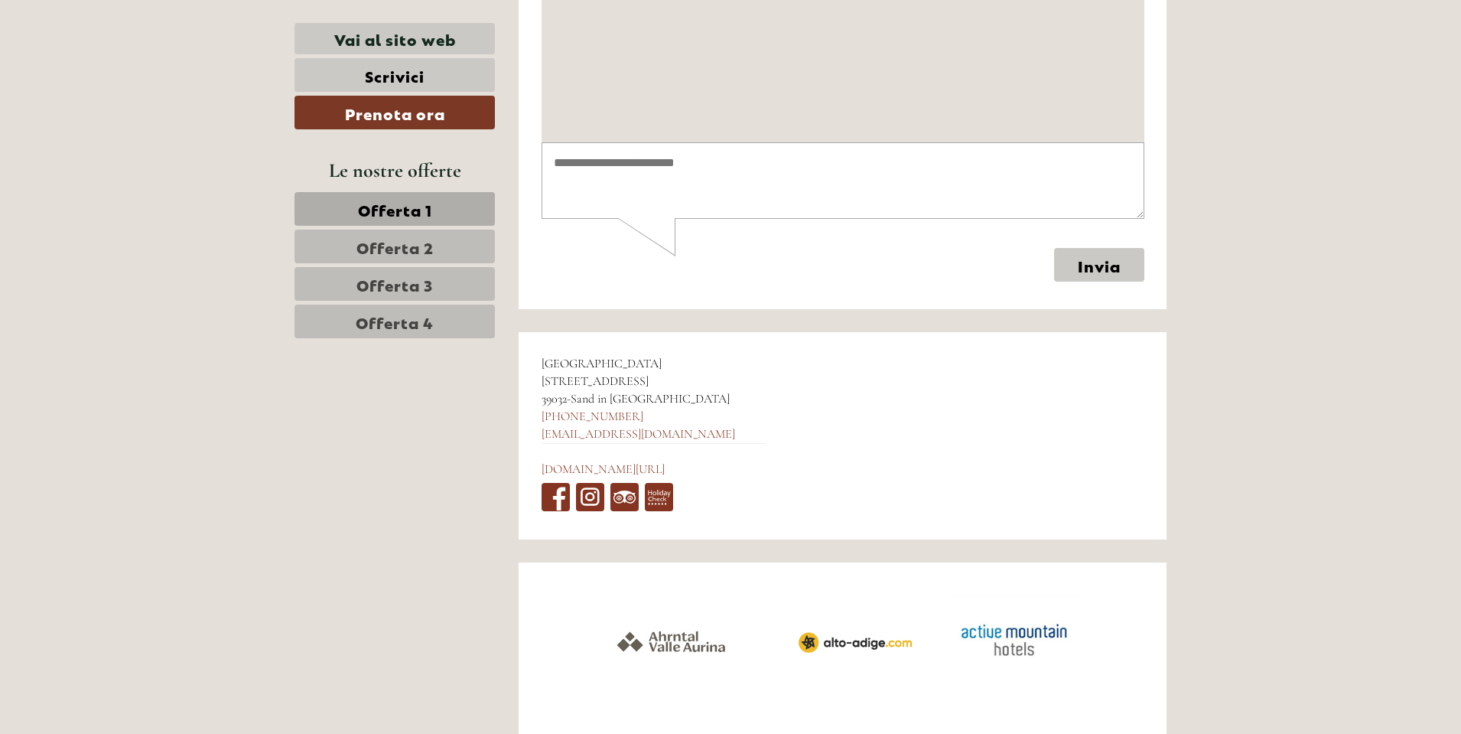
scroll to position [6466, 0]
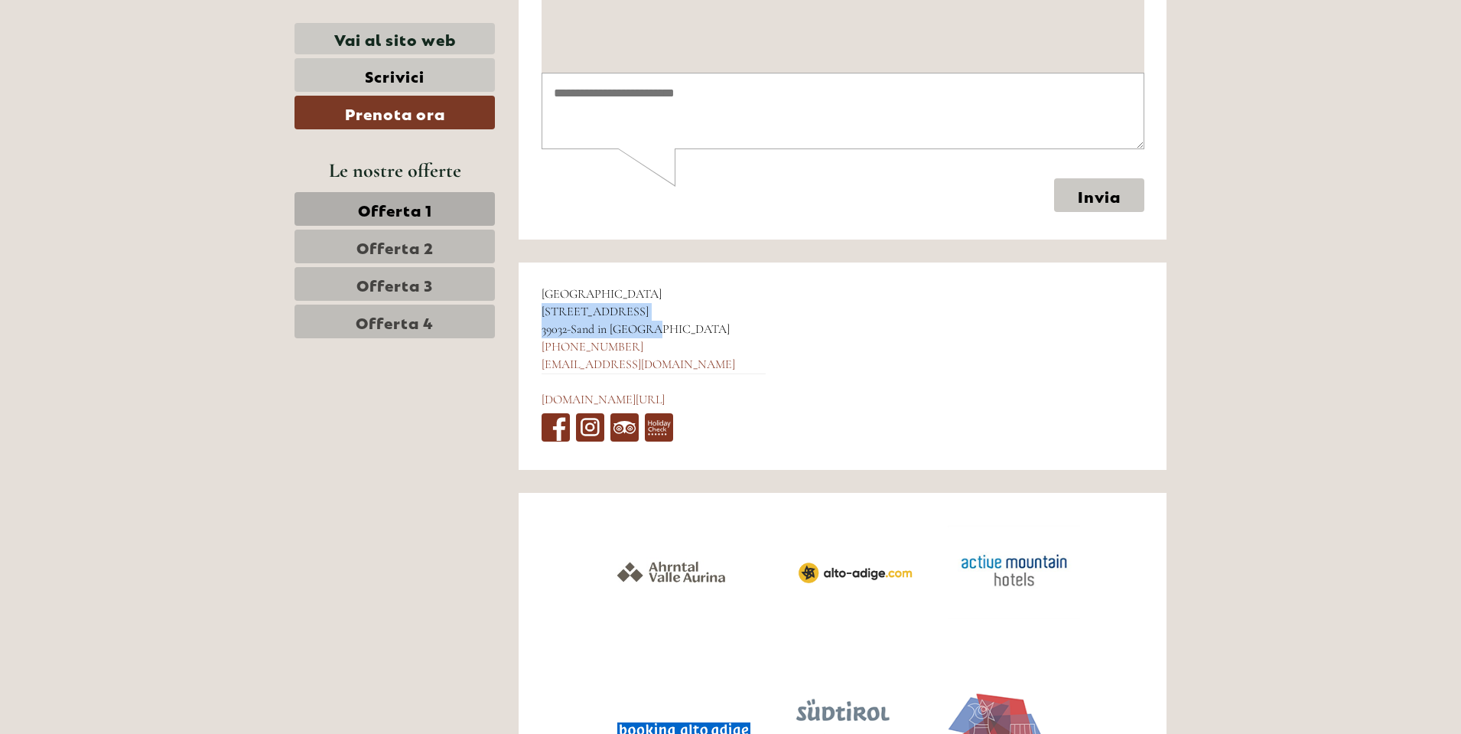
drag, startPoint x: 542, startPoint y: 256, endPoint x: 659, endPoint y: 277, distance: 118.3
click at [659, 277] on div "Hotel Mühlenerhof [STREET_ADDRESS] [PHONE_NUMBER] [EMAIL_ADDRESS][DOMAIN_NAME] …" at bounding box center [654, 365] width 270 height 207
copy div "[STREET_ADDRESS]"
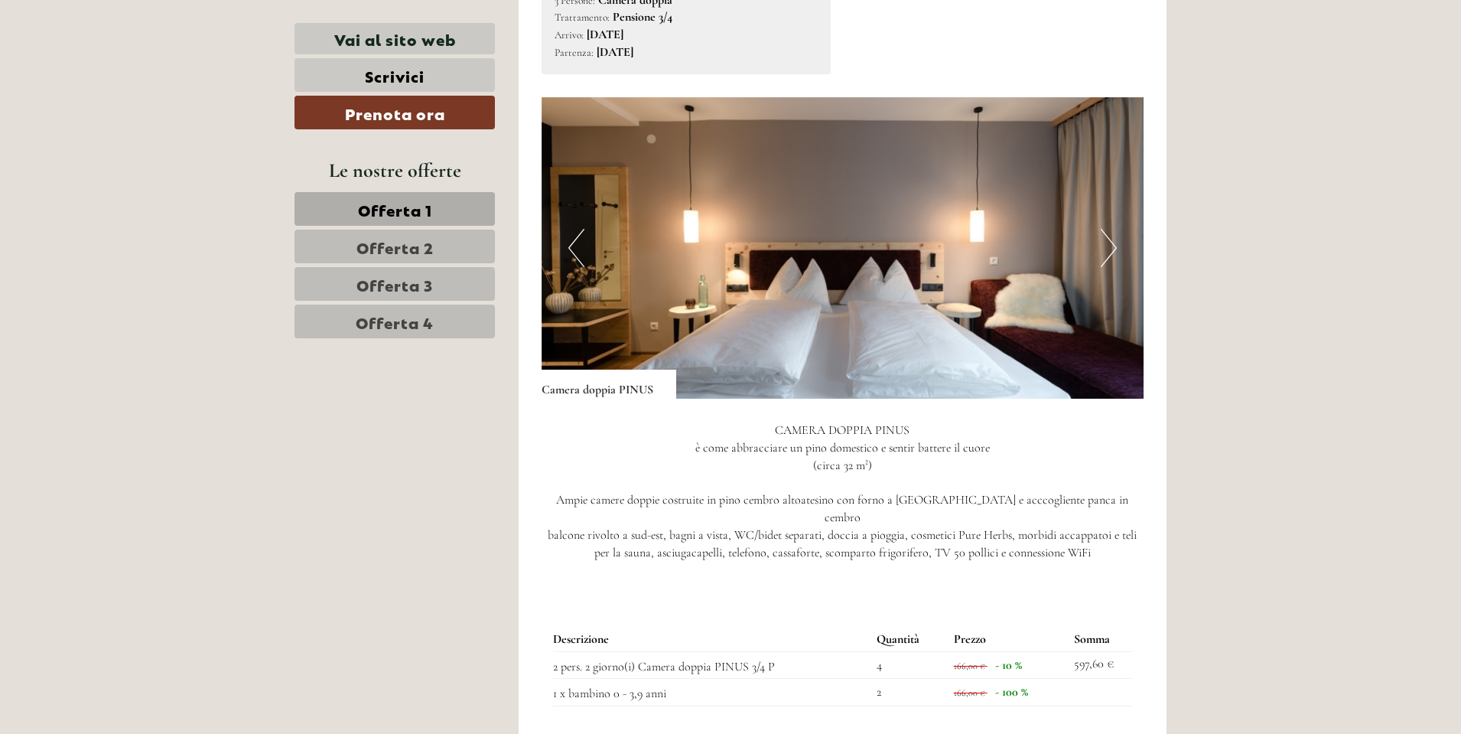
scroll to position [995, 0]
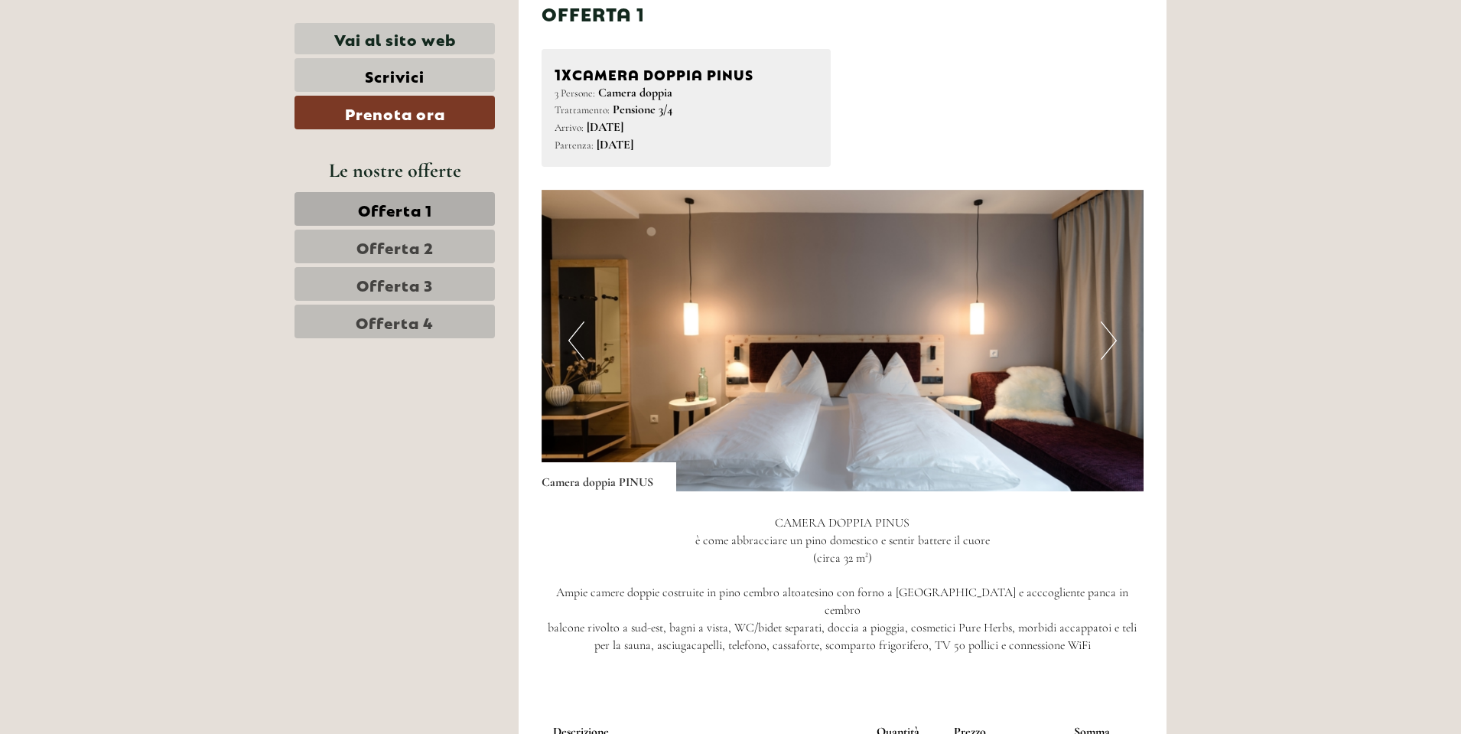
click at [1109, 340] on button "Next" at bounding box center [1109, 340] width 16 height 38
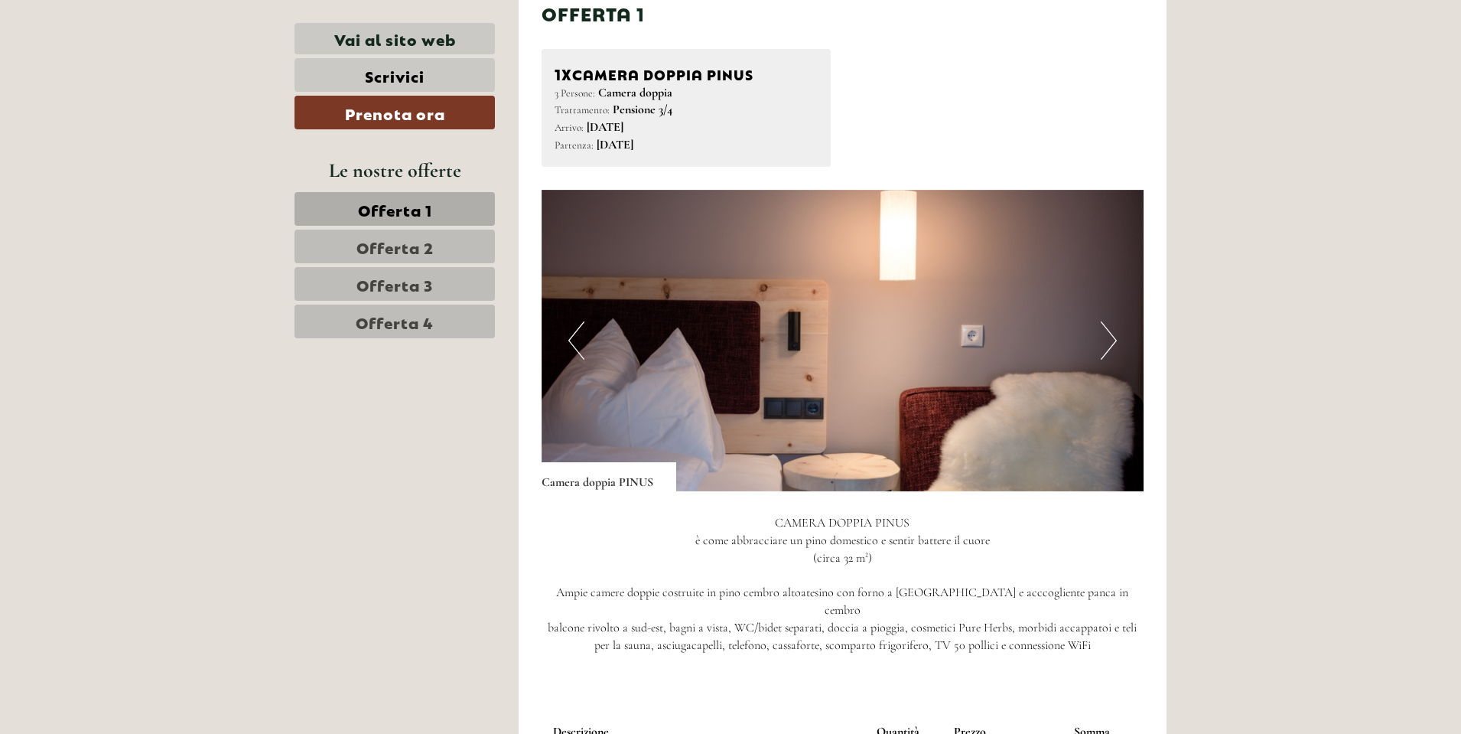
click at [1109, 340] on button "Next" at bounding box center [1109, 340] width 16 height 38
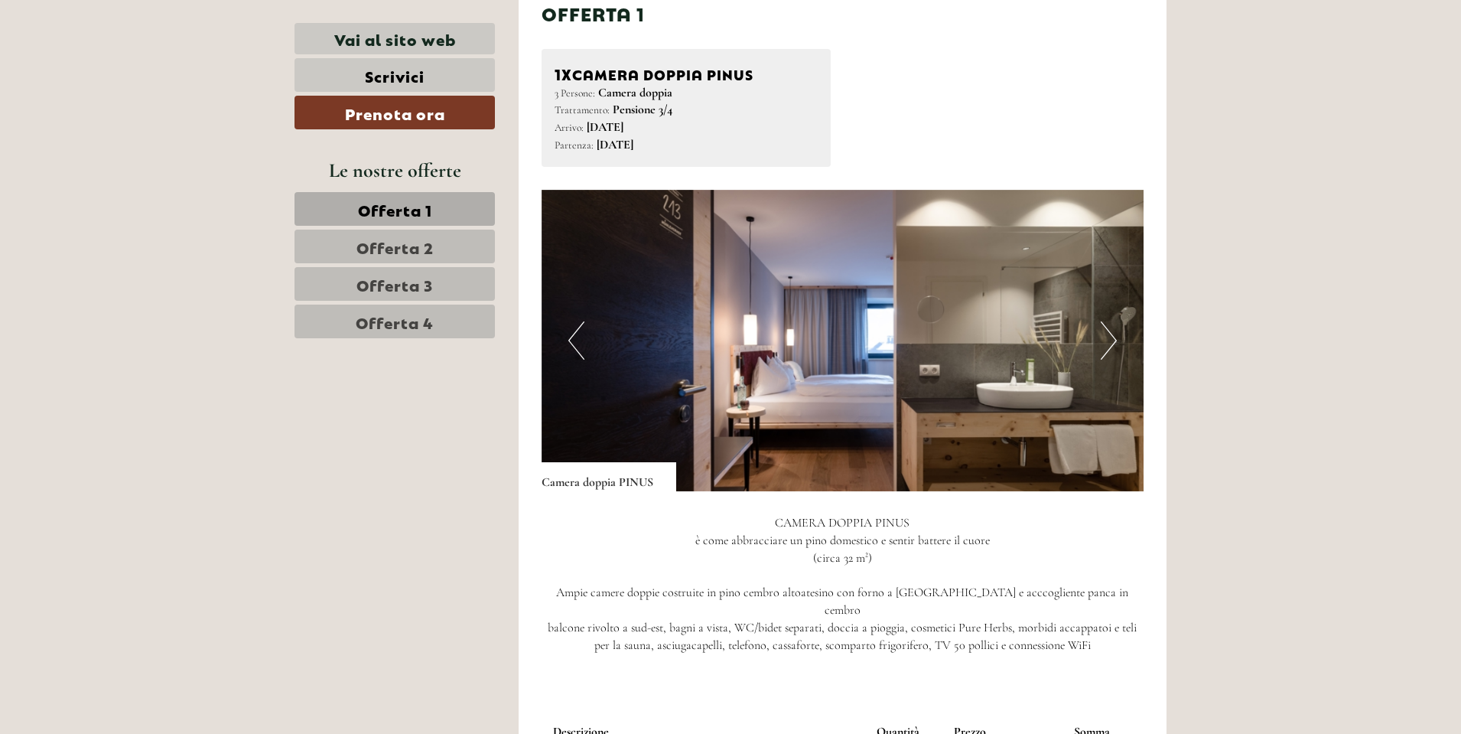
click at [1112, 338] on button "Next" at bounding box center [1109, 340] width 16 height 38
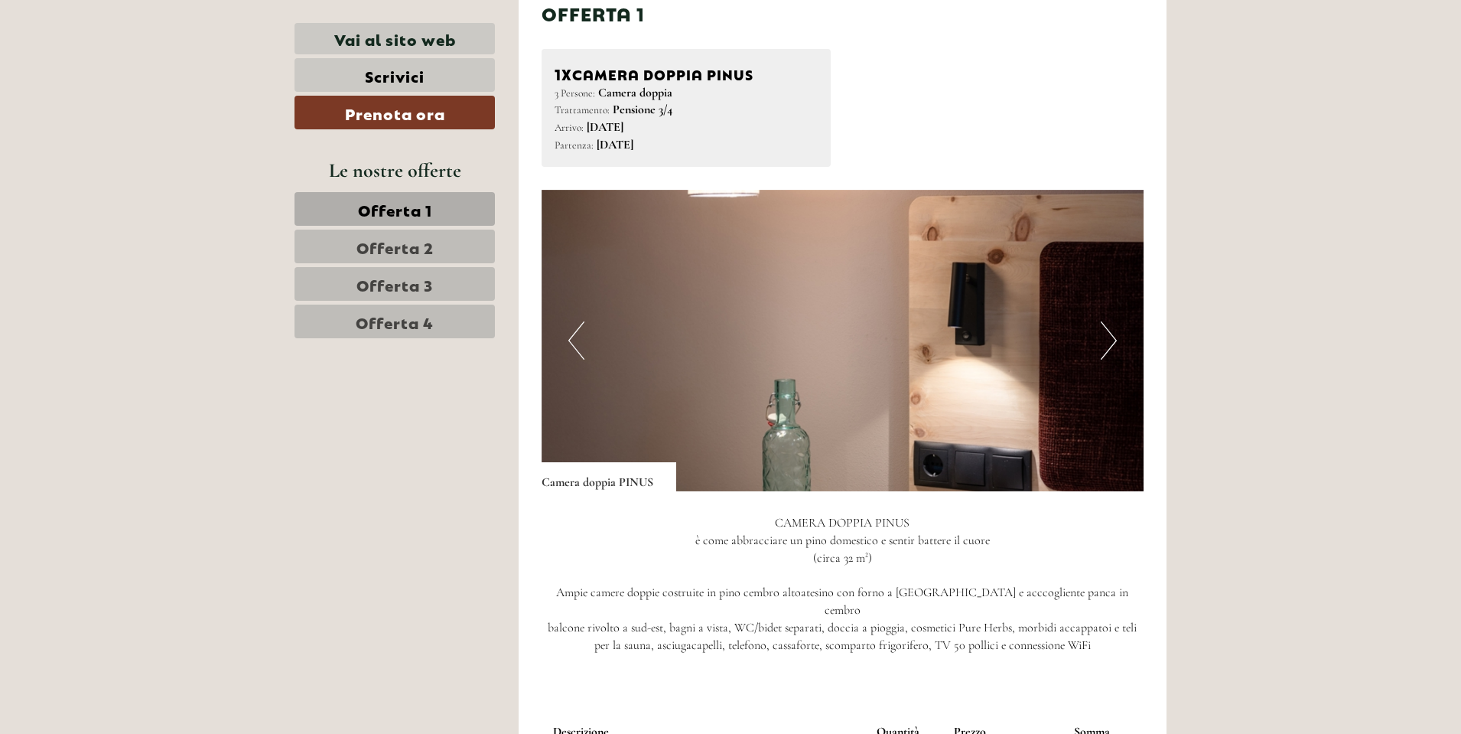
click at [1112, 338] on button "Next" at bounding box center [1109, 340] width 16 height 38
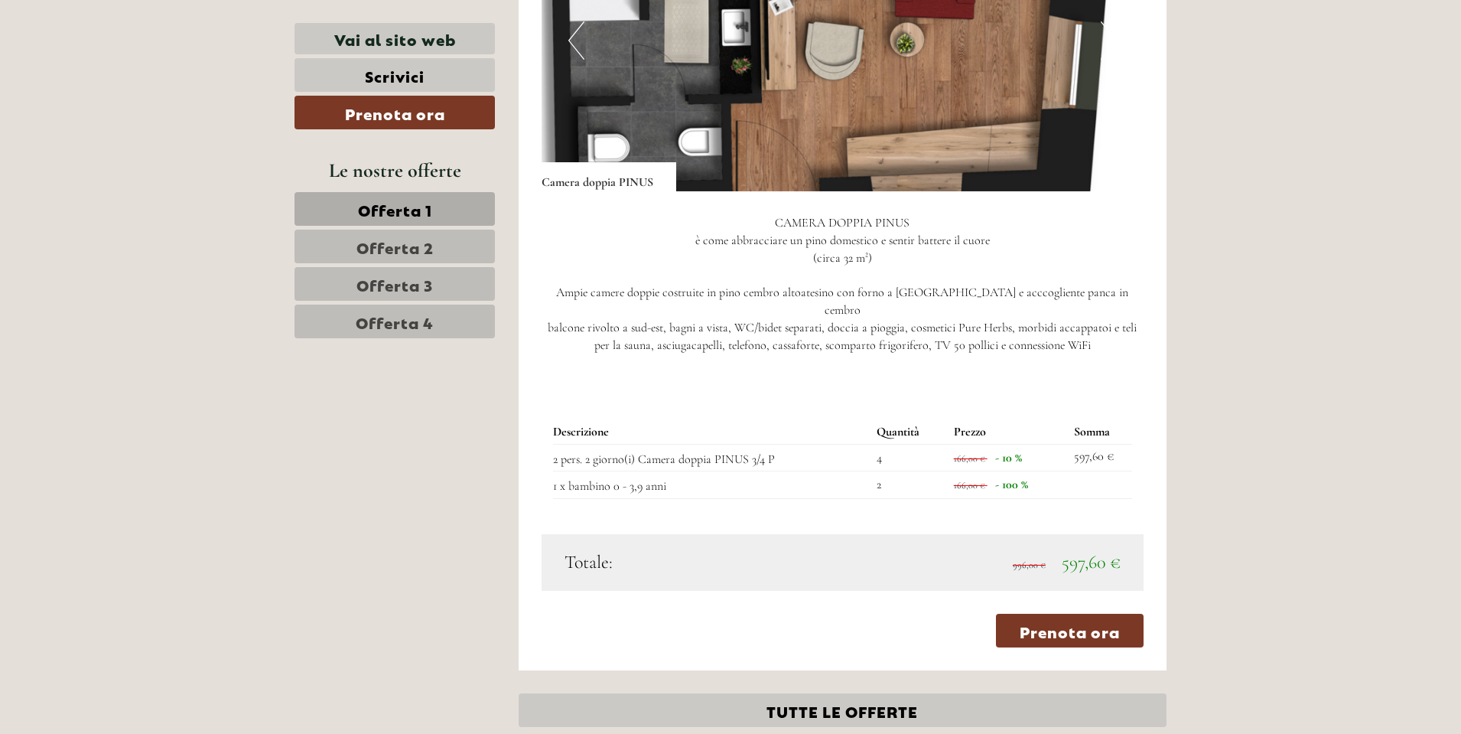
scroll to position [1301, 0]
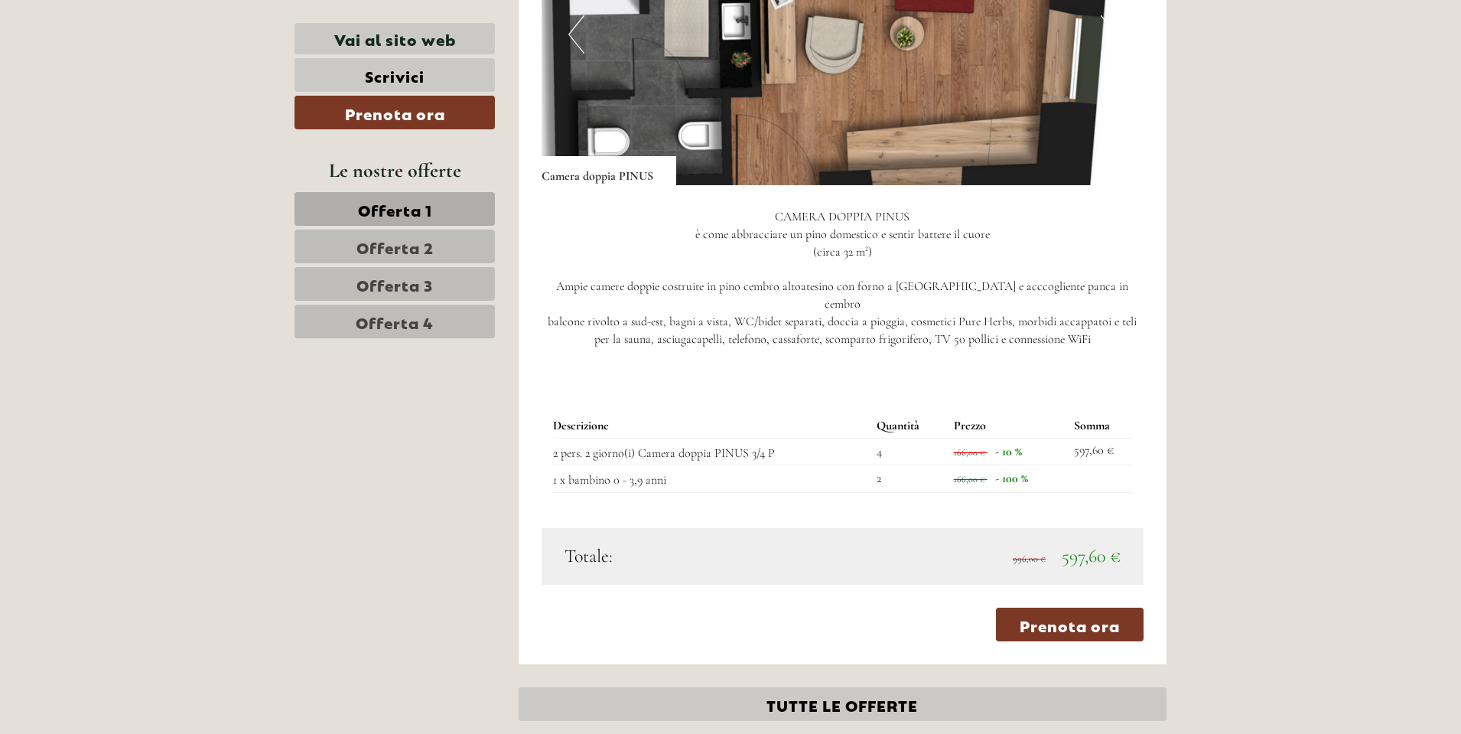
click at [433, 243] on span "Offerta 2" at bounding box center [395, 246] width 77 height 21
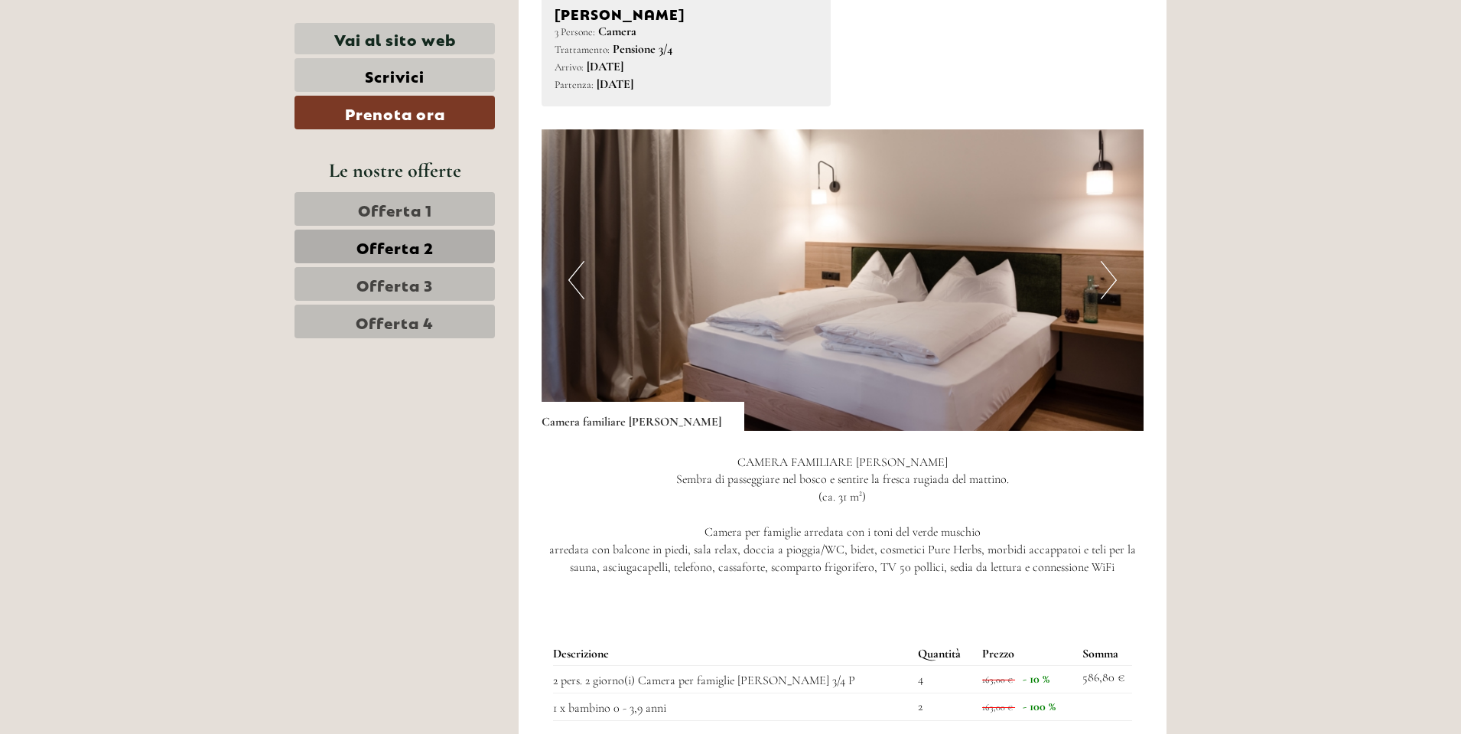
scroll to position [1099, 0]
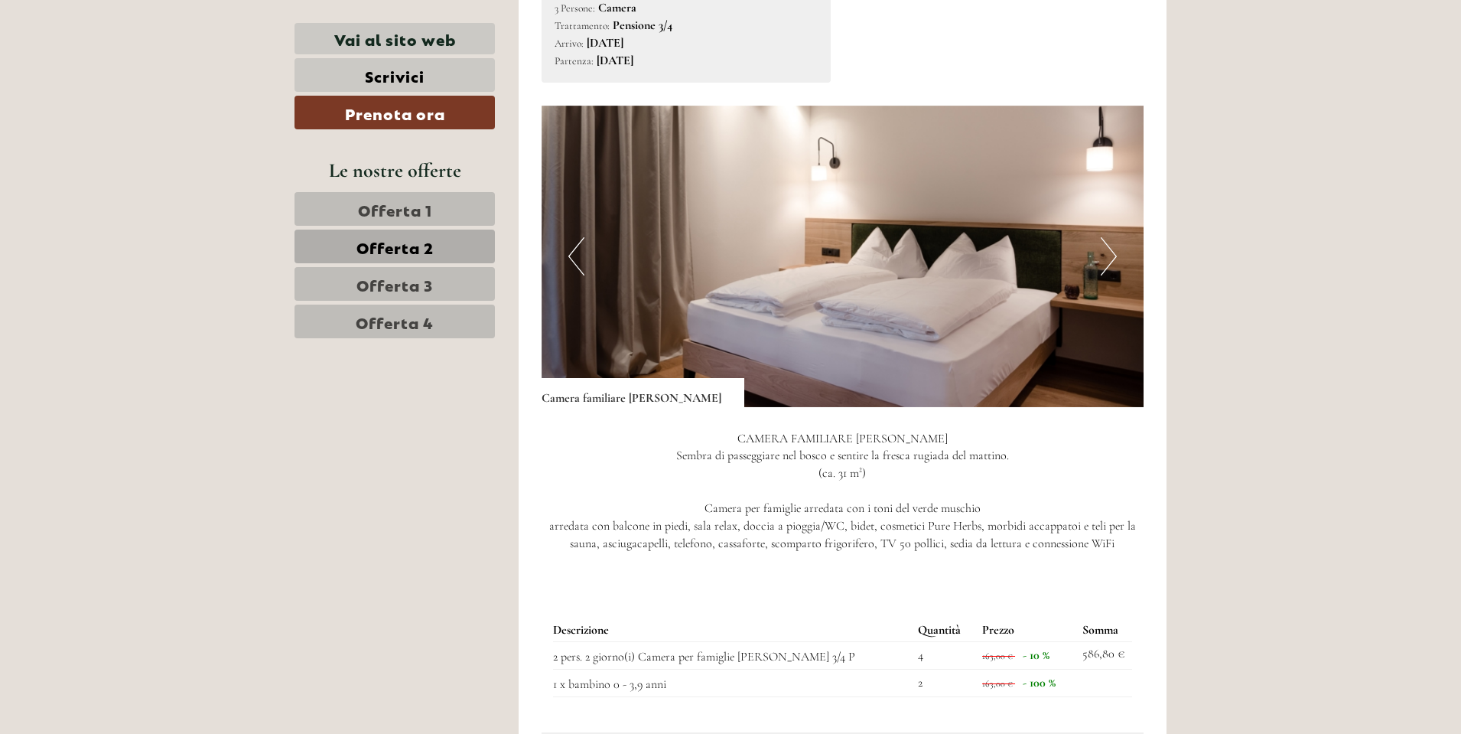
click at [458, 277] on link "Offerta 3" at bounding box center [395, 284] width 200 height 34
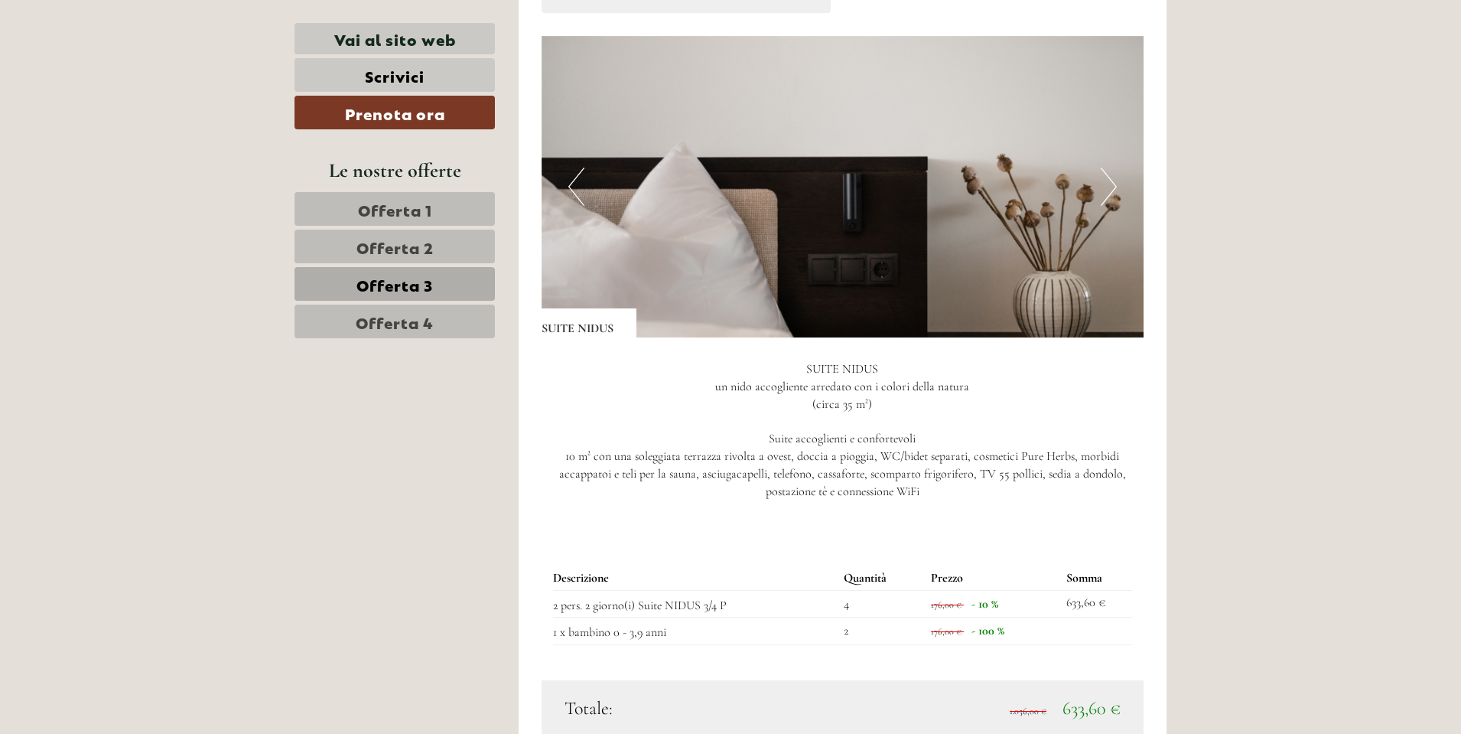
scroll to position [1175, 0]
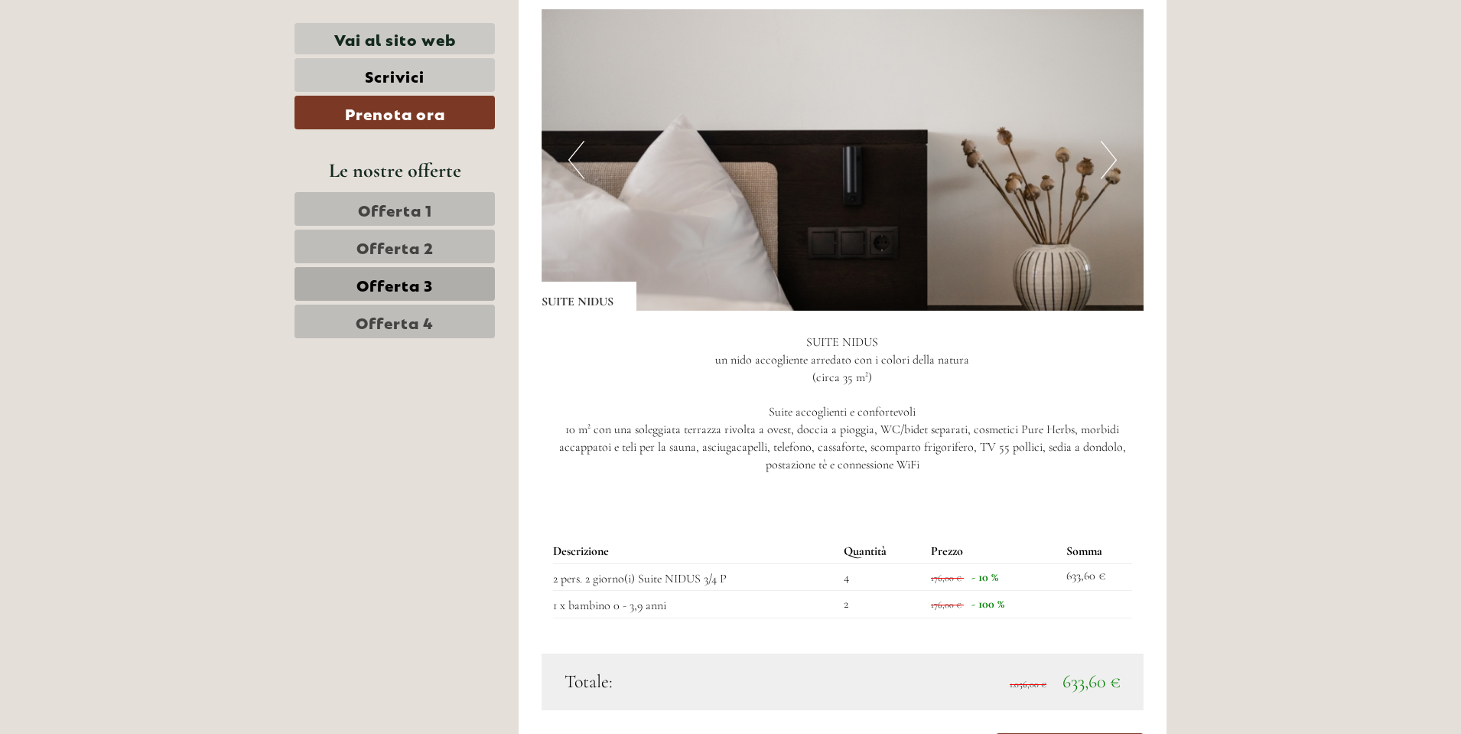
click at [424, 205] on span "Offerta 1" at bounding box center [395, 208] width 74 height 21
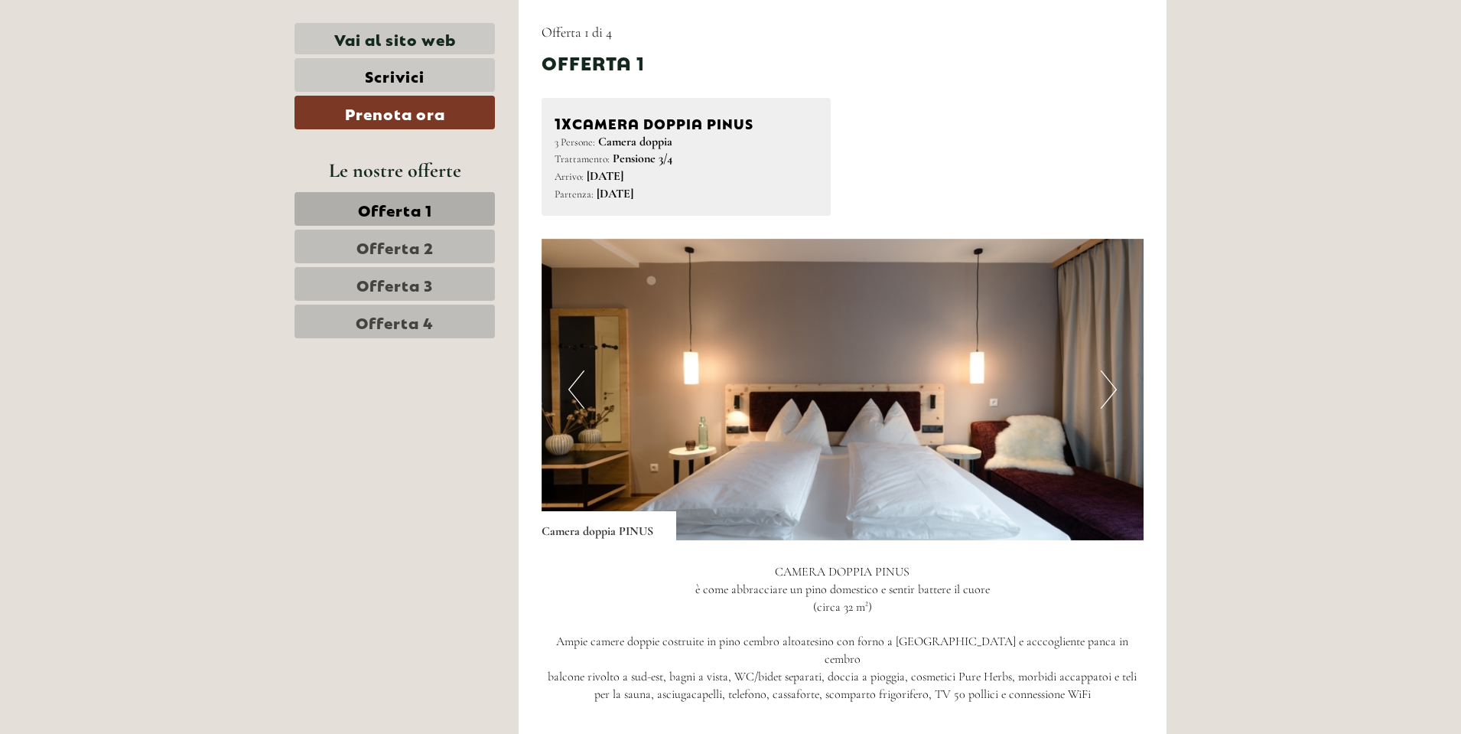
click at [412, 278] on span "Offerta 3" at bounding box center [395, 283] width 77 height 21
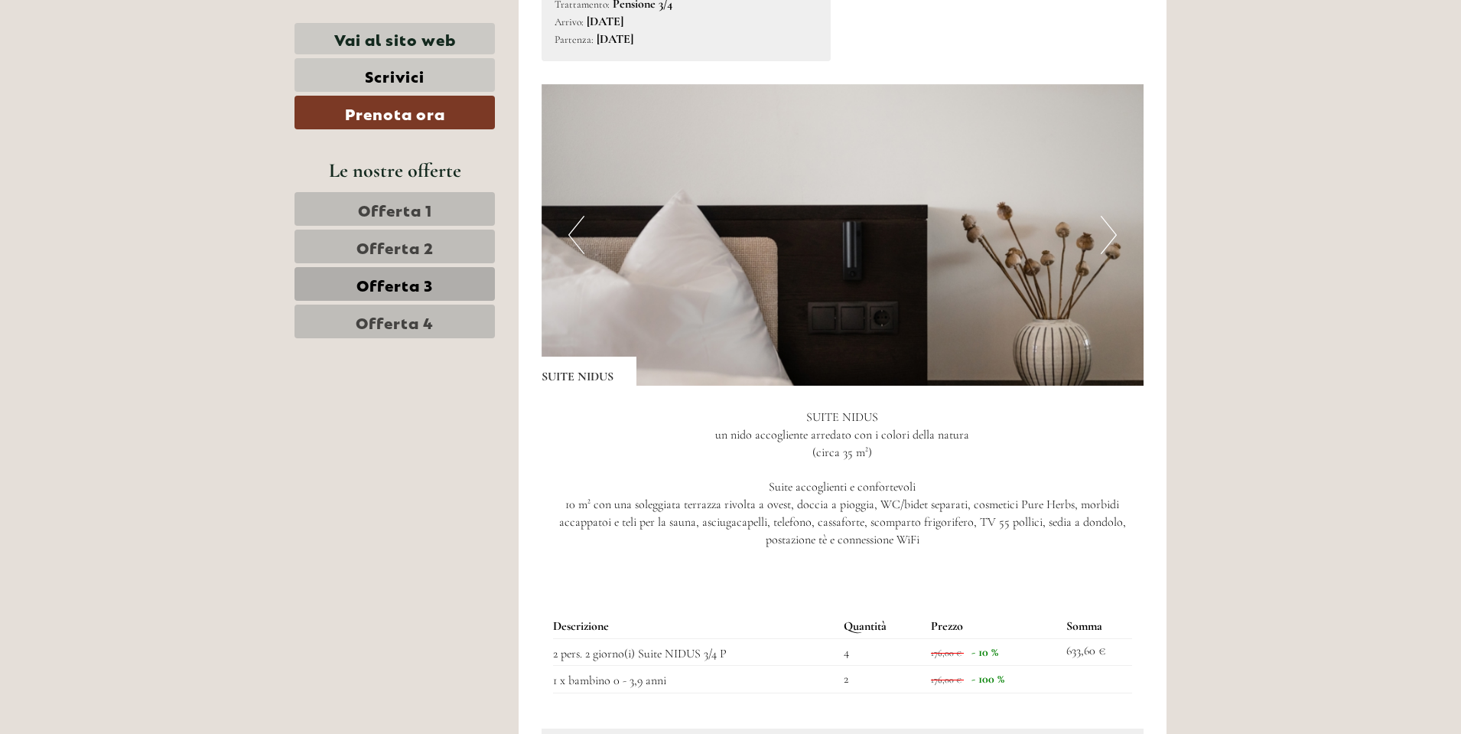
scroll to position [1099, 0]
click at [1113, 237] on button "Next" at bounding box center [1109, 236] width 16 height 38
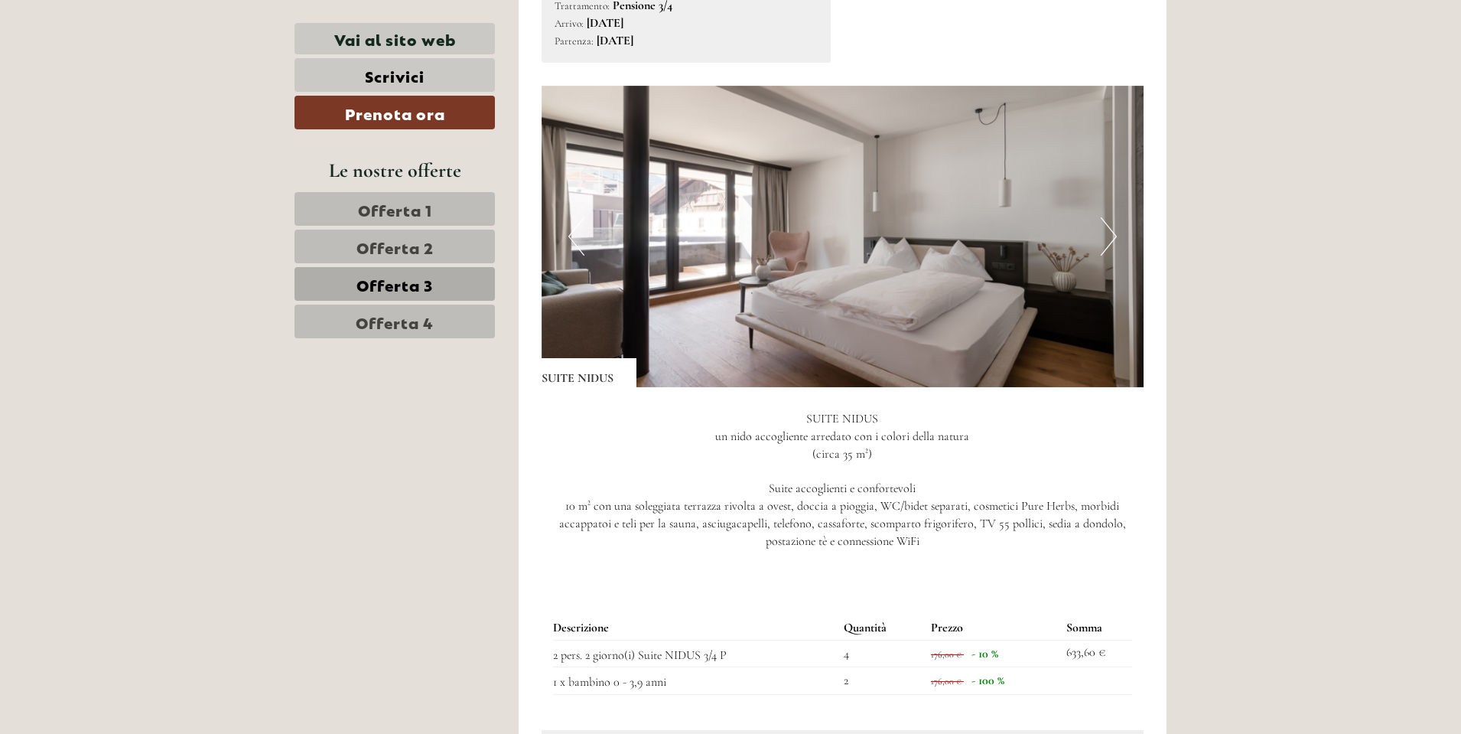
click at [1113, 237] on button "Next" at bounding box center [1109, 236] width 16 height 38
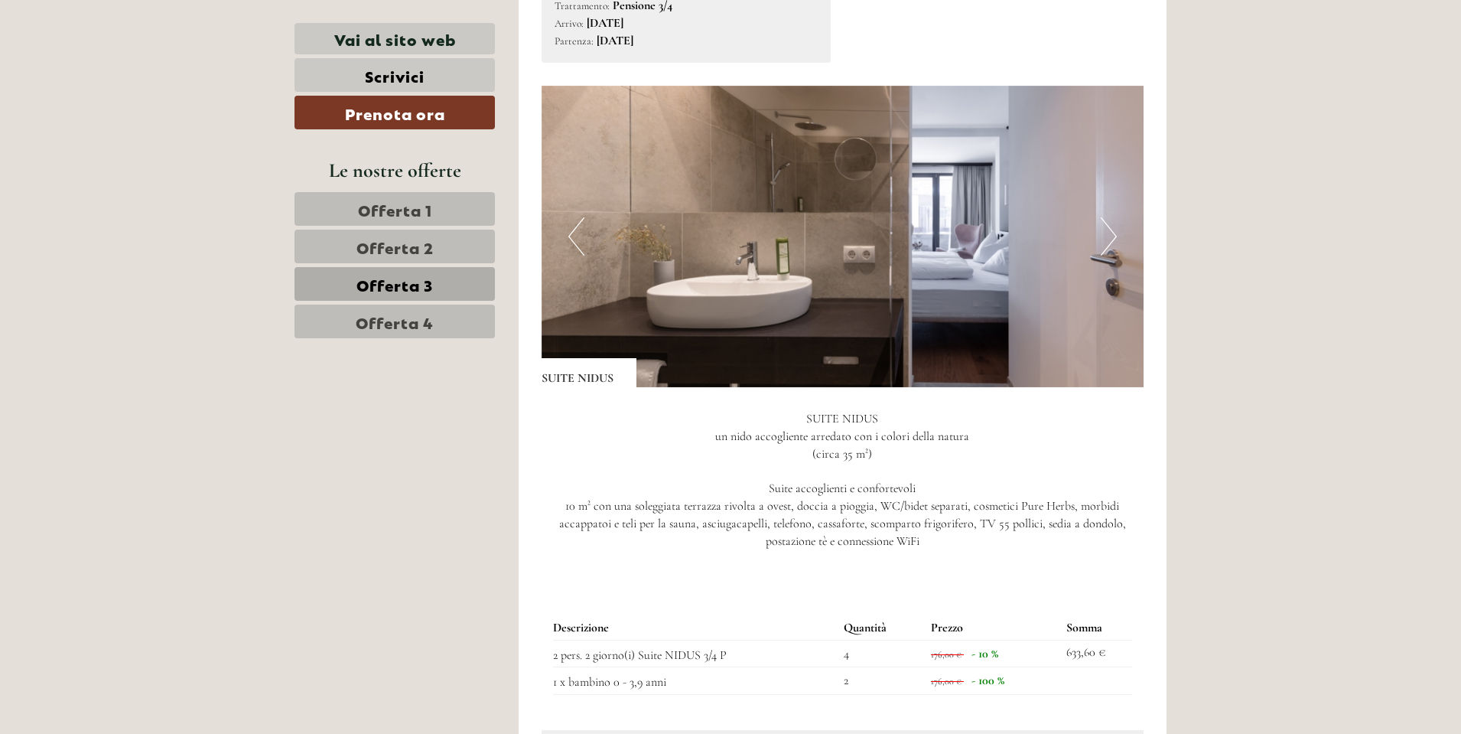
click at [1113, 237] on button "Next" at bounding box center [1109, 236] width 16 height 38
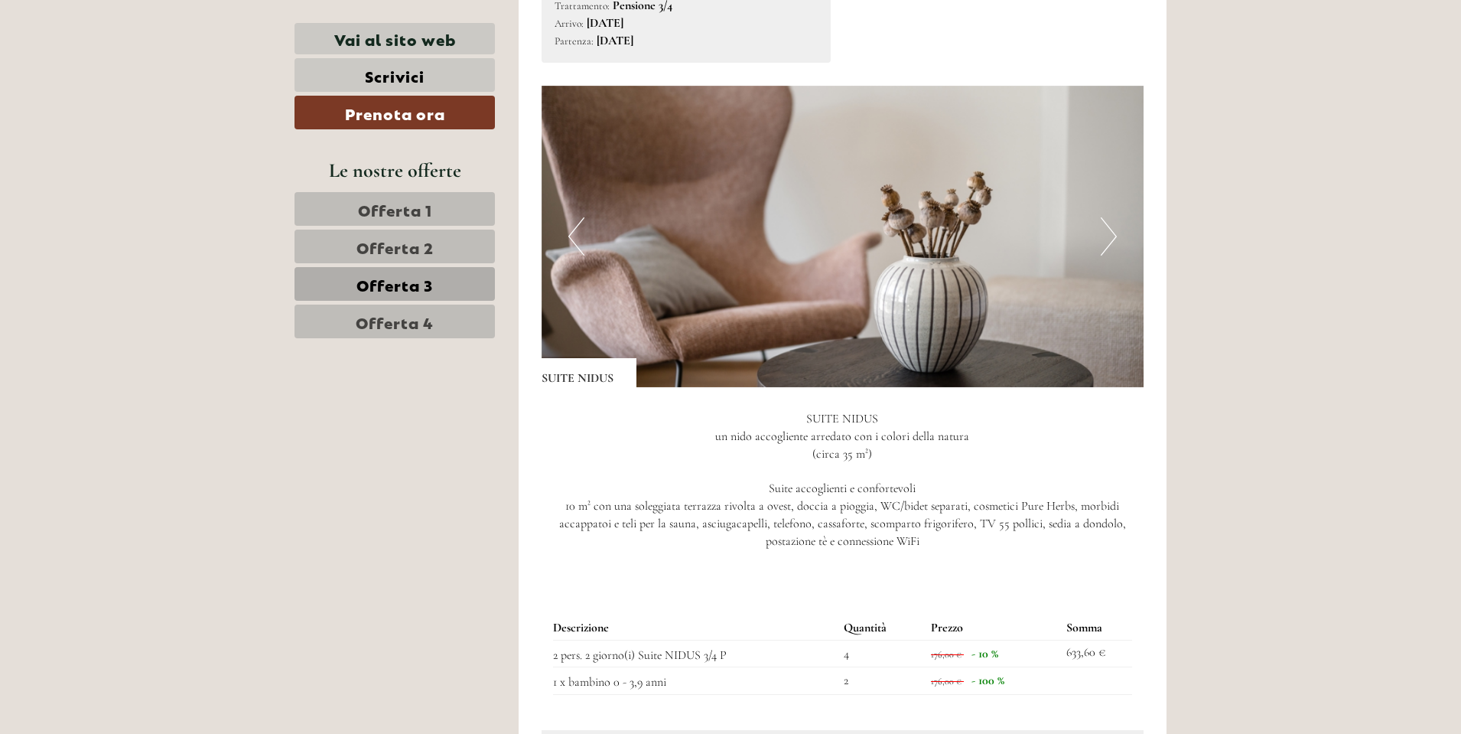
click at [1113, 237] on button "Next" at bounding box center [1109, 236] width 16 height 38
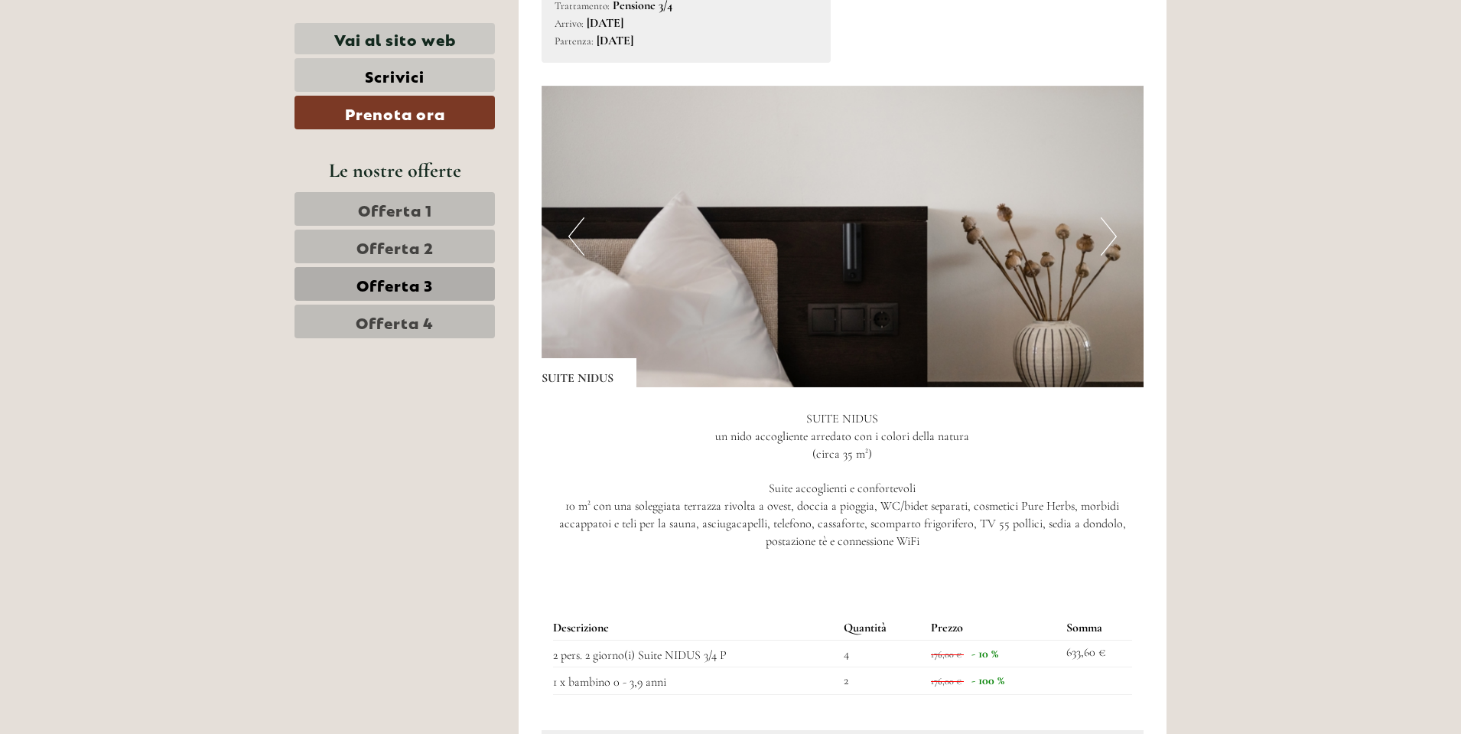
click at [1113, 237] on button "Next" at bounding box center [1109, 236] width 16 height 38
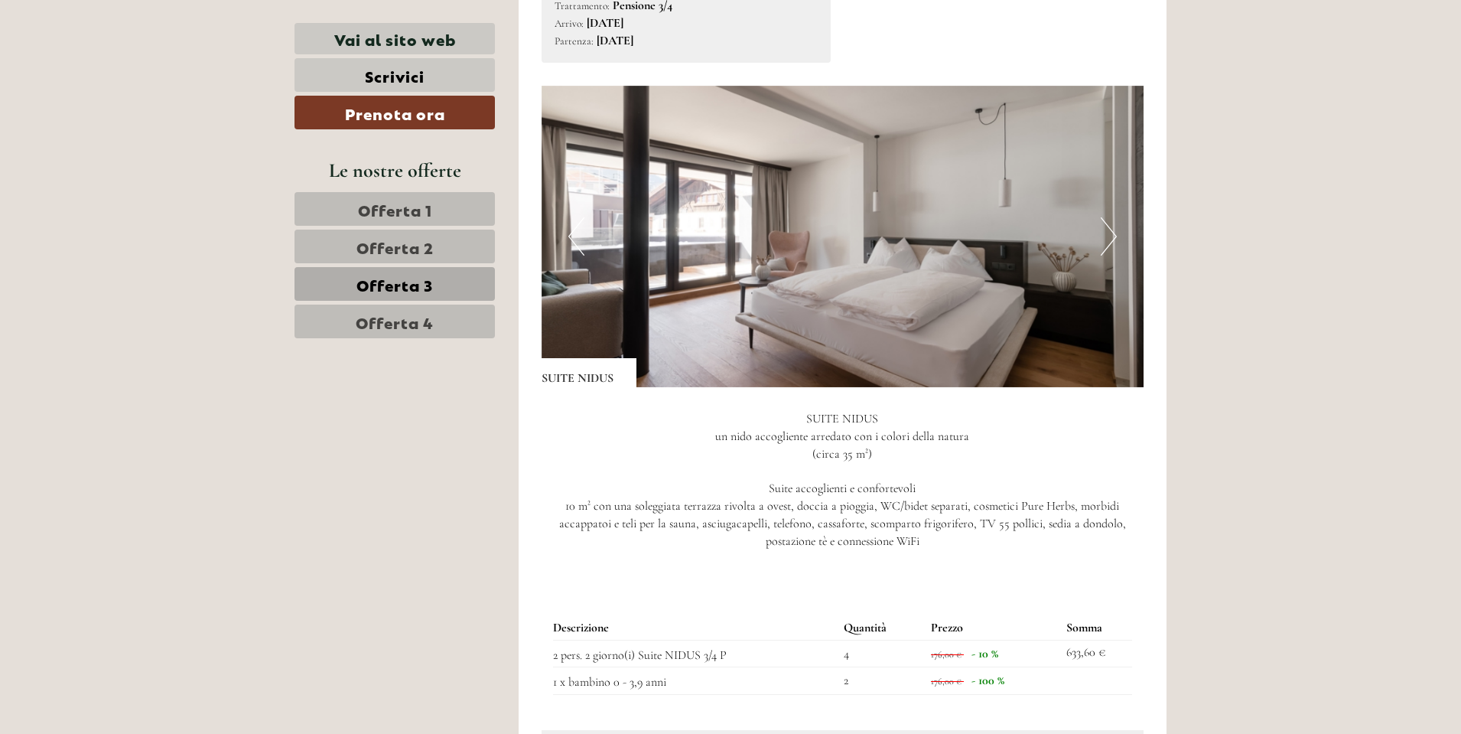
click at [419, 321] on span "Offerta 4" at bounding box center [395, 321] width 78 height 21
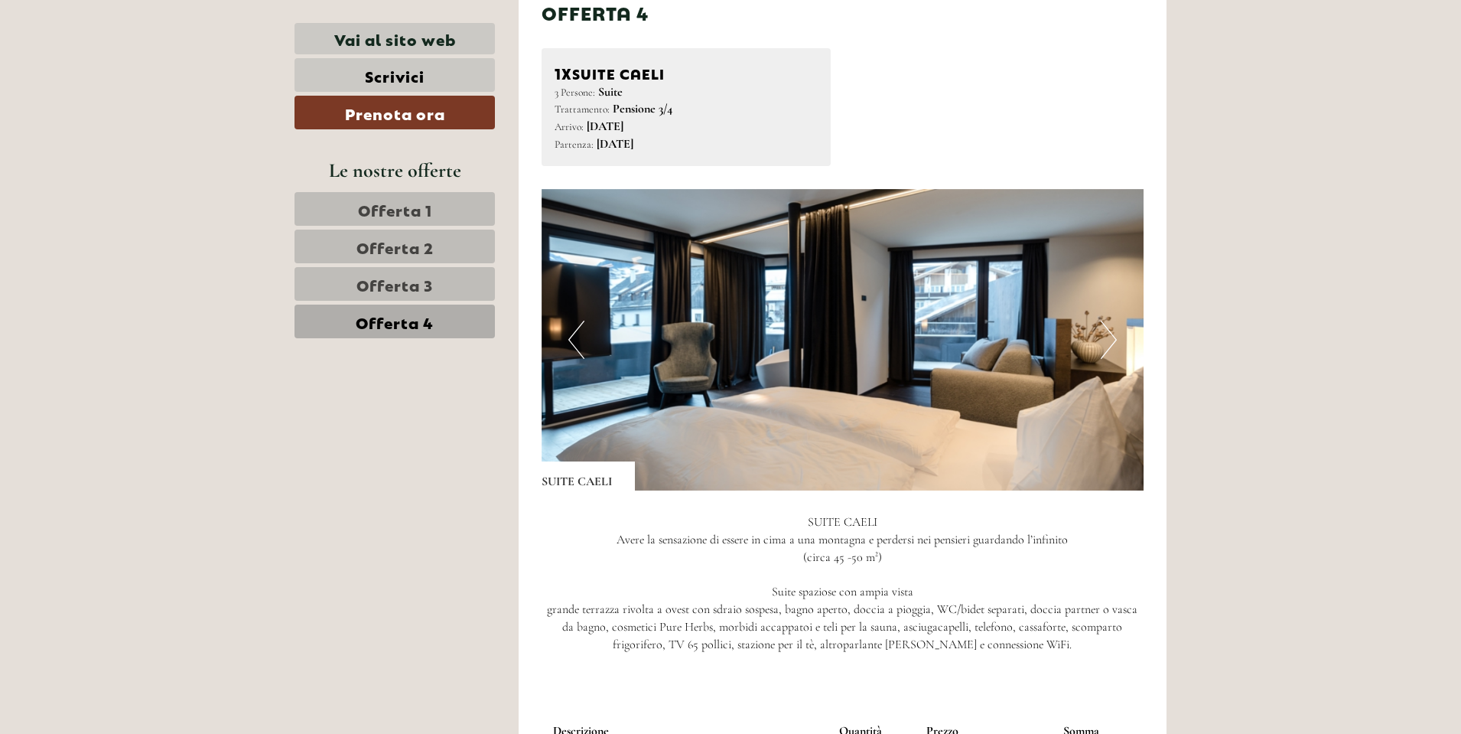
scroll to position [1022, 0]
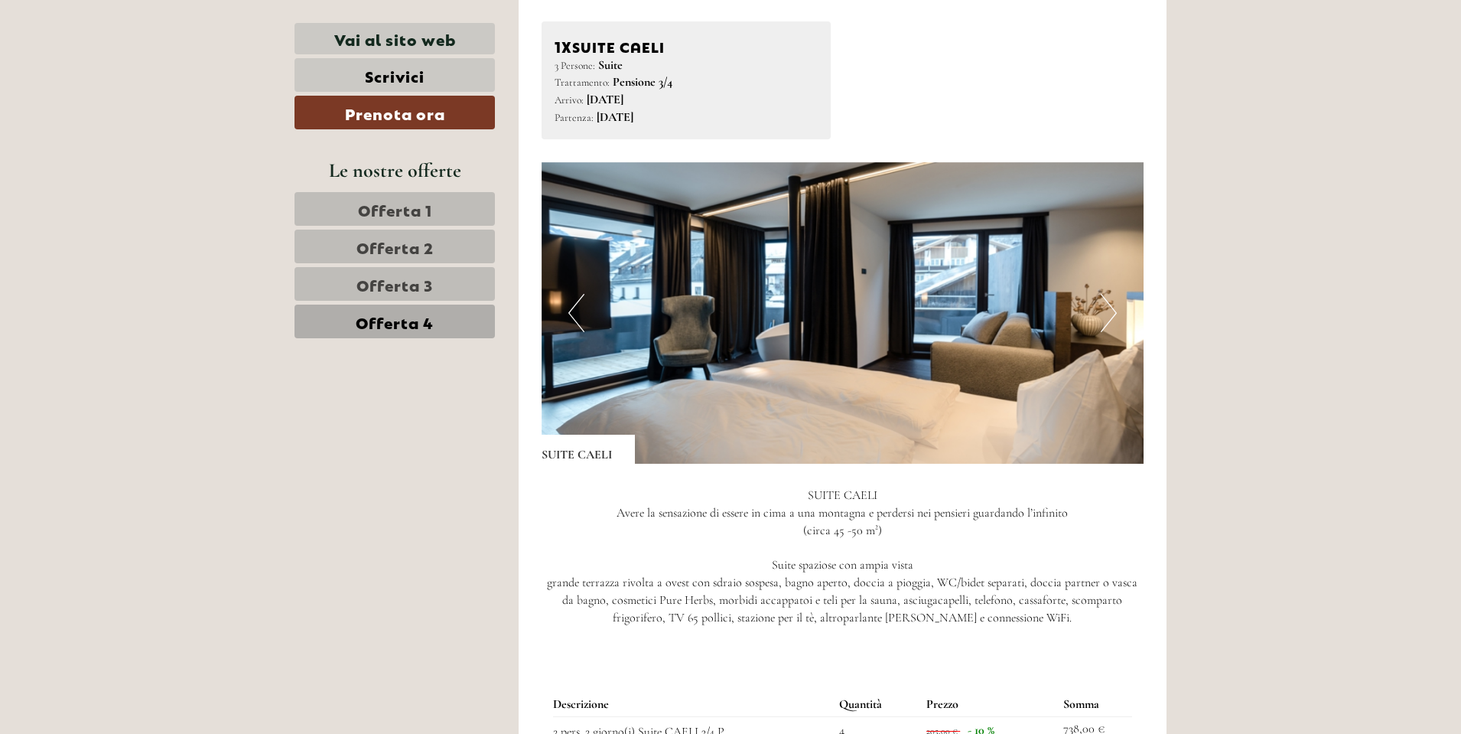
click at [1098, 307] on img at bounding box center [843, 312] width 603 height 301
click at [1109, 309] on button "Next" at bounding box center [1109, 313] width 16 height 38
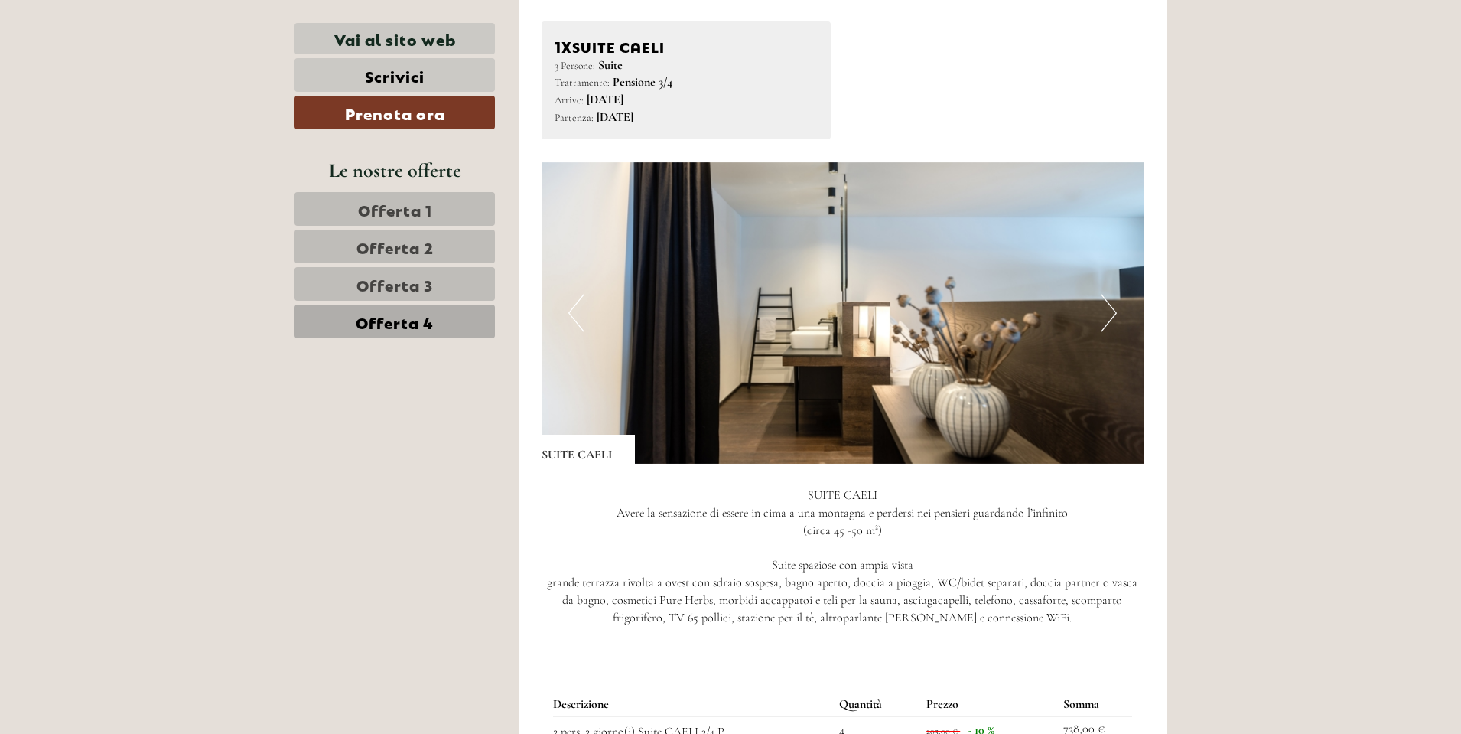
click at [1112, 305] on button "Next" at bounding box center [1109, 313] width 16 height 38
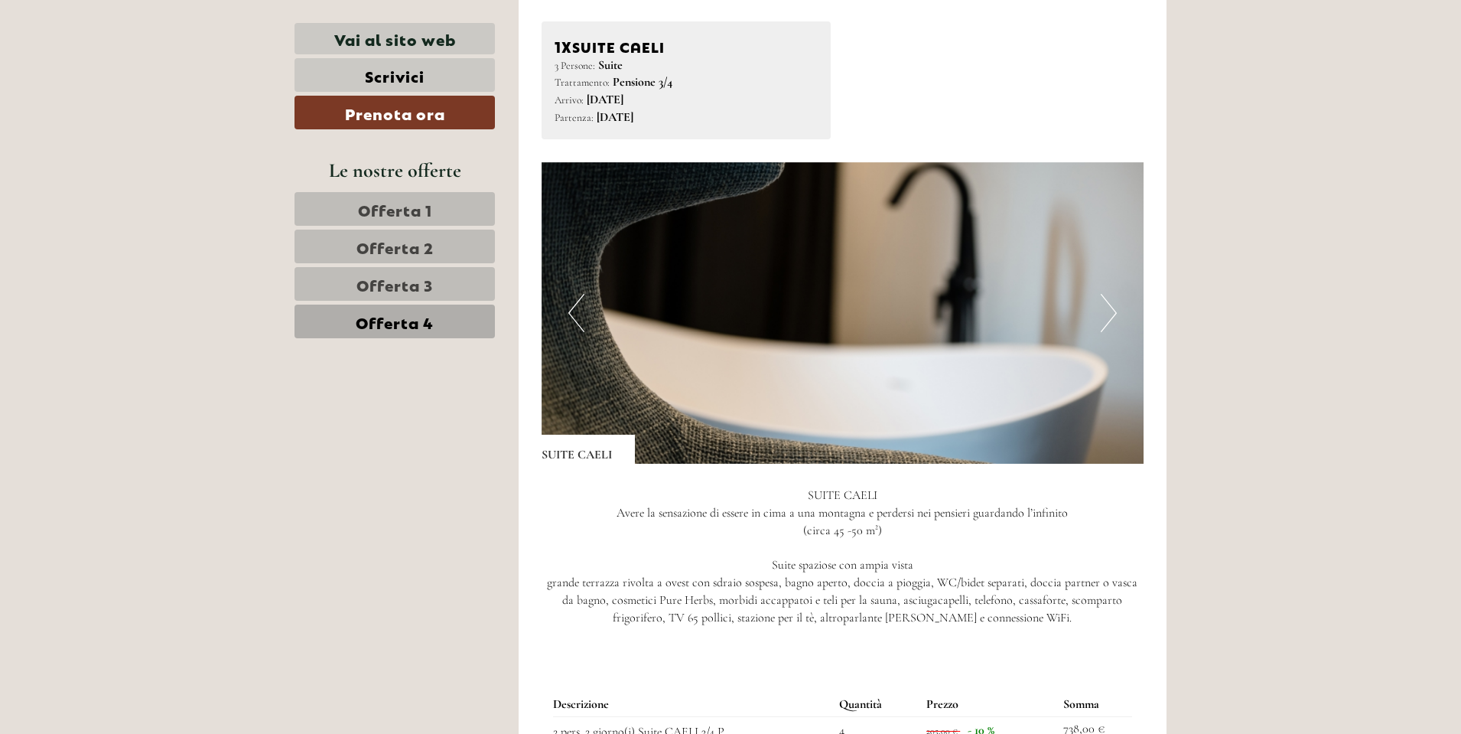
click at [1105, 304] on button "Next" at bounding box center [1109, 313] width 16 height 38
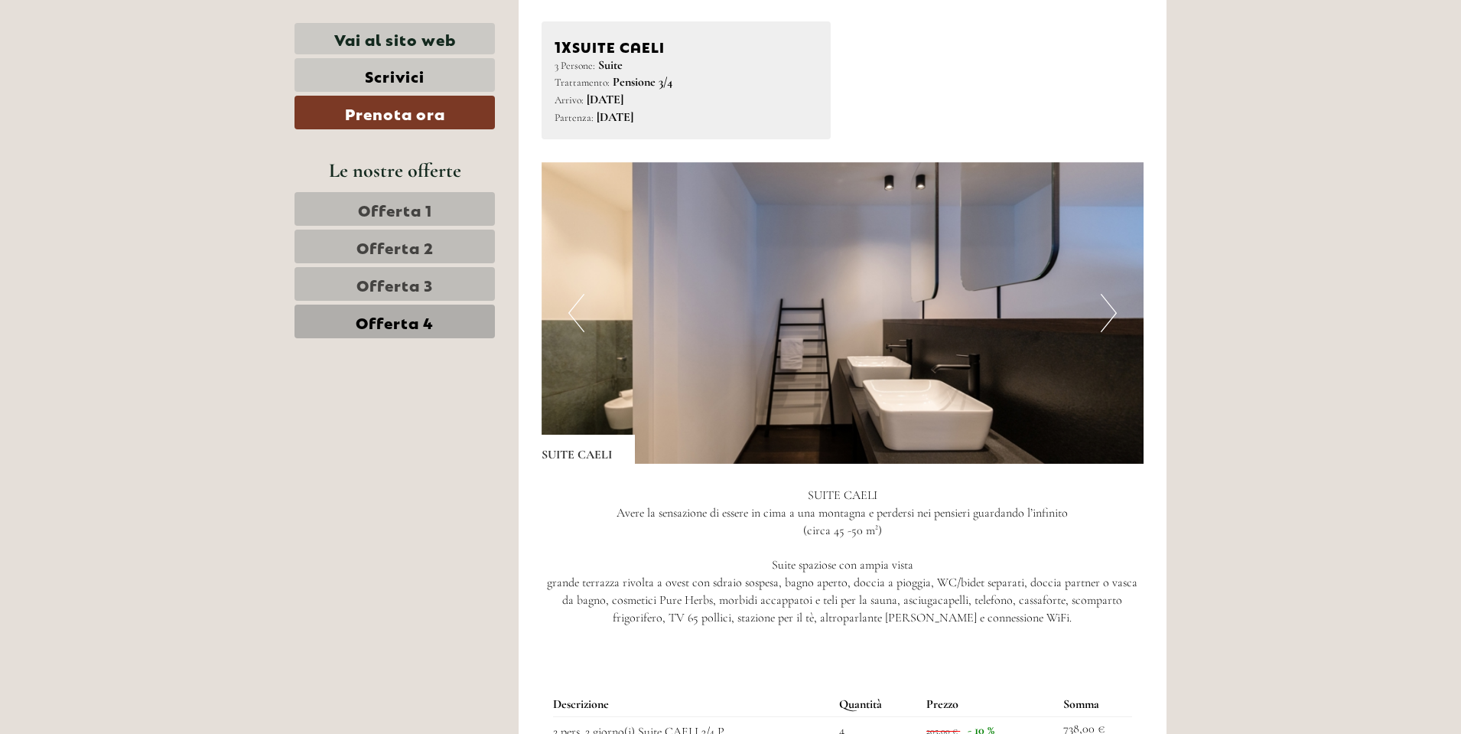
click at [1116, 301] on button "Next" at bounding box center [1109, 313] width 16 height 38
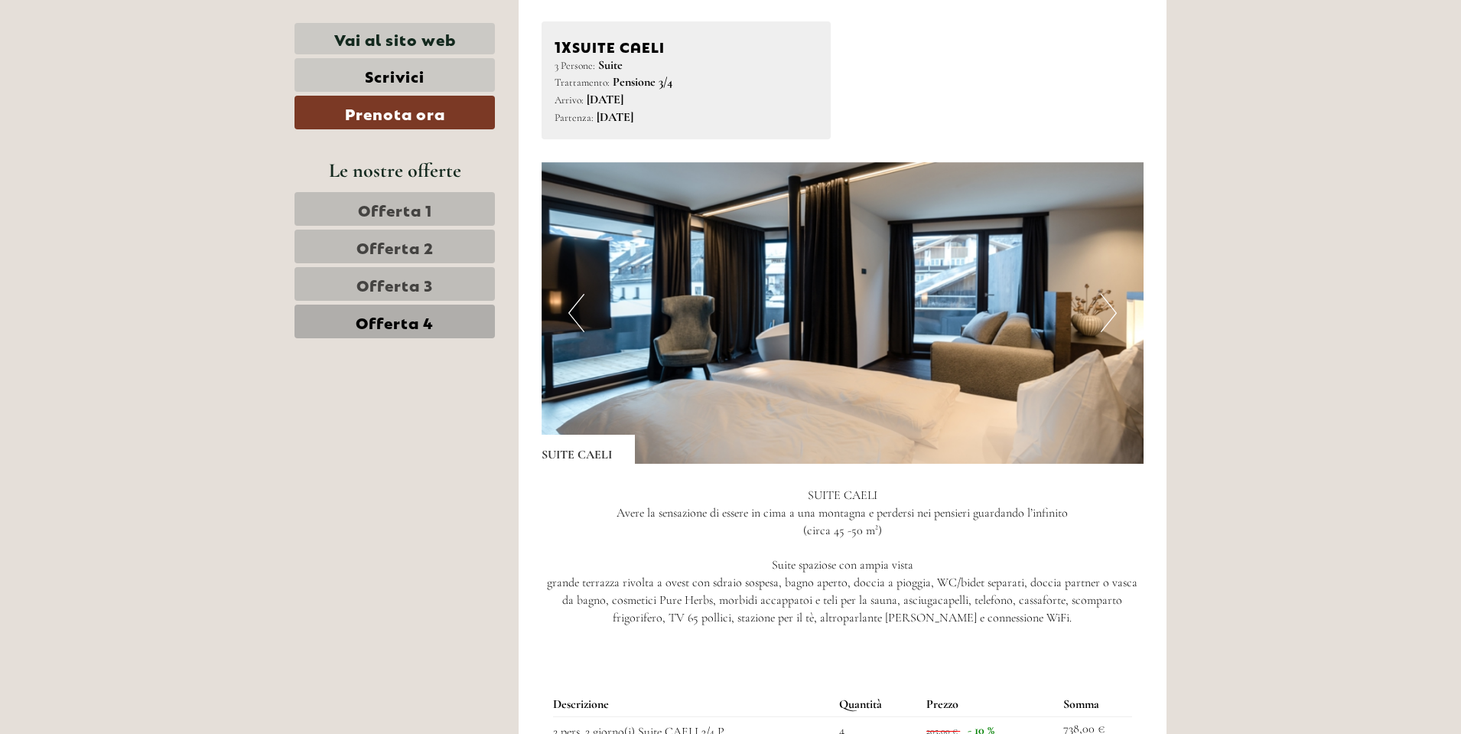
click at [1108, 304] on button "Next" at bounding box center [1109, 313] width 16 height 38
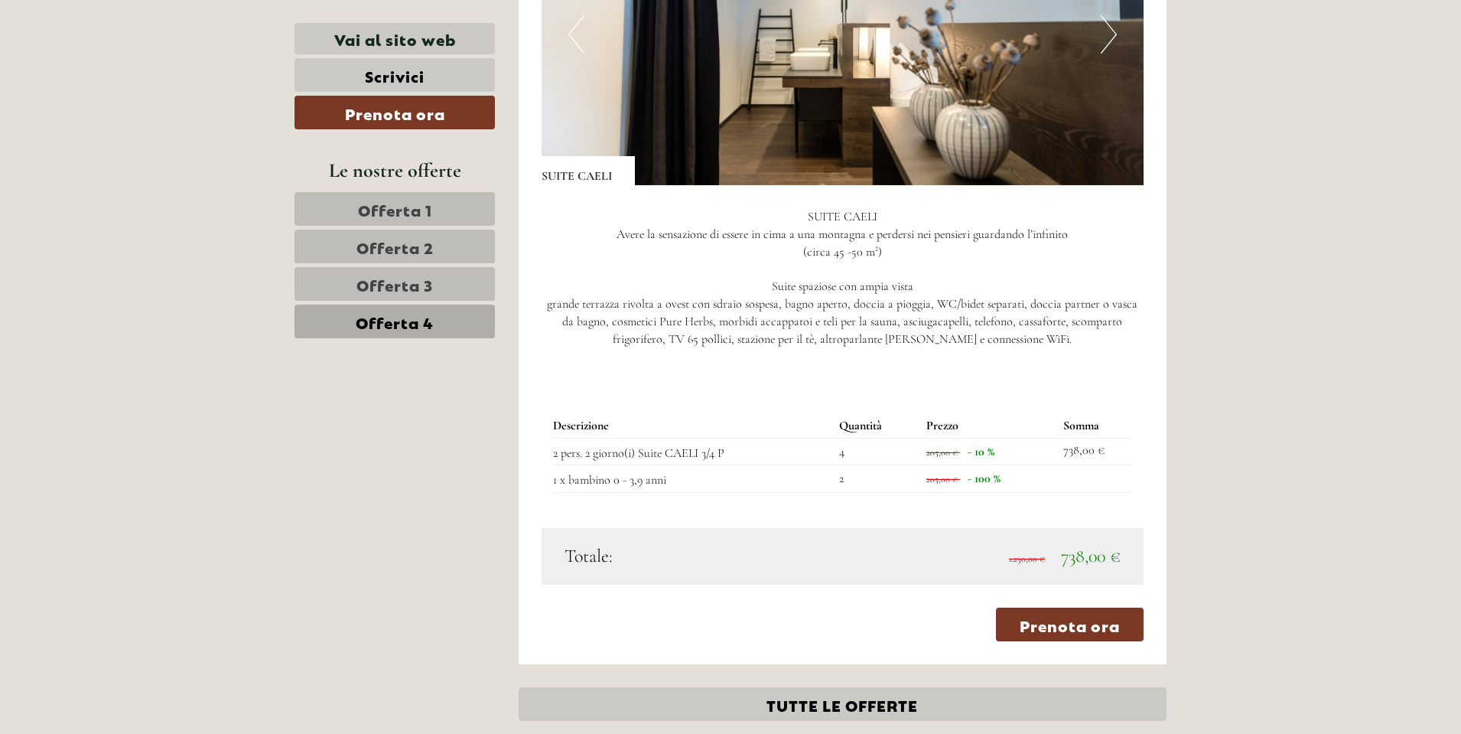
scroll to position [1328, 0]
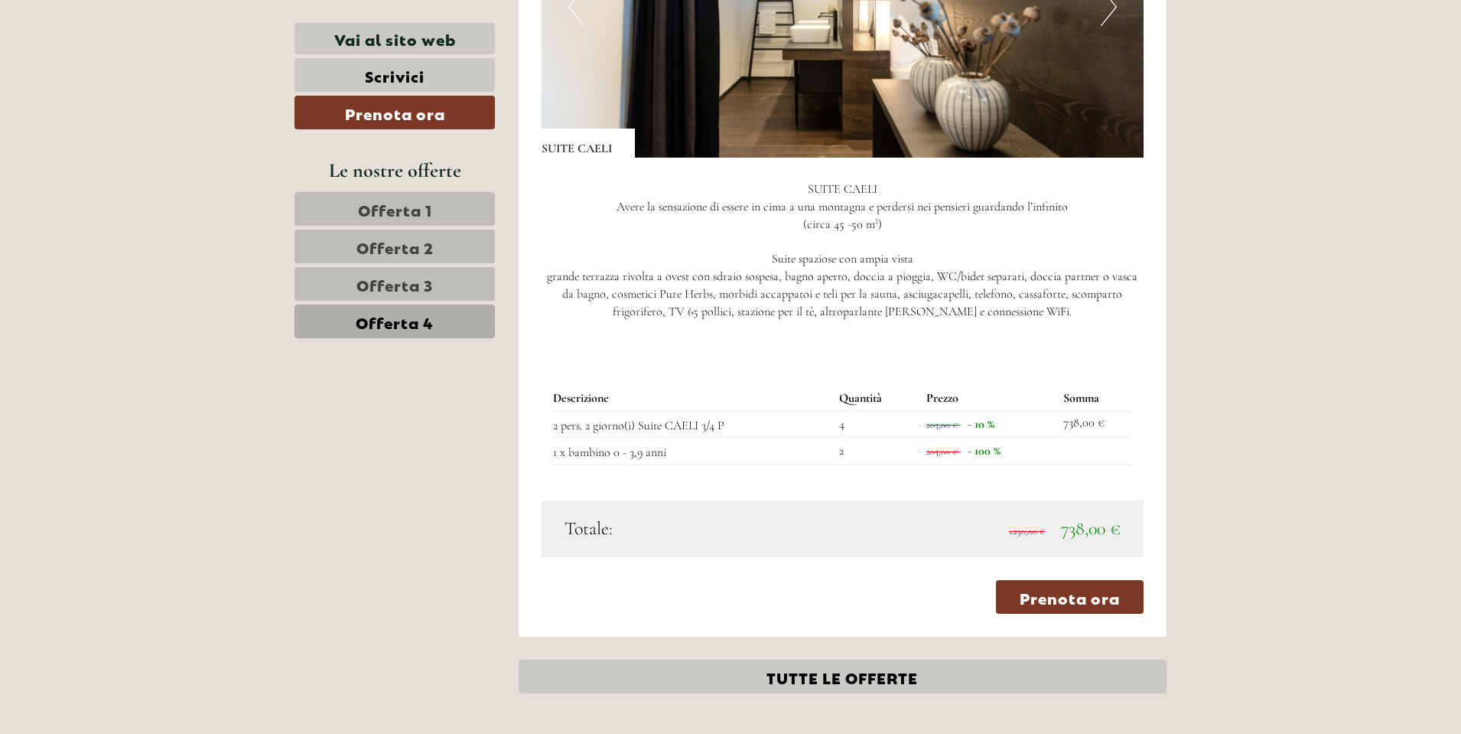
click at [464, 213] on link "Offerta 1" at bounding box center [395, 209] width 200 height 34
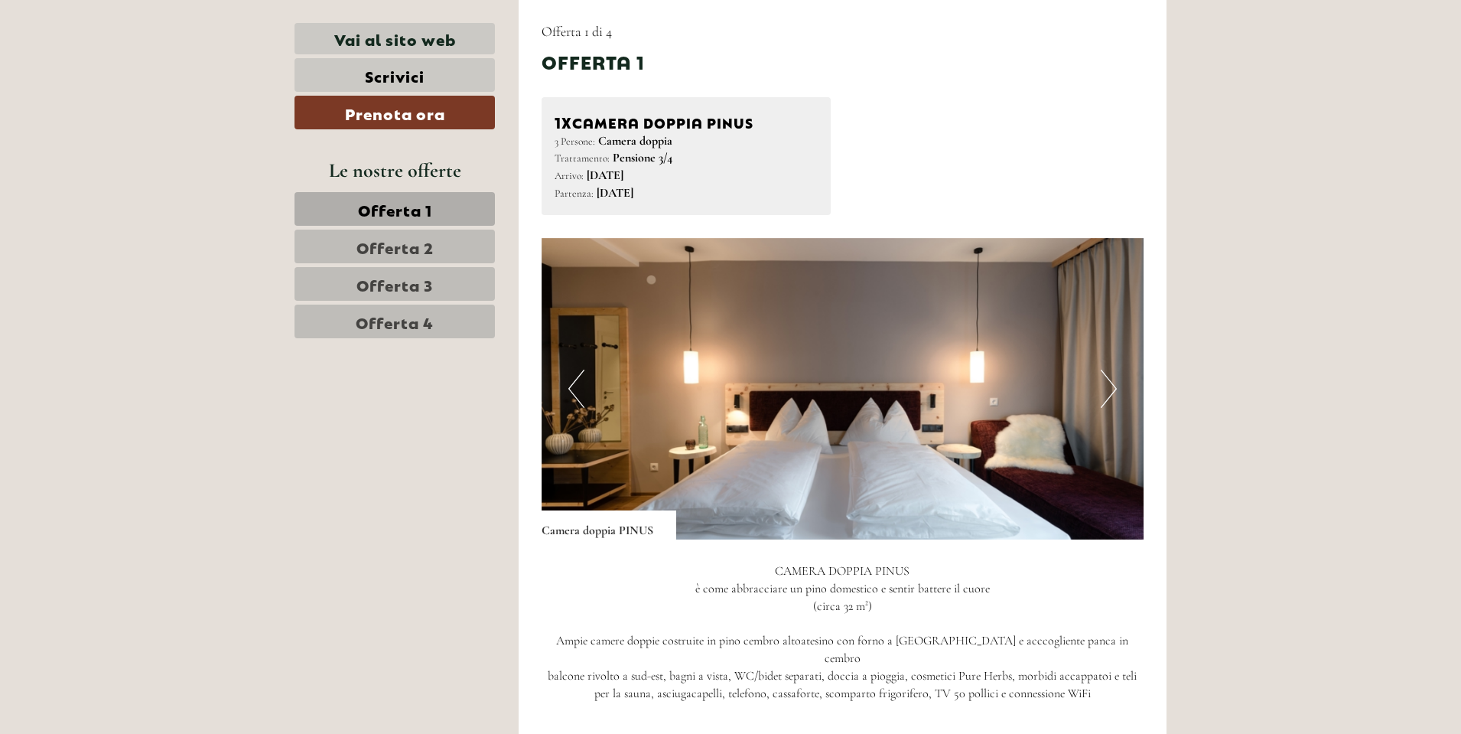
scroll to position [946, 0]
click at [428, 230] on link "Offerta 2" at bounding box center [395, 247] width 200 height 34
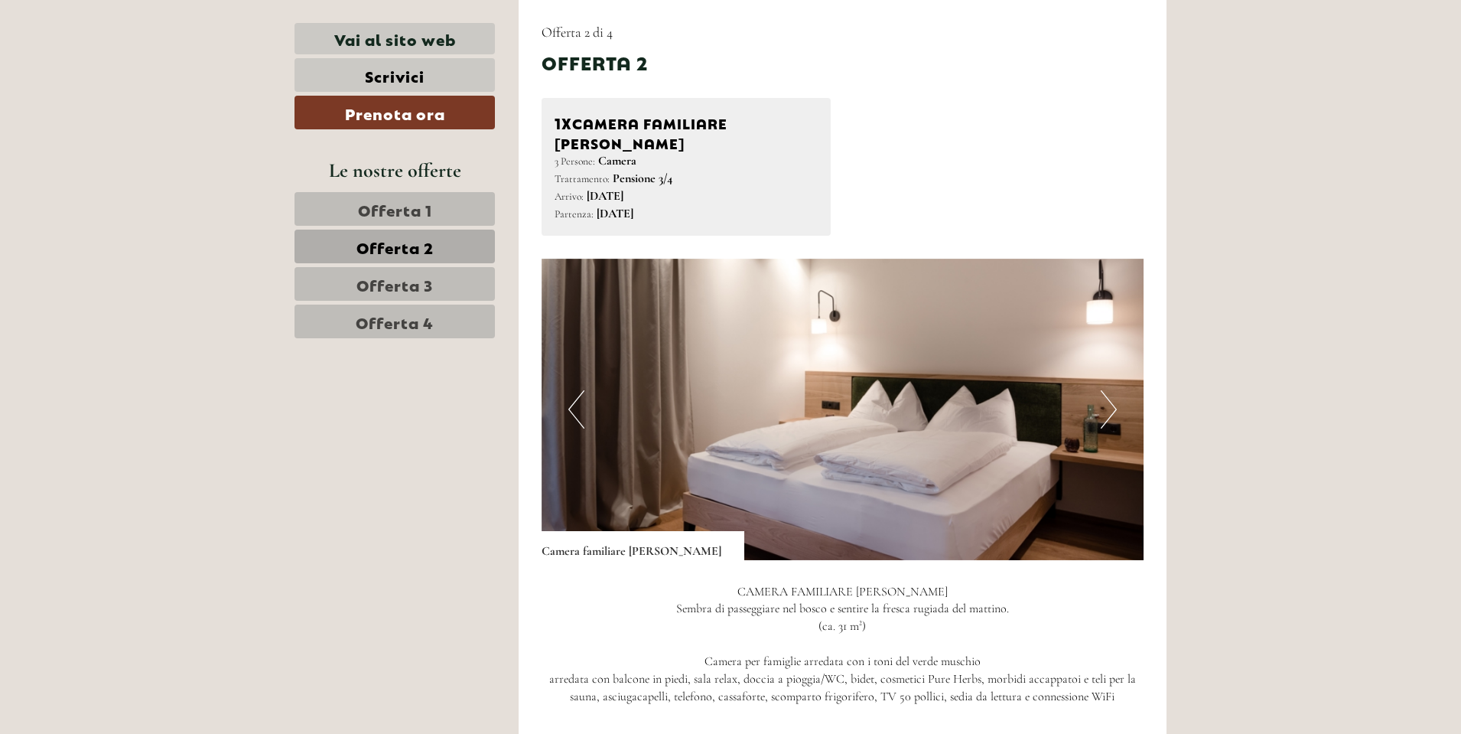
click at [1110, 390] on button "Next" at bounding box center [1109, 409] width 16 height 38
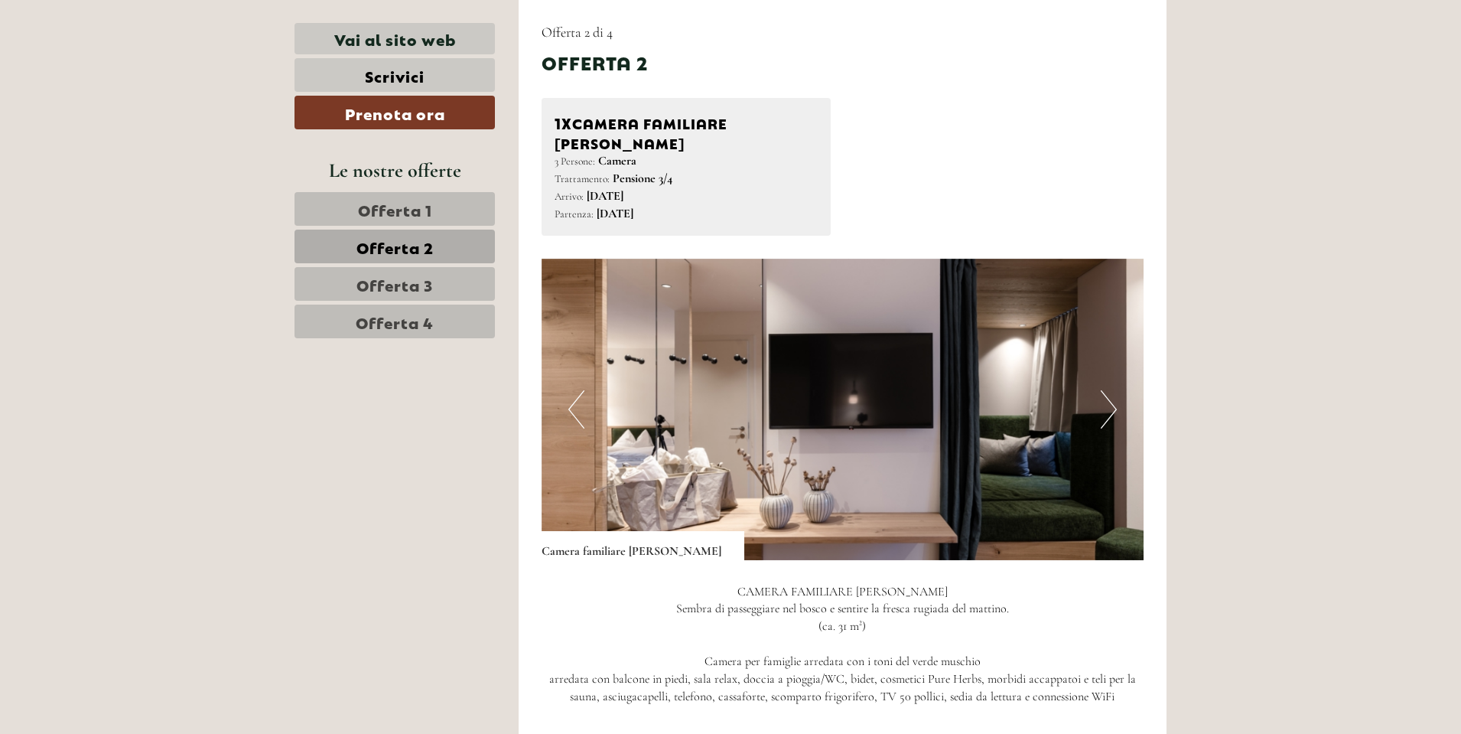
click at [1110, 390] on button "Next" at bounding box center [1109, 409] width 16 height 38
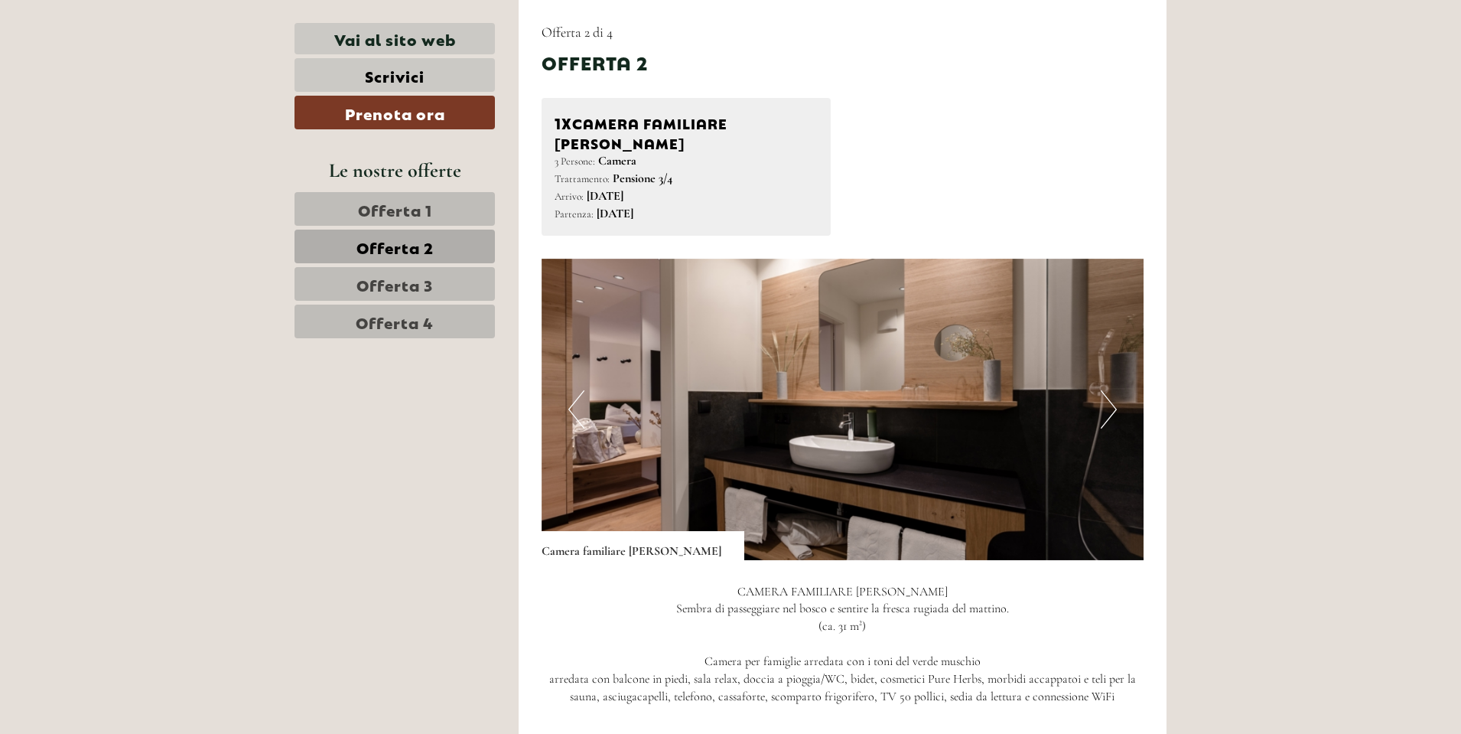
click at [1111, 390] on button "Next" at bounding box center [1109, 409] width 16 height 38
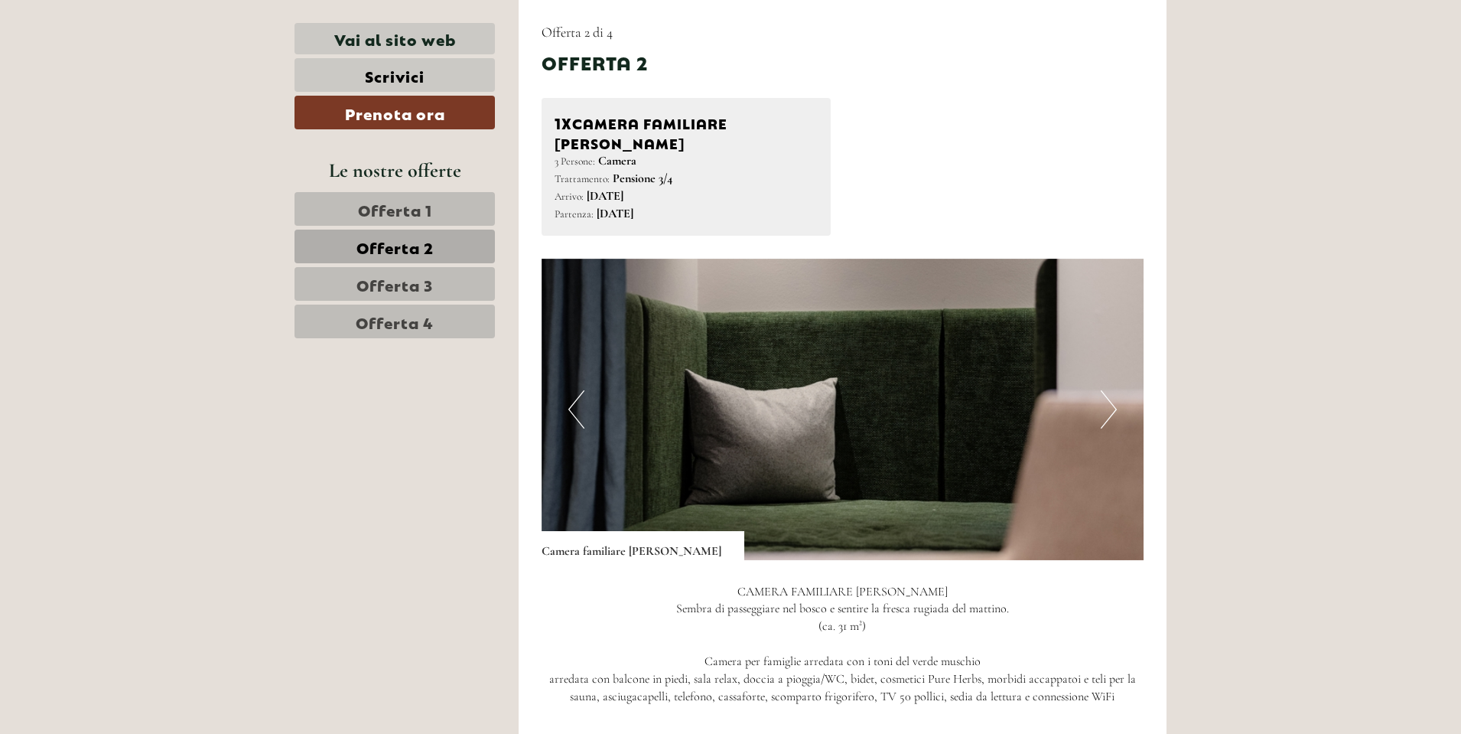
click at [409, 208] on span "Offerta 1" at bounding box center [395, 208] width 74 height 21
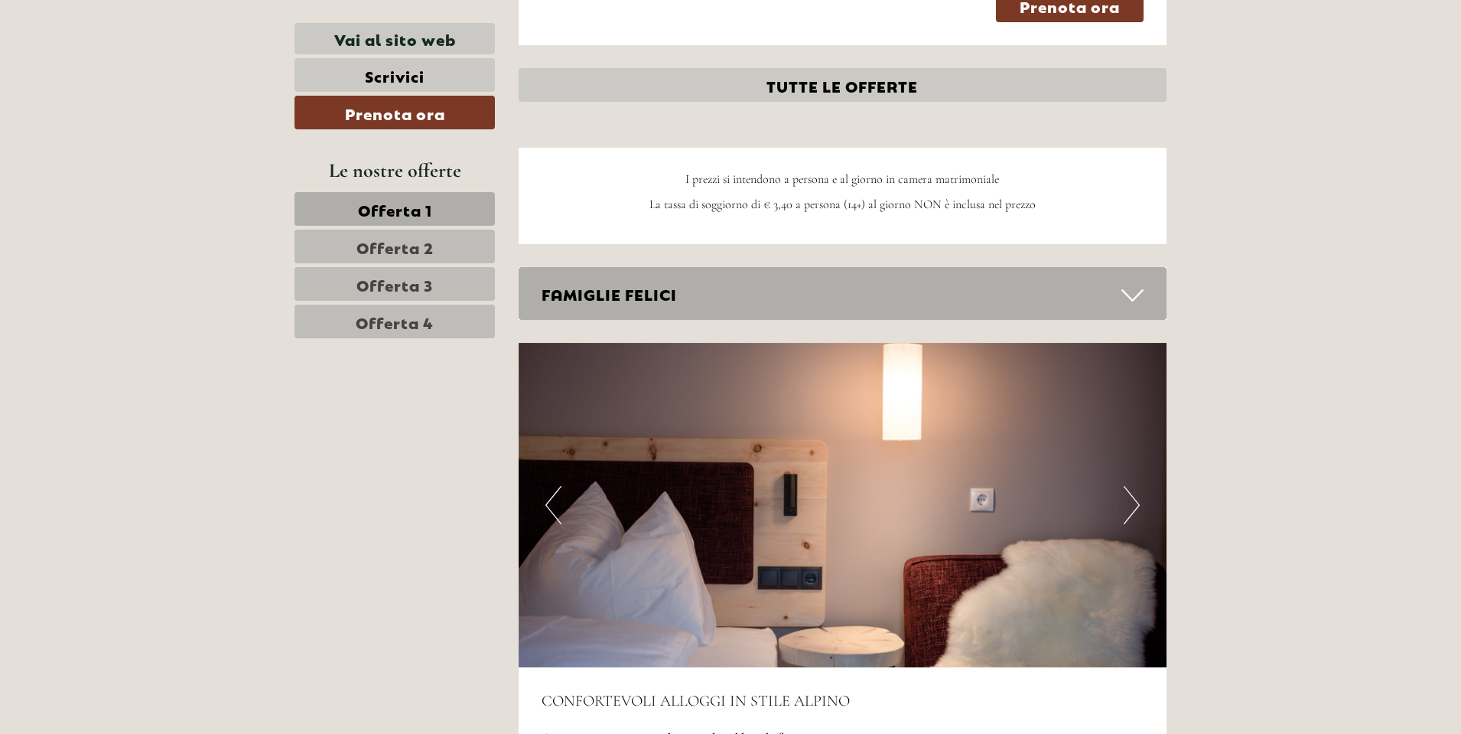
scroll to position [2017, 0]
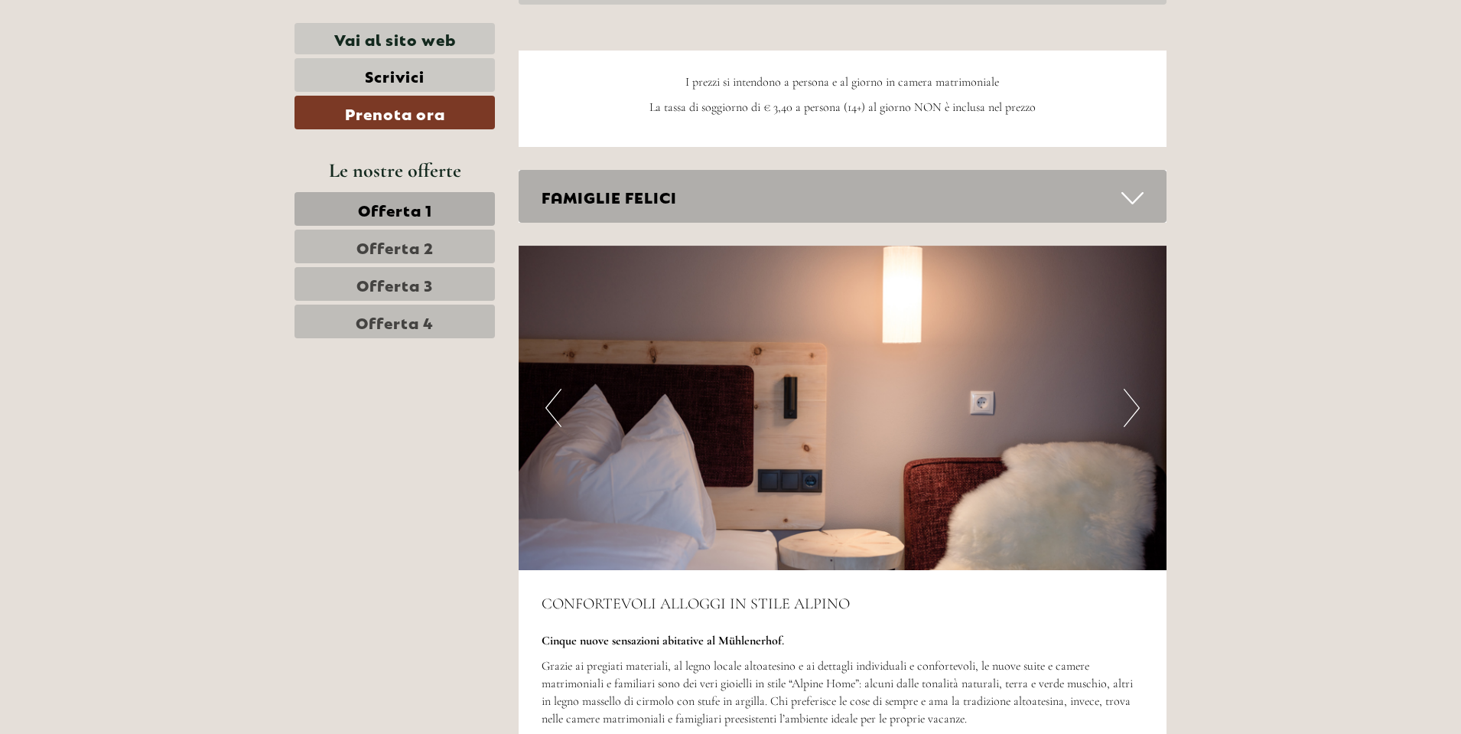
click at [1131, 185] on icon at bounding box center [1133, 198] width 22 height 26
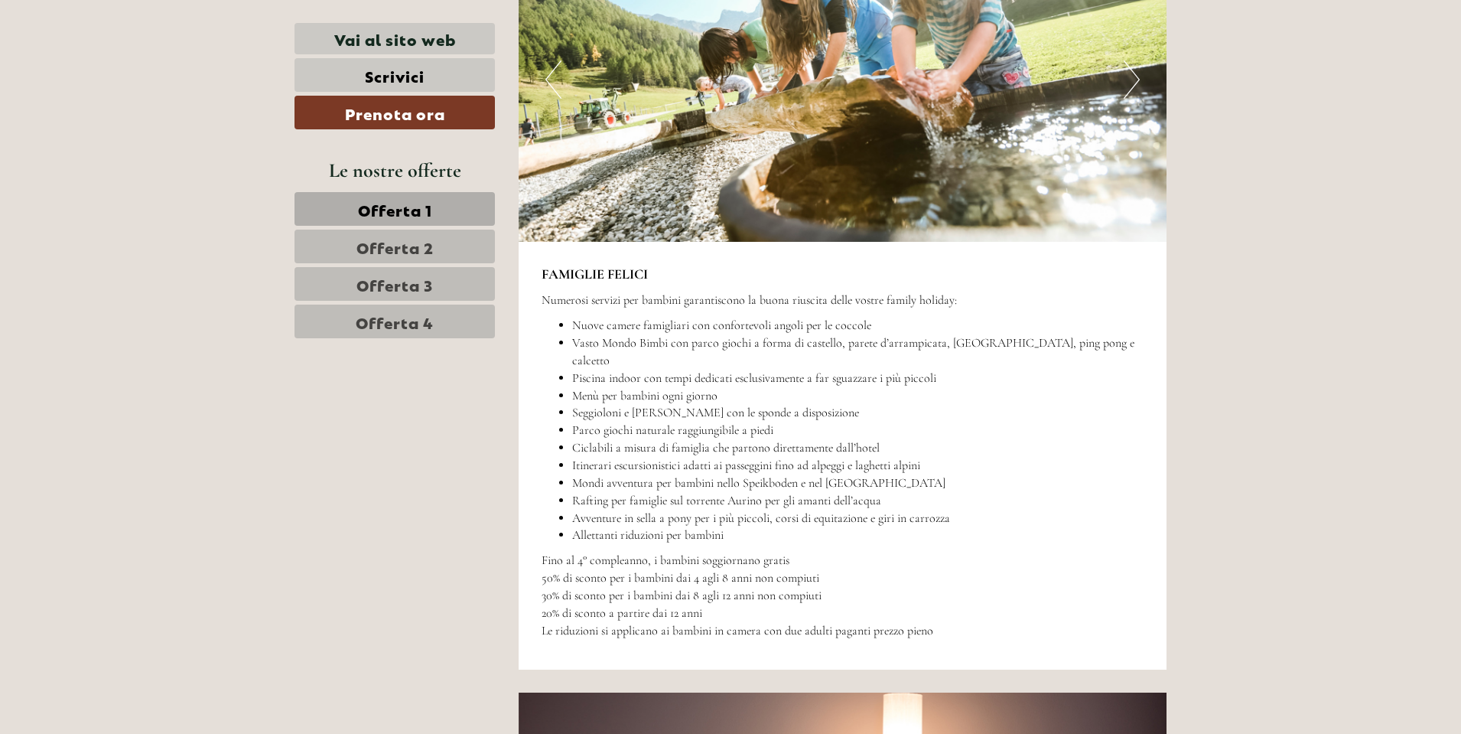
scroll to position [2323, 0]
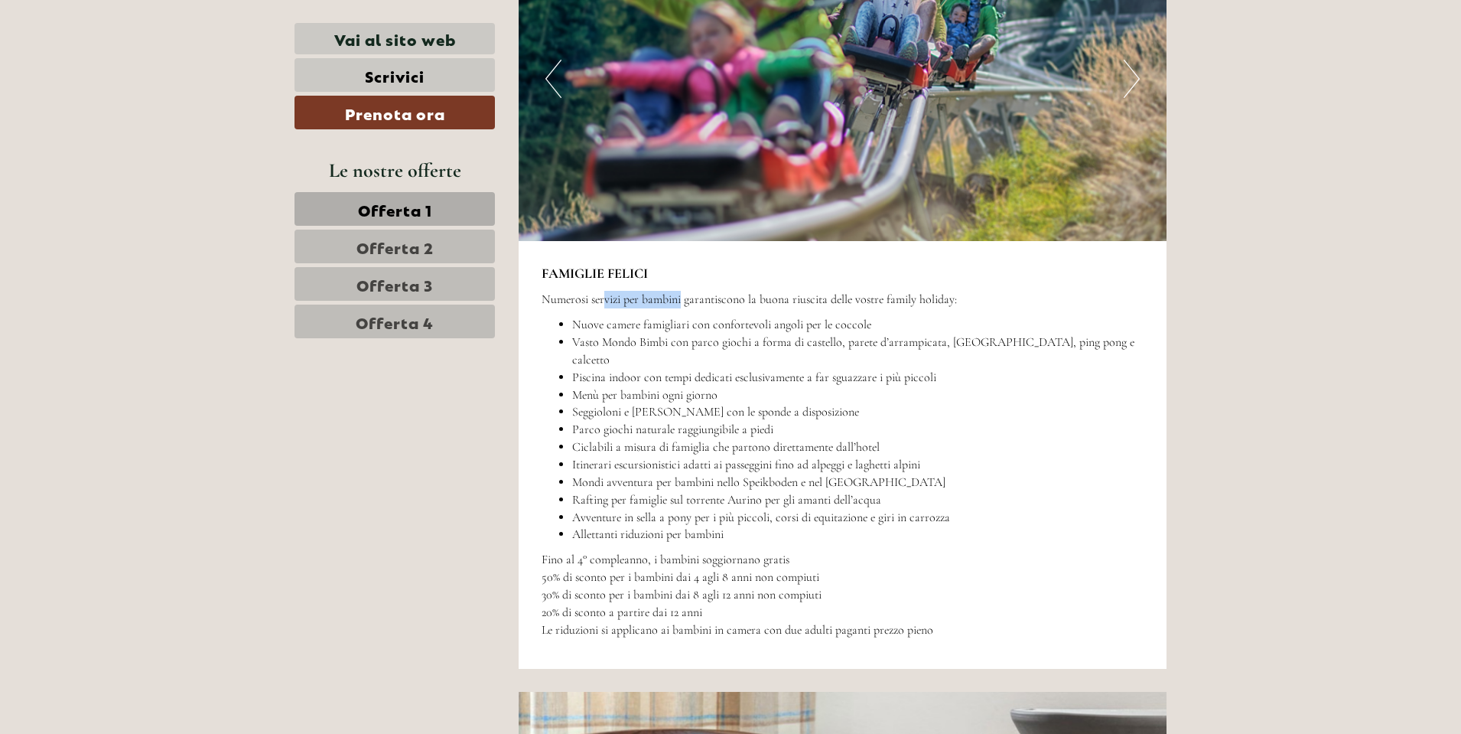
drag, startPoint x: 606, startPoint y: 282, endPoint x: 695, endPoint y: 274, distance: 89.2
click at [687, 291] on p "Numerosi servizi per bambini garantiscono la buona riuscita delle vostre family…" at bounding box center [843, 300] width 603 height 18
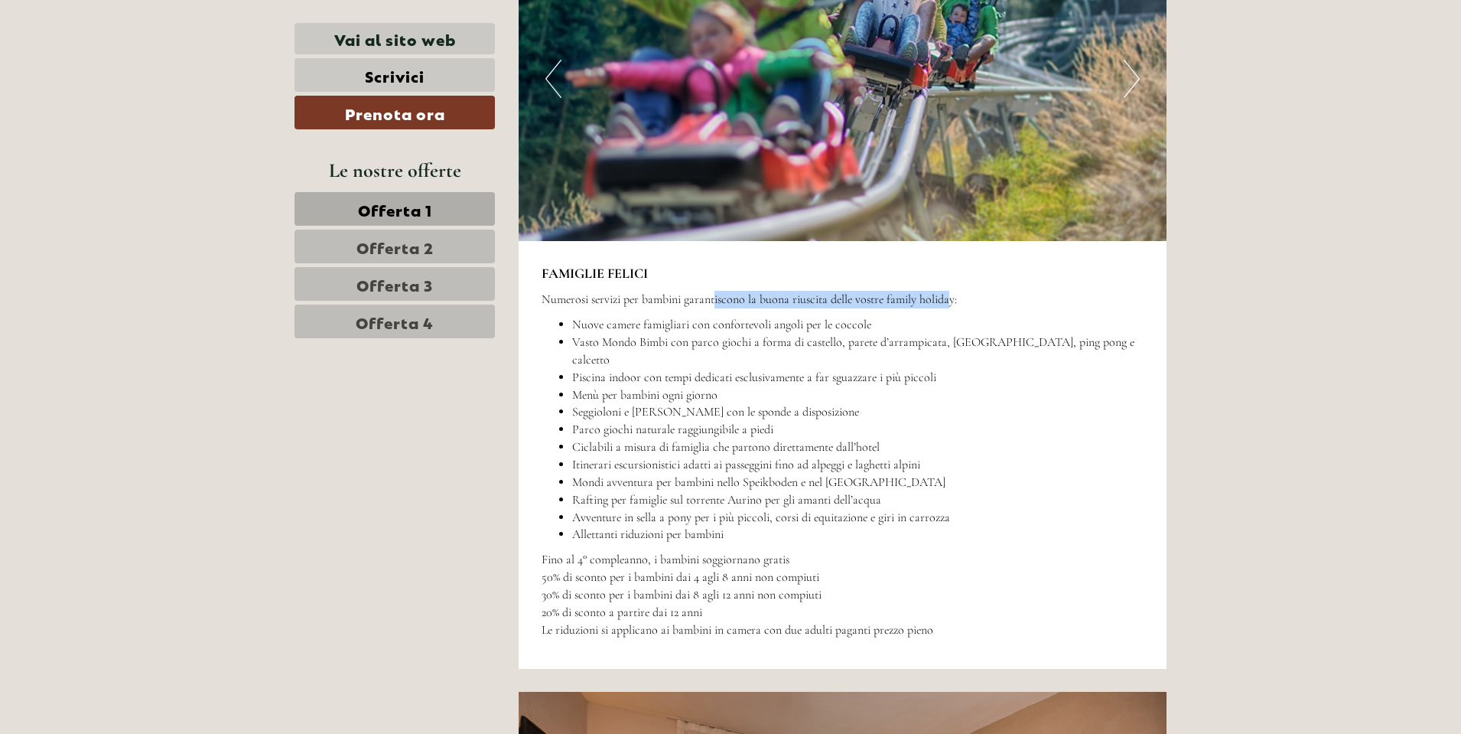
drag, startPoint x: 718, startPoint y: 274, endPoint x: 950, endPoint y: 272, distance: 231.8
click at [950, 272] on div "FAMIGLIE FELICI Numerosi servizi per bambini garantiscono la buona riuscita del…" at bounding box center [843, 455] width 649 height 428
click at [952, 272] on div "FAMIGLIE FELICI Numerosi servizi per bambini garantiscono la buona riuscita del…" at bounding box center [843, 455] width 649 height 428
click at [950, 291] on p "Numerosi servizi per bambini garantiscono la buona riuscita delle vostre family…" at bounding box center [843, 300] width 603 height 18
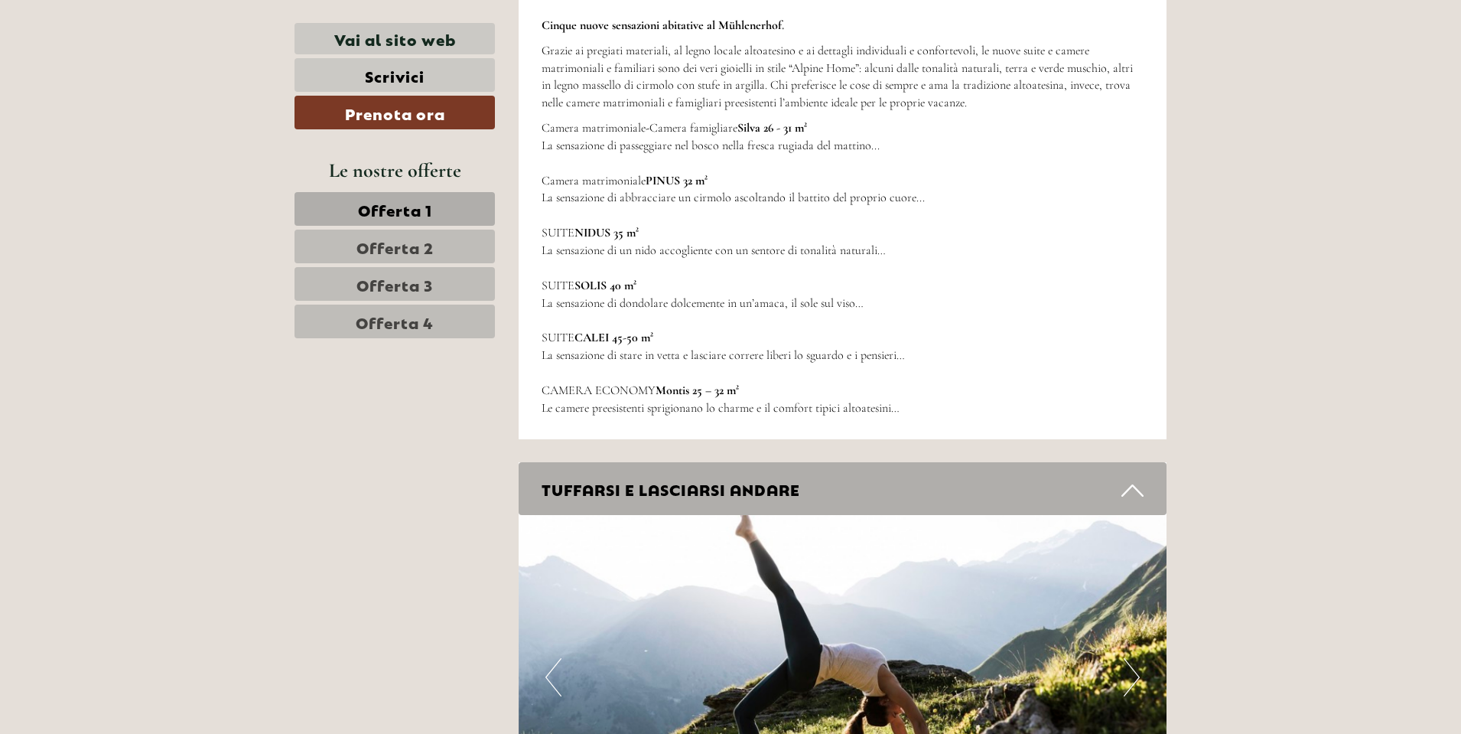
scroll to position [3394, 0]
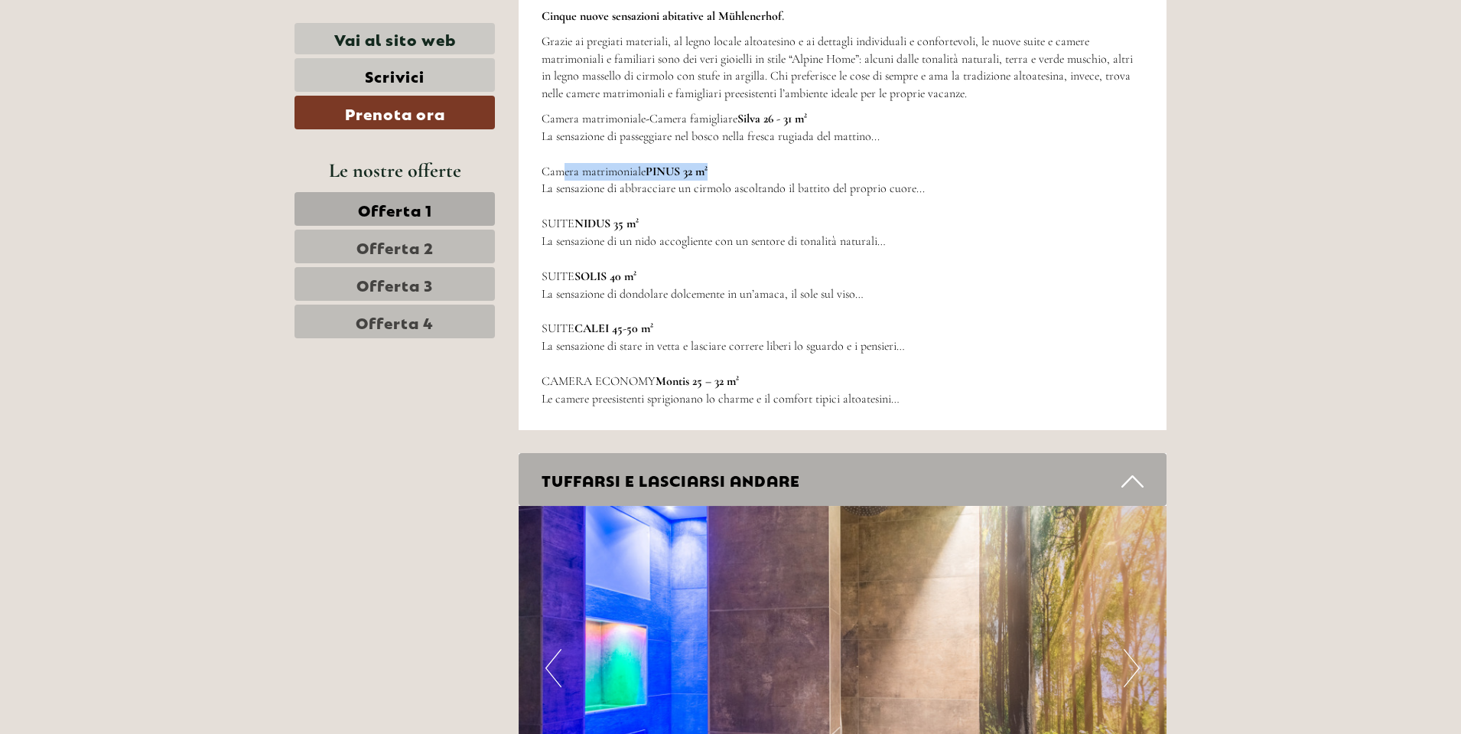
drag, startPoint x: 562, startPoint y: 138, endPoint x: 725, endPoint y: 135, distance: 163.0
click at [725, 163] on p "Camera matrimoniale PINUS 32 m²" at bounding box center [843, 172] width 603 height 18
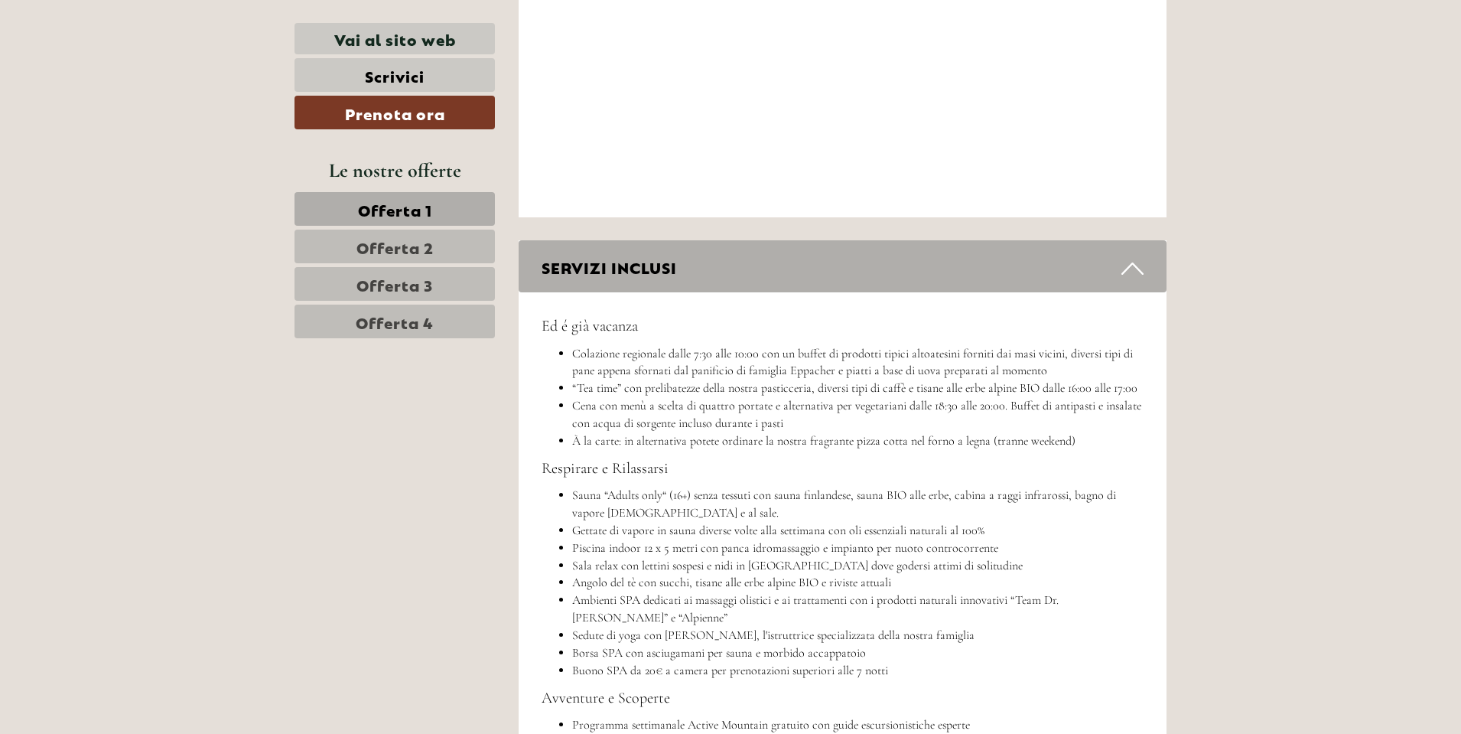
scroll to position [5307, 0]
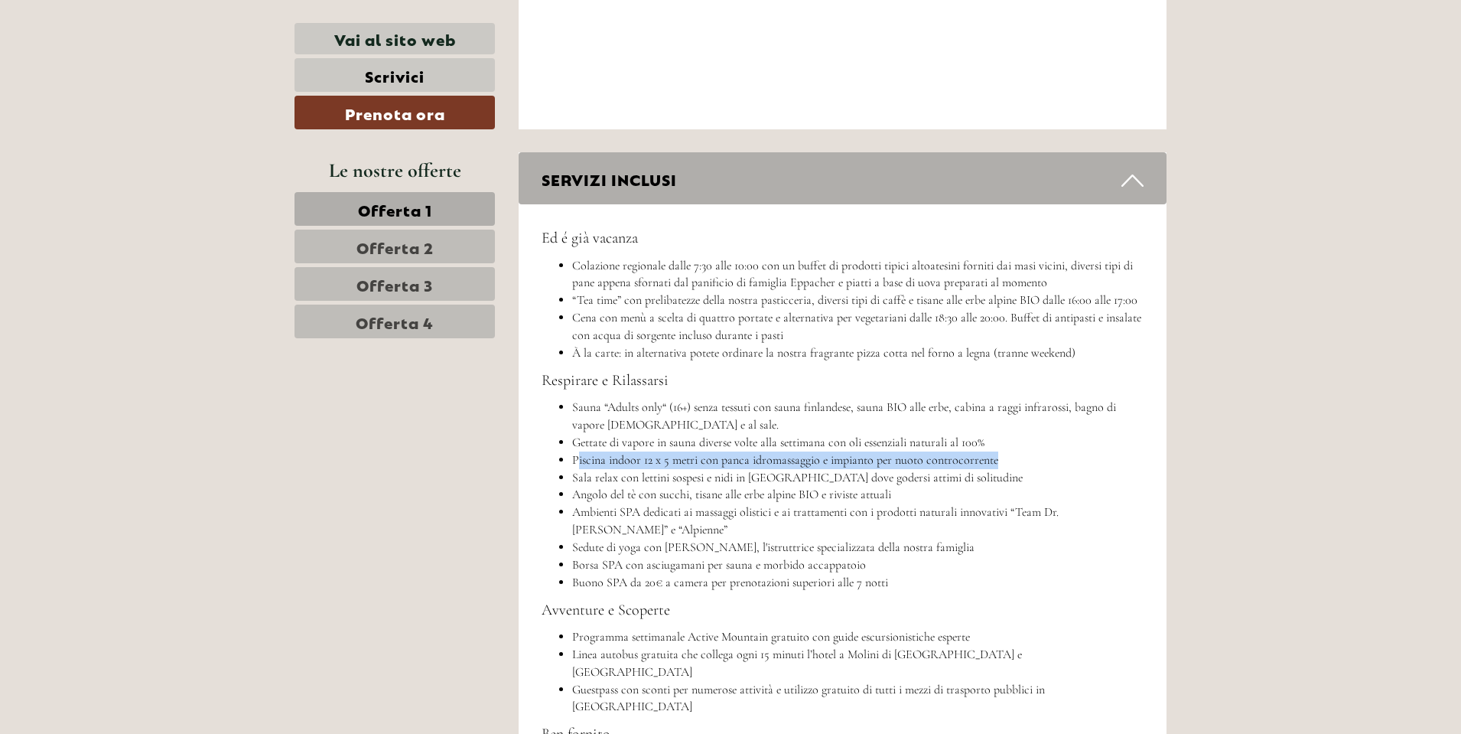
drag, startPoint x: 575, startPoint y: 428, endPoint x: 1006, endPoint y: 427, distance: 430.8
click at [1006, 451] on li "Piscina indoor 12 x 5 metri con panca idromassaggio e impianto per nuoto contro…" at bounding box center [858, 460] width 572 height 18
click at [1007, 451] on li "Piscina indoor 12 x 5 metri con panca idromassaggio e impianto per nuoto contro…" at bounding box center [858, 460] width 572 height 18
click at [994, 451] on li "Piscina indoor 12 x 5 metri con panca idromassaggio e impianto per nuoto contro…" at bounding box center [858, 460] width 572 height 18
click at [986, 451] on li "Piscina indoor 12 x 5 metri con panca idromassaggio e impianto per nuoto contro…" at bounding box center [858, 460] width 572 height 18
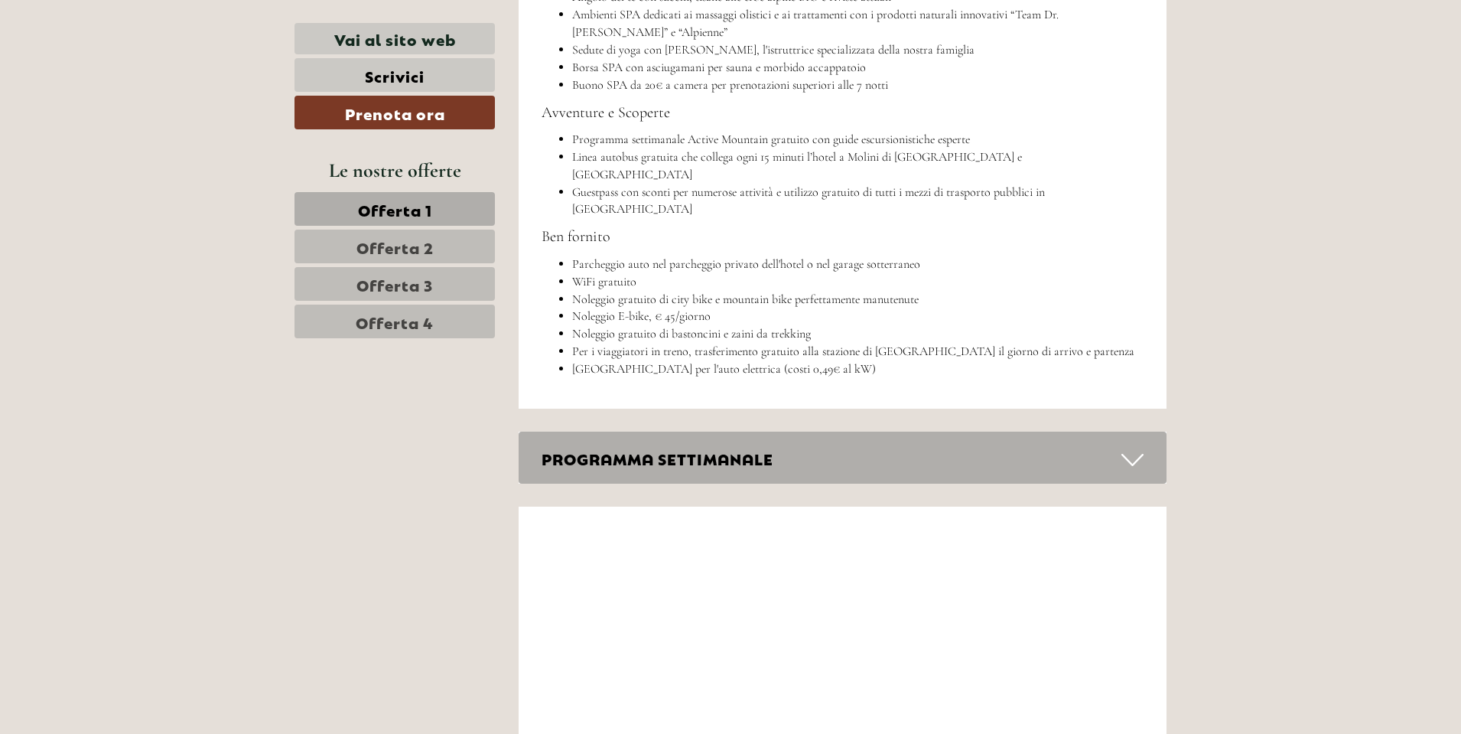
scroll to position [5842, 0]
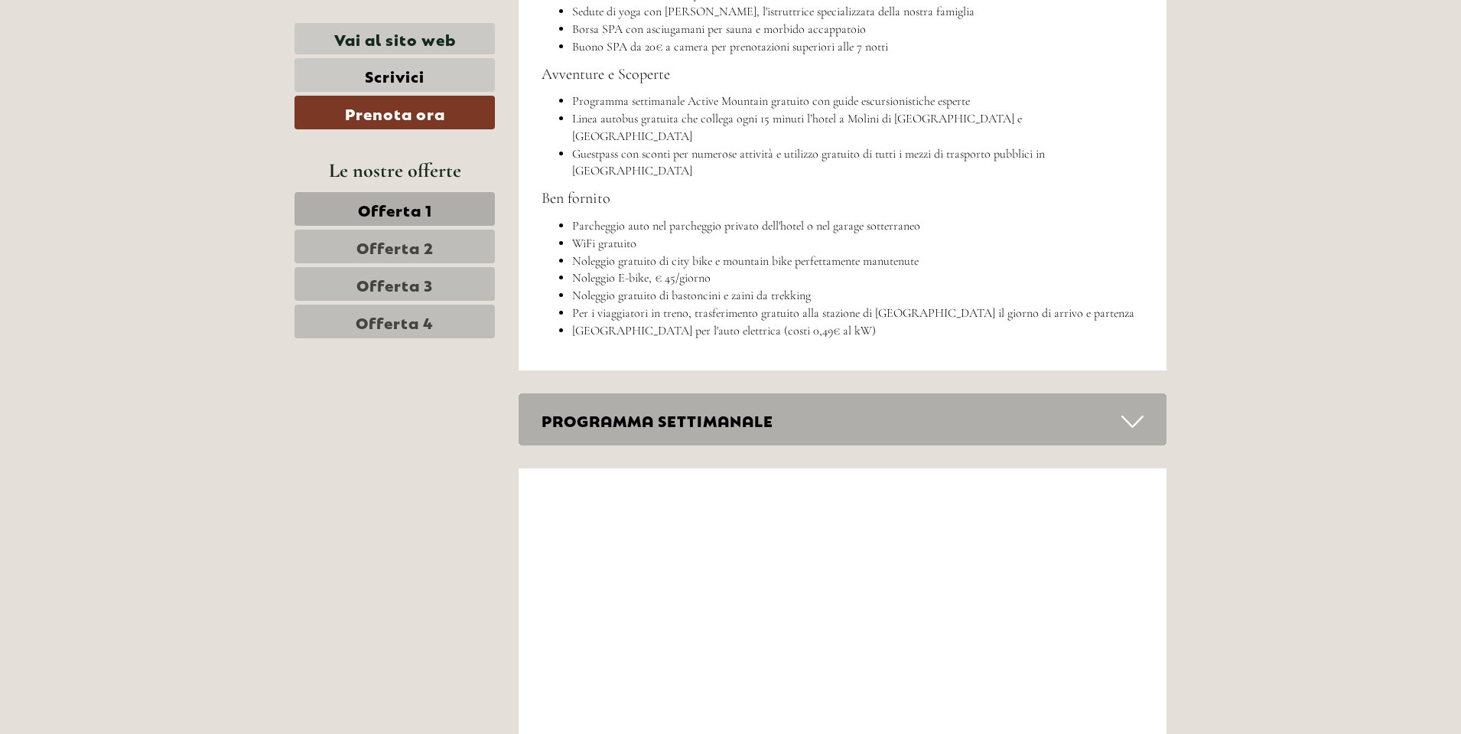
click at [1126, 409] on icon at bounding box center [1133, 422] width 22 height 26
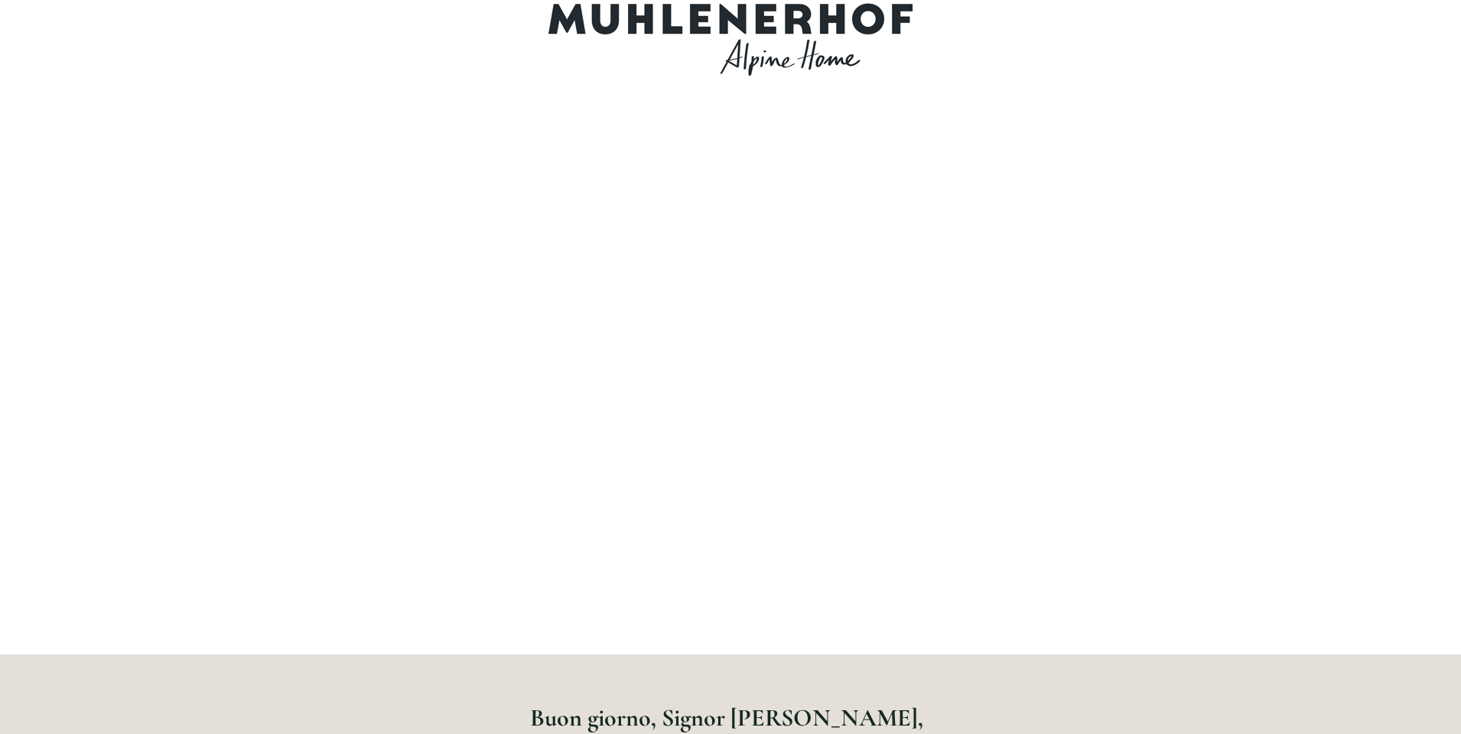
scroll to position [0, 0]
